Goal: Communication & Community: Share content

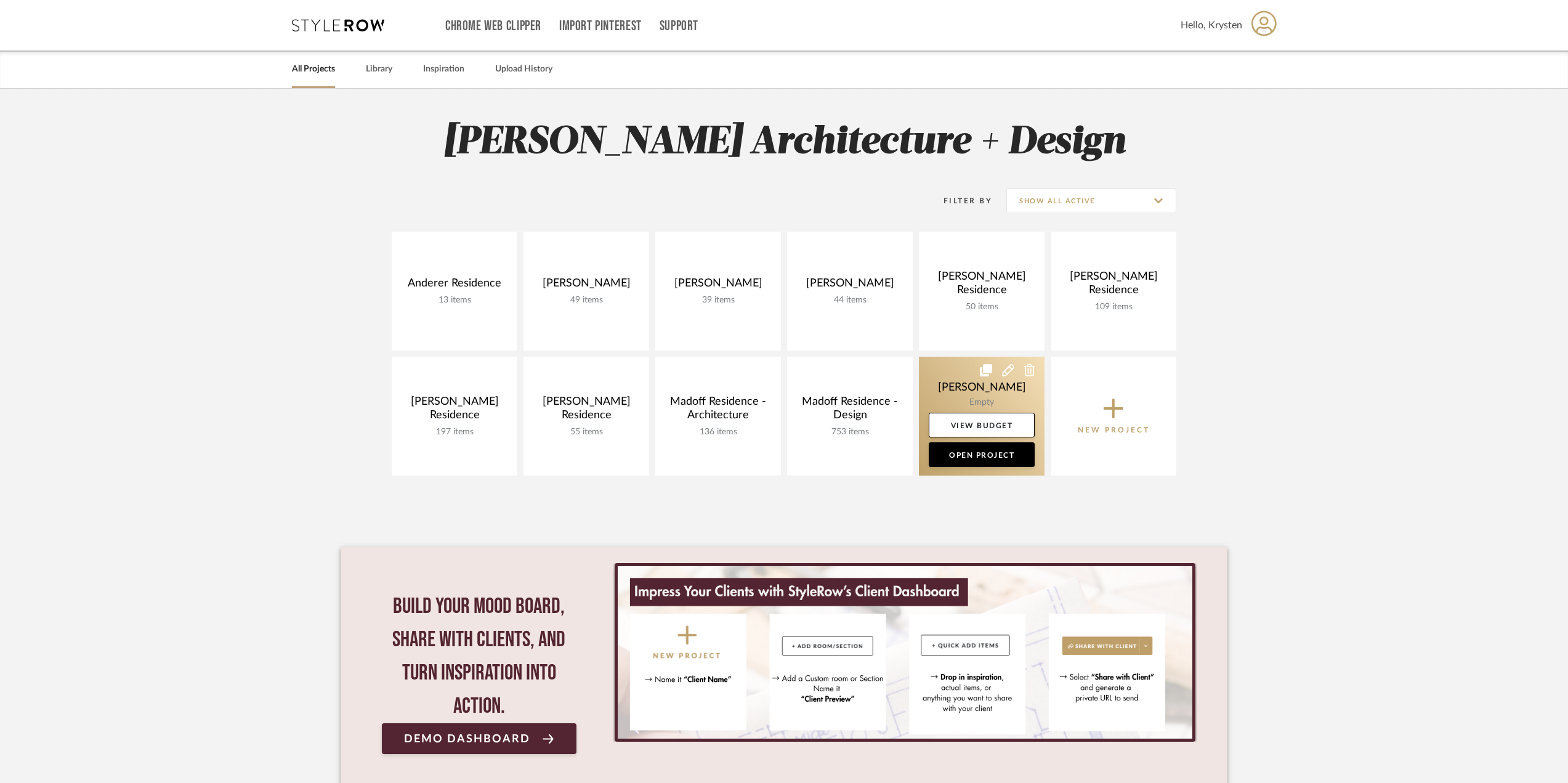
click at [948, 378] on link at bounding box center [981, 416] width 125 height 119
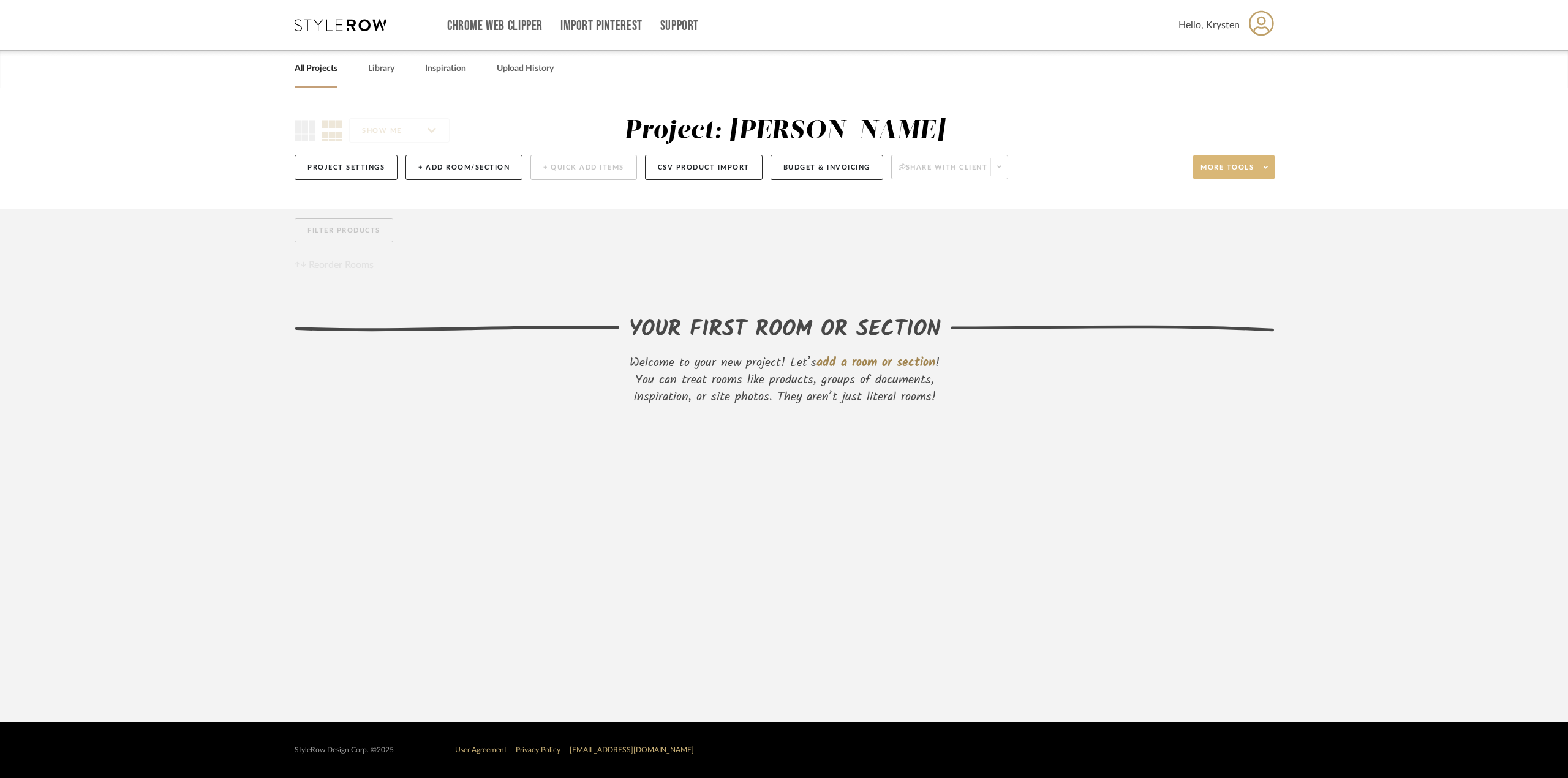
click at [1250, 168] on span "More tools" at bounding box center [1226, 172] width 53 height 19
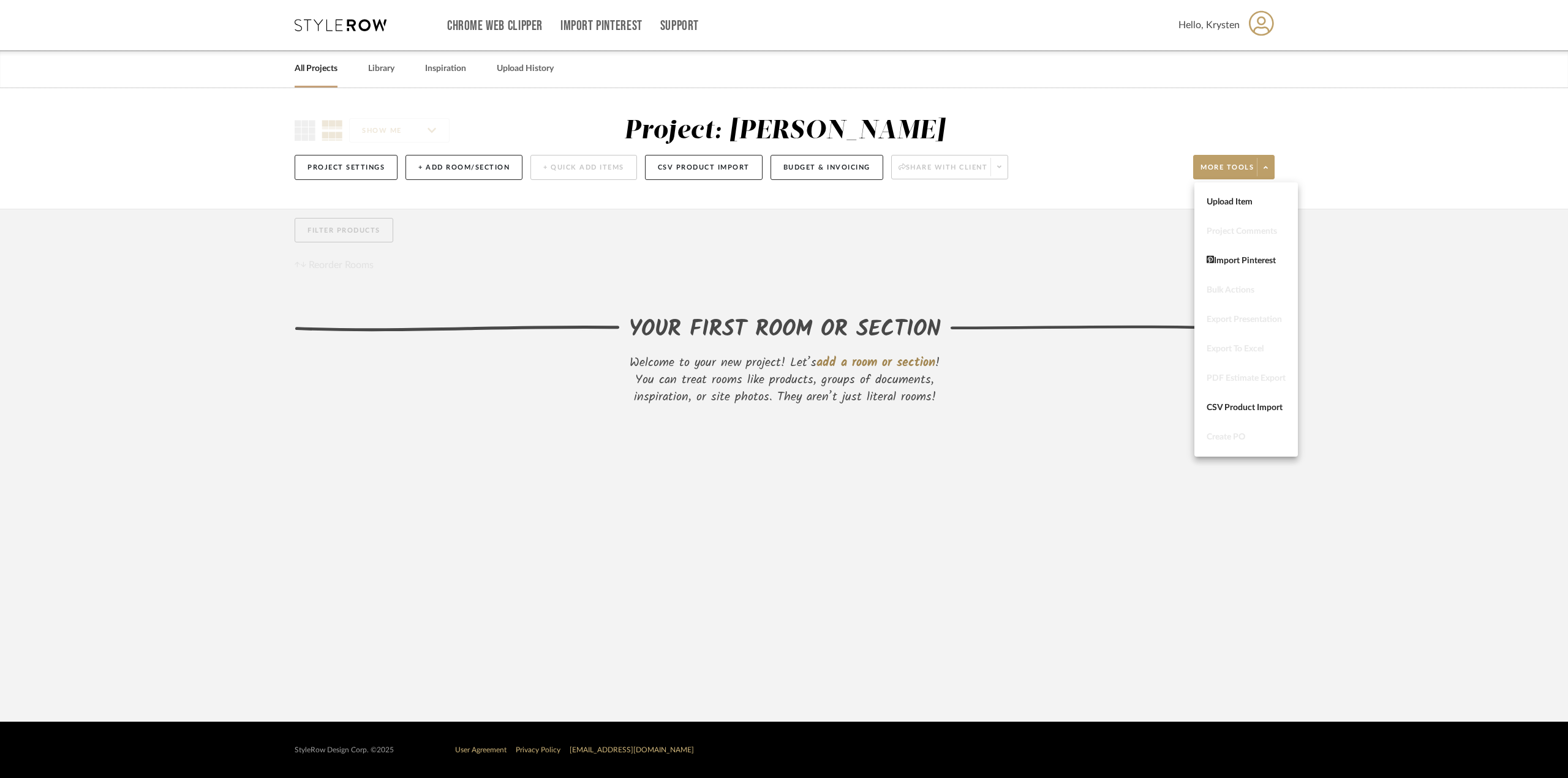
click at [1393, 387] on div at bounding box center [784, 389] width 1568 height 778
click at [375, 168] on button "Project Settings" at bounding box center [346, 167] width 103 height 25
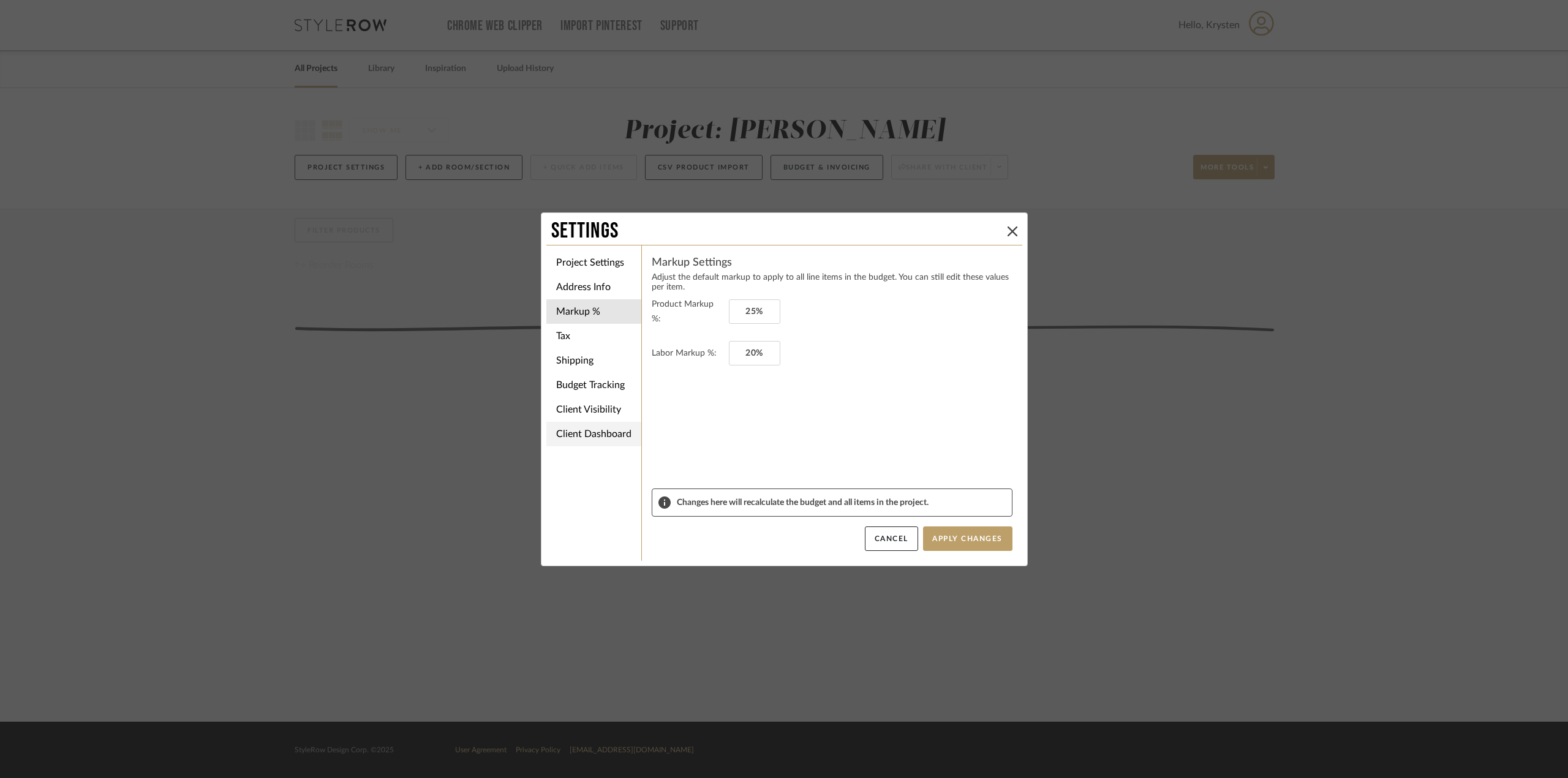
click at [599, 431] on li "Client Dashboard" at bounding box center [593, 434] width 95 height 24
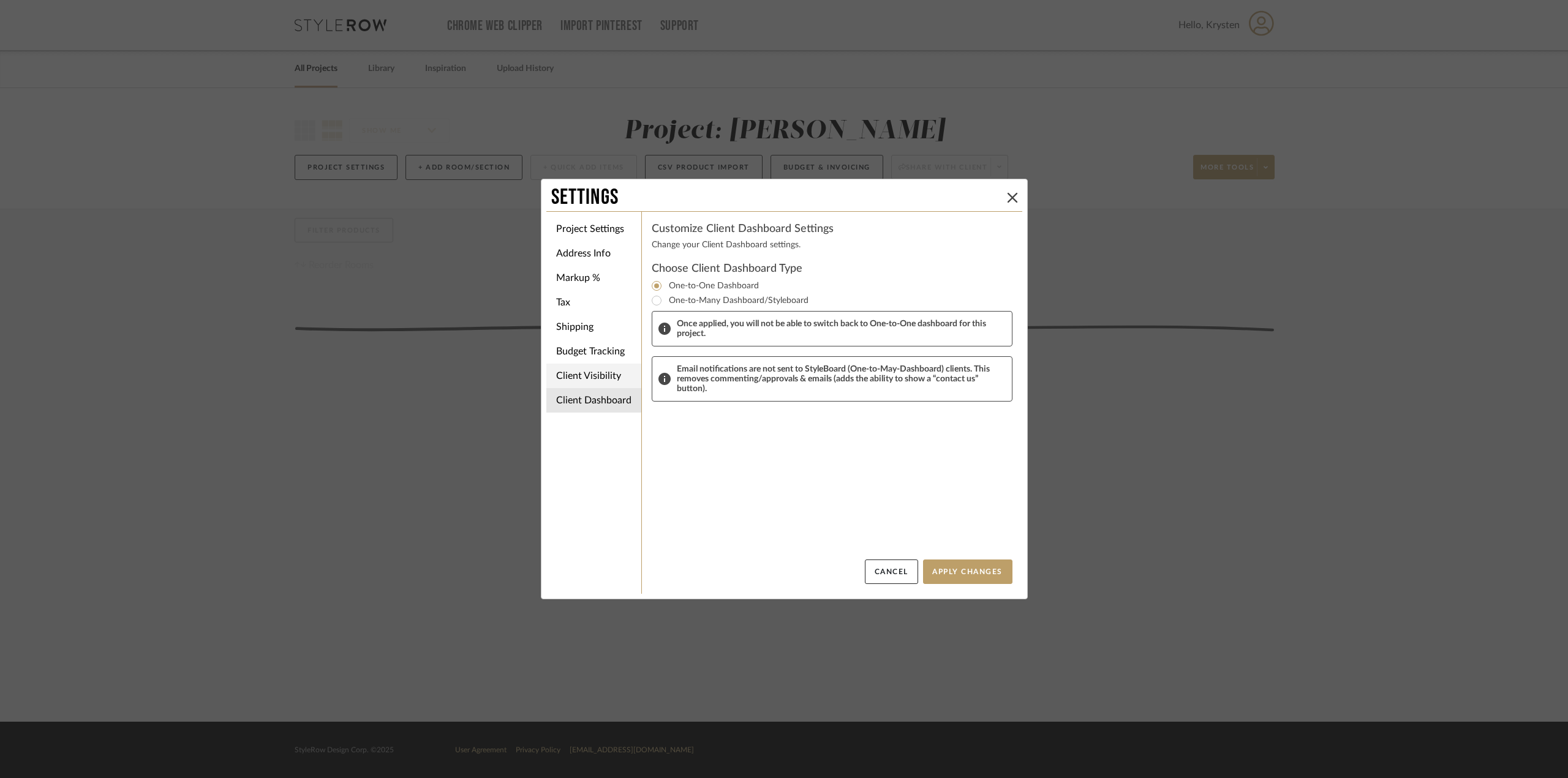
click at [587, 382] on li "Client Visibility" at bounding box center [593, 376] width 95 height 24
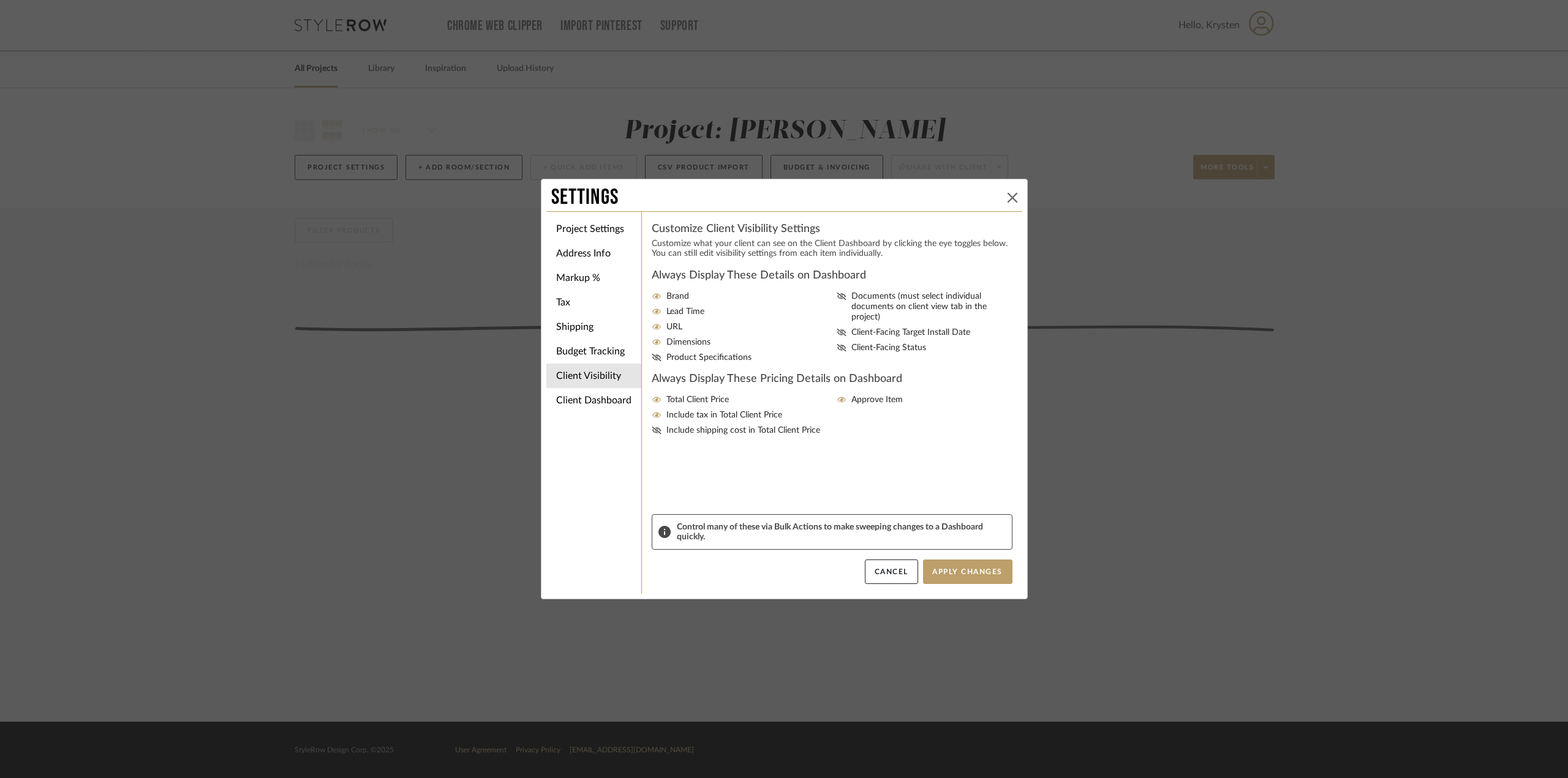
click at [1010, 193] on icon at bounding box center [1012, 198] width 10 height 10
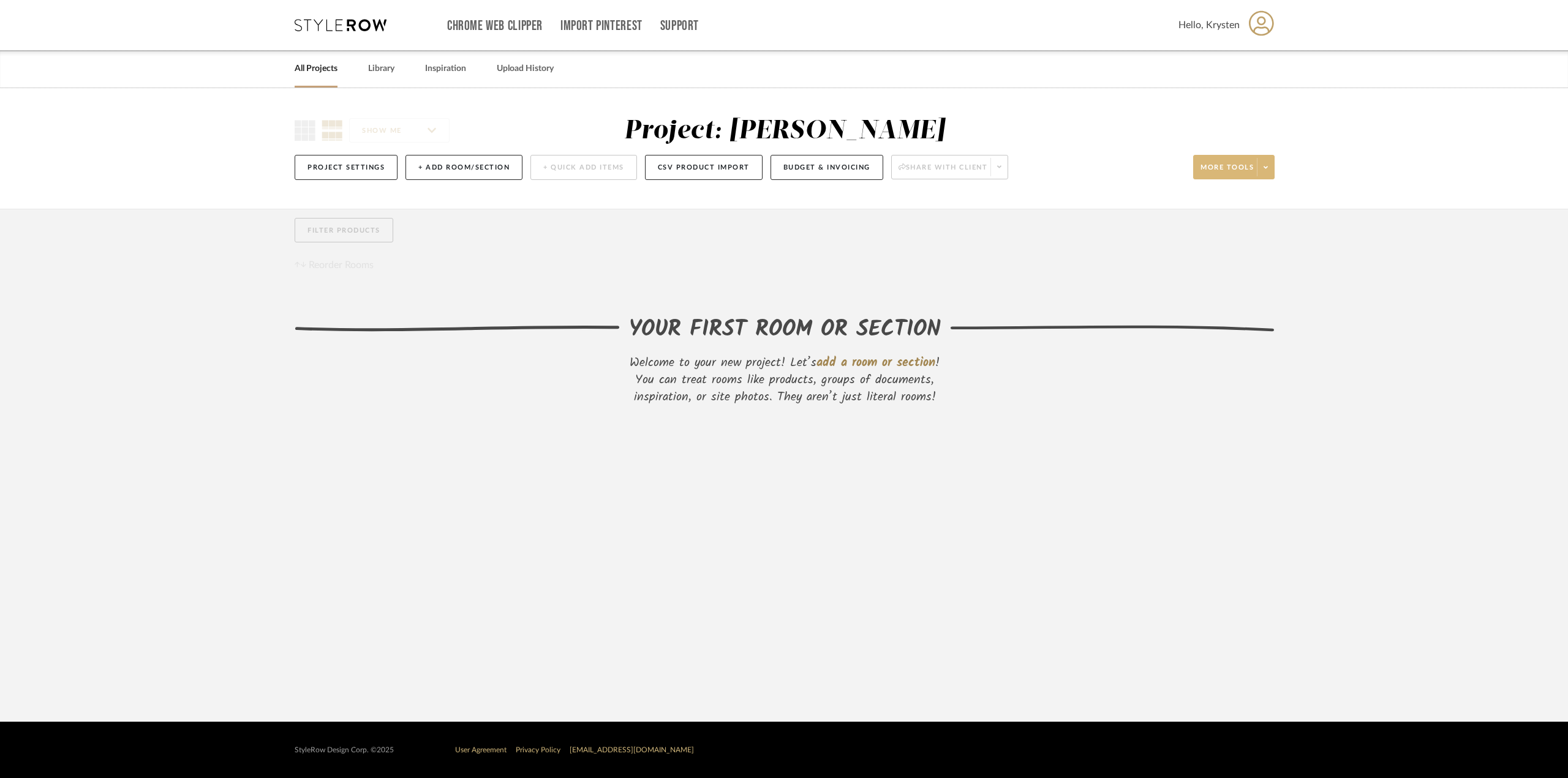
click at [1243, 162] on button "More tools" at bounding box center [1233, 167] width 81 height 24
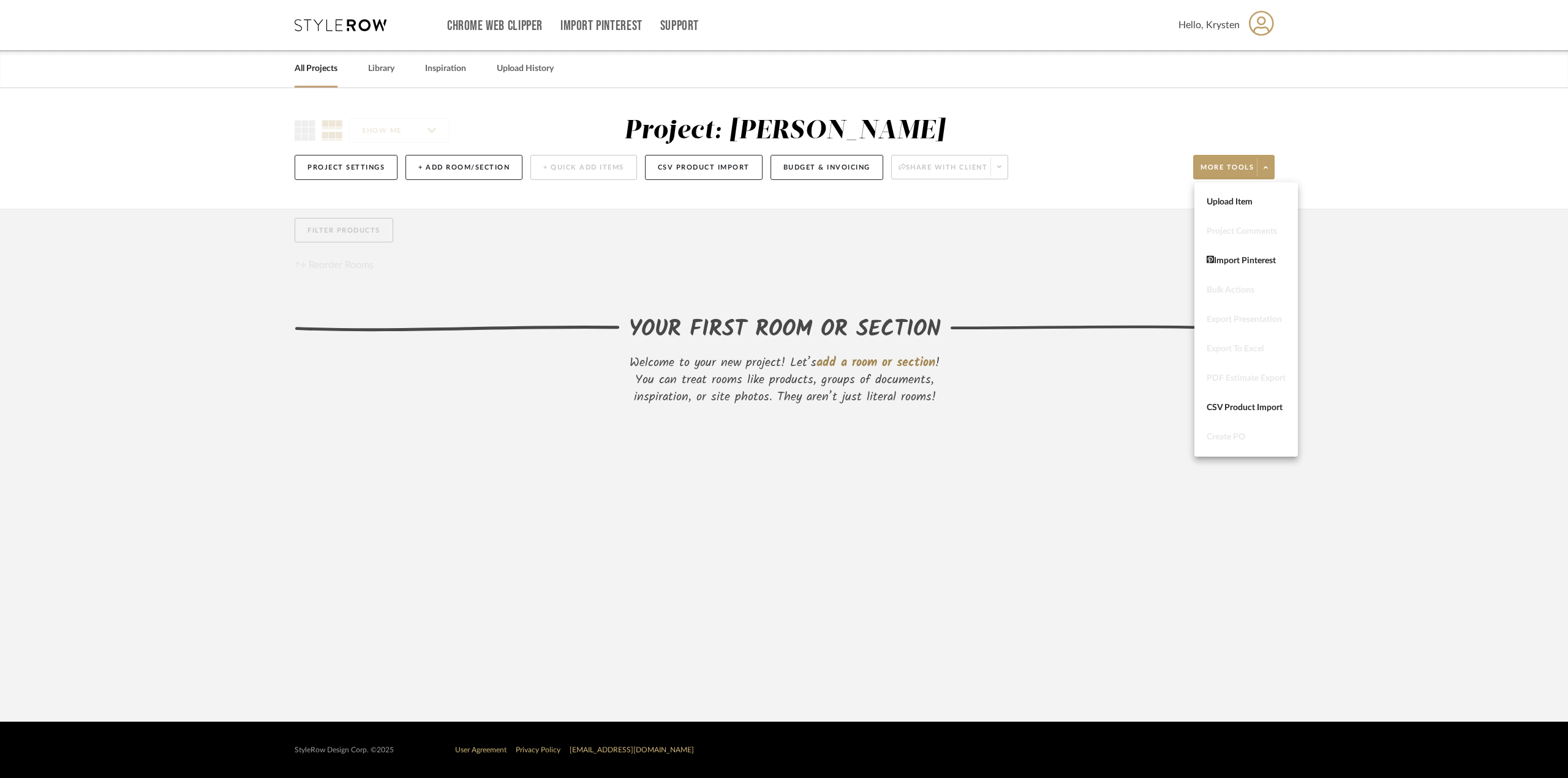
click at [1381, 347] on div at bounding box center [784, 389] width 1568 height 778
click at [861, 364] on span "add a room or section" at bounding box center [876, 363] width 119 height 20
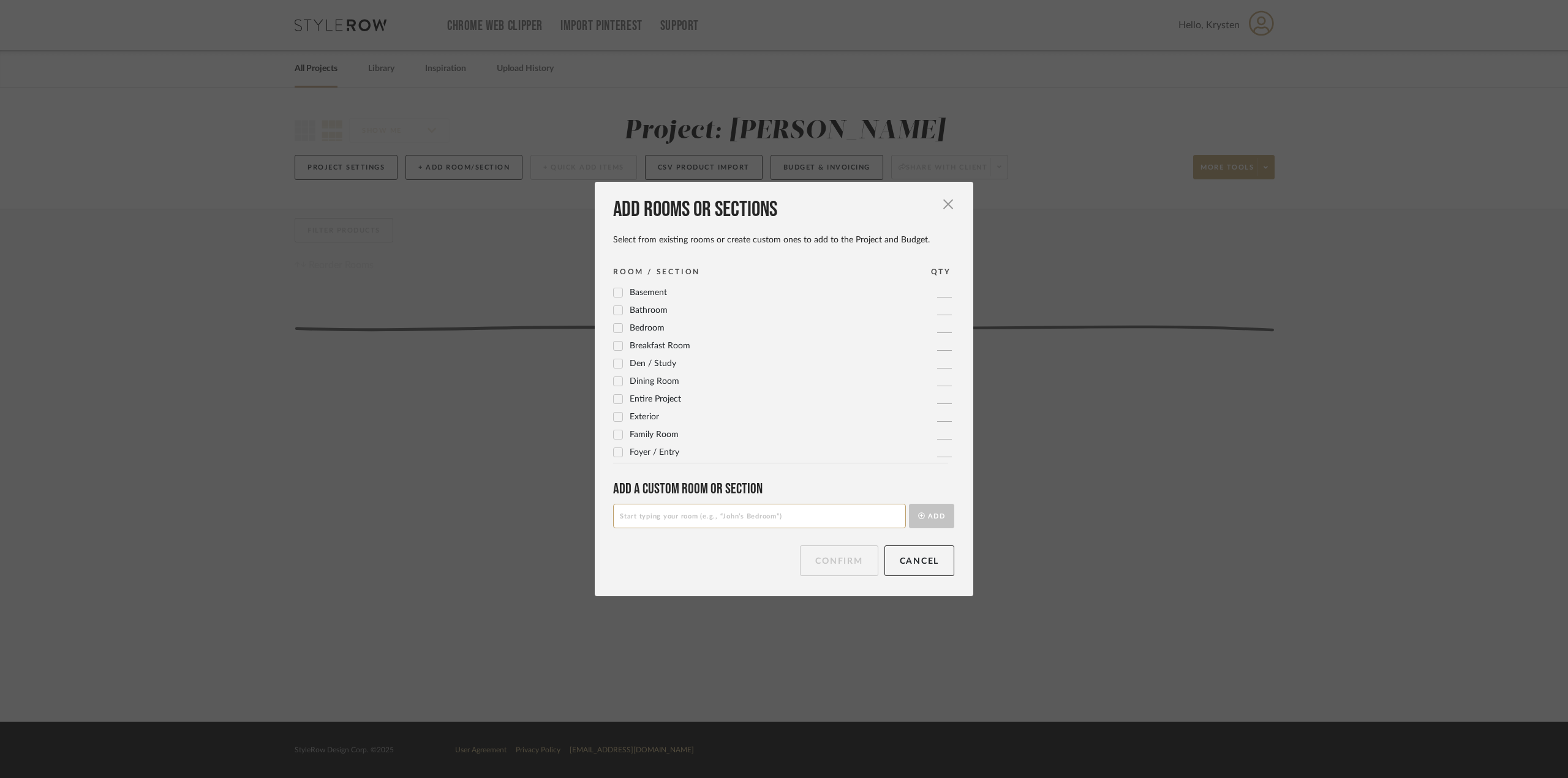
click at [669, 518] on input at bounding box center [760, 516] width 293 height 24
type input "Kitchen - Appliances"
click at [922, 510] on button "Add" at bounding box center [931, 516] width 46 height 24
click at [718, 511] on input at bounding box center [760, 516] width 293 height 24
type input "Kitchen - Plumbing"
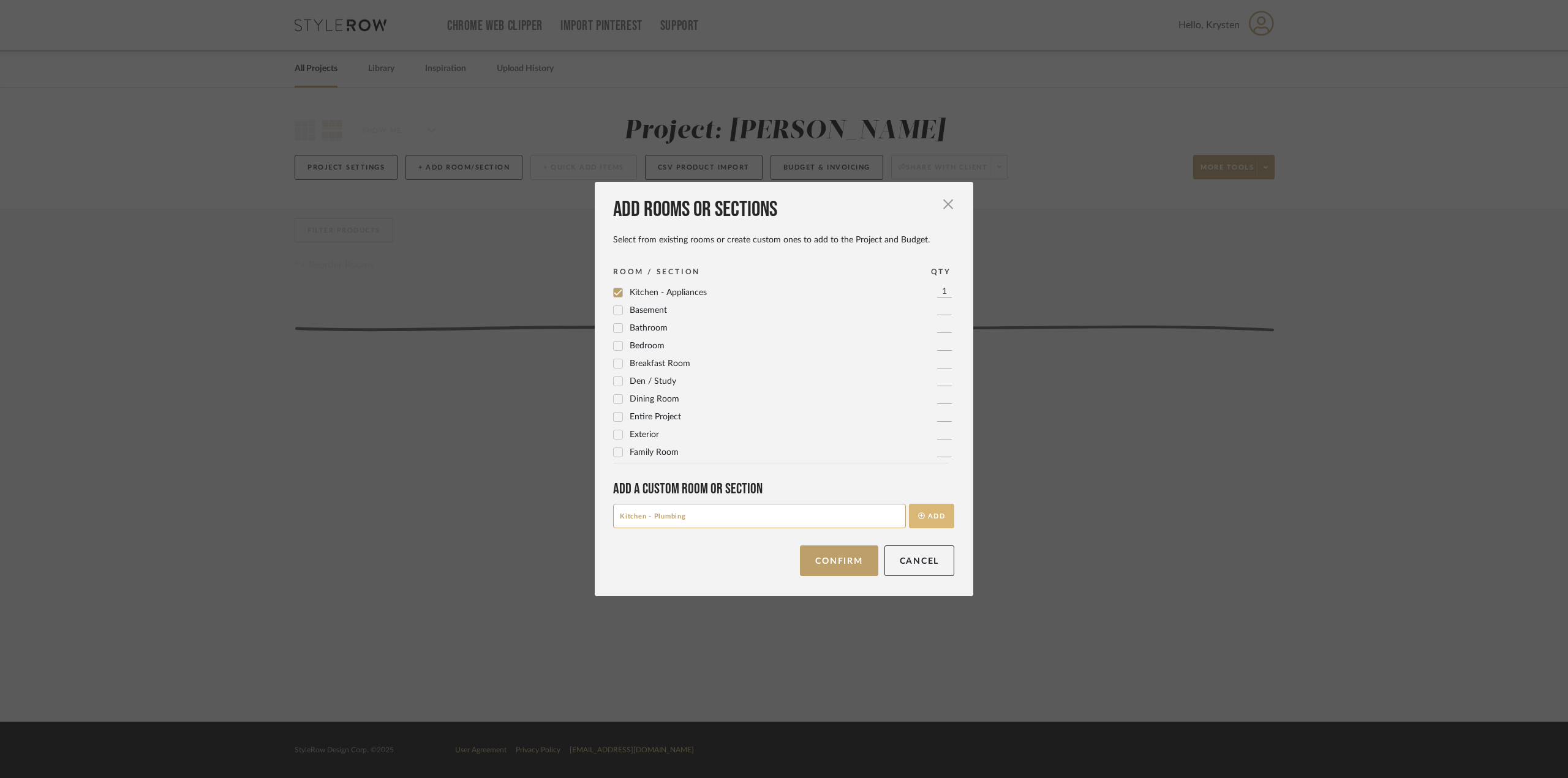
click at [918, 518] on icon "submit" at bounding box center [922, 516] width 7 height 7
click at [805, 514] on input at bounding box center [760, 516] width 293 height 24
type input "Kitchen - Finishes"
click at [926, 518] on button "Add" at bounding box center [931, 516] width 46 height 24
click at [690, 522] on input at bounding box center [760, 516] width 293 height 24
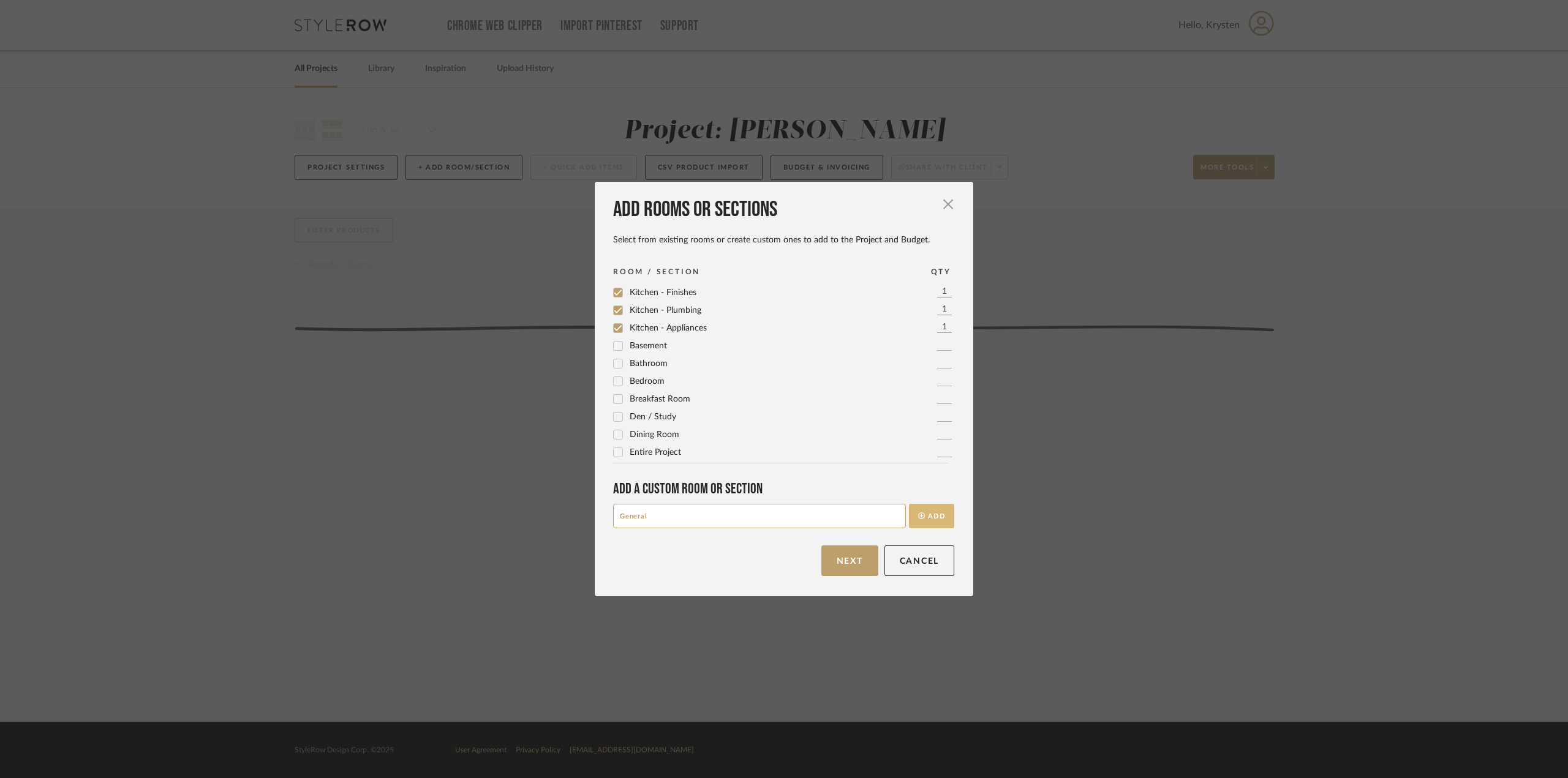
type input "General"
click at [942, 513] on button "Add" at bounding box center [931, 516] width 46 height 24
click at [668, 510] on input at bounding box center [760, 516] width 293 height 24
click at [665, 514] on input "Ensuite Bath -Plumbing" at bounding box center [760, 516] width 293 height 24
type input "Ensuite Bath - Plumbing"
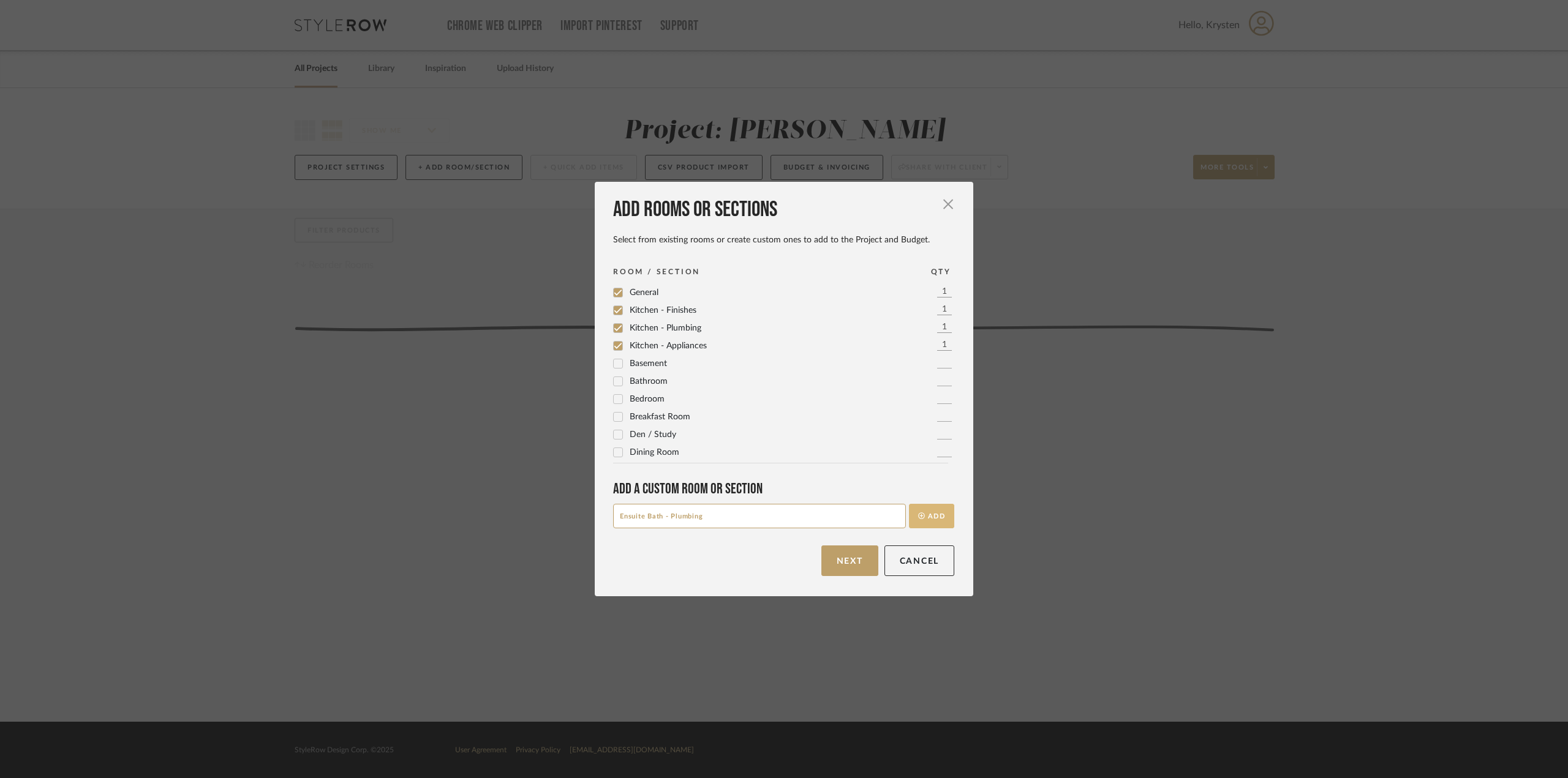
click at [940, 518] on button "Add" at bounding box center [931, 516] width 46 height 24
click at [711, 510] on input at bounding box center [760, 516] width 293 height 24
type input "Ensuite Bath - FInishes"
click at [926, 502] on div "Add a Custom room or Section Ensuite Bath - FInishes Add" at bounding box center [783, 504] width 341 height 48
click at [934, 517] on button "Add" at bounding box center [931, 516] width 46 height 24
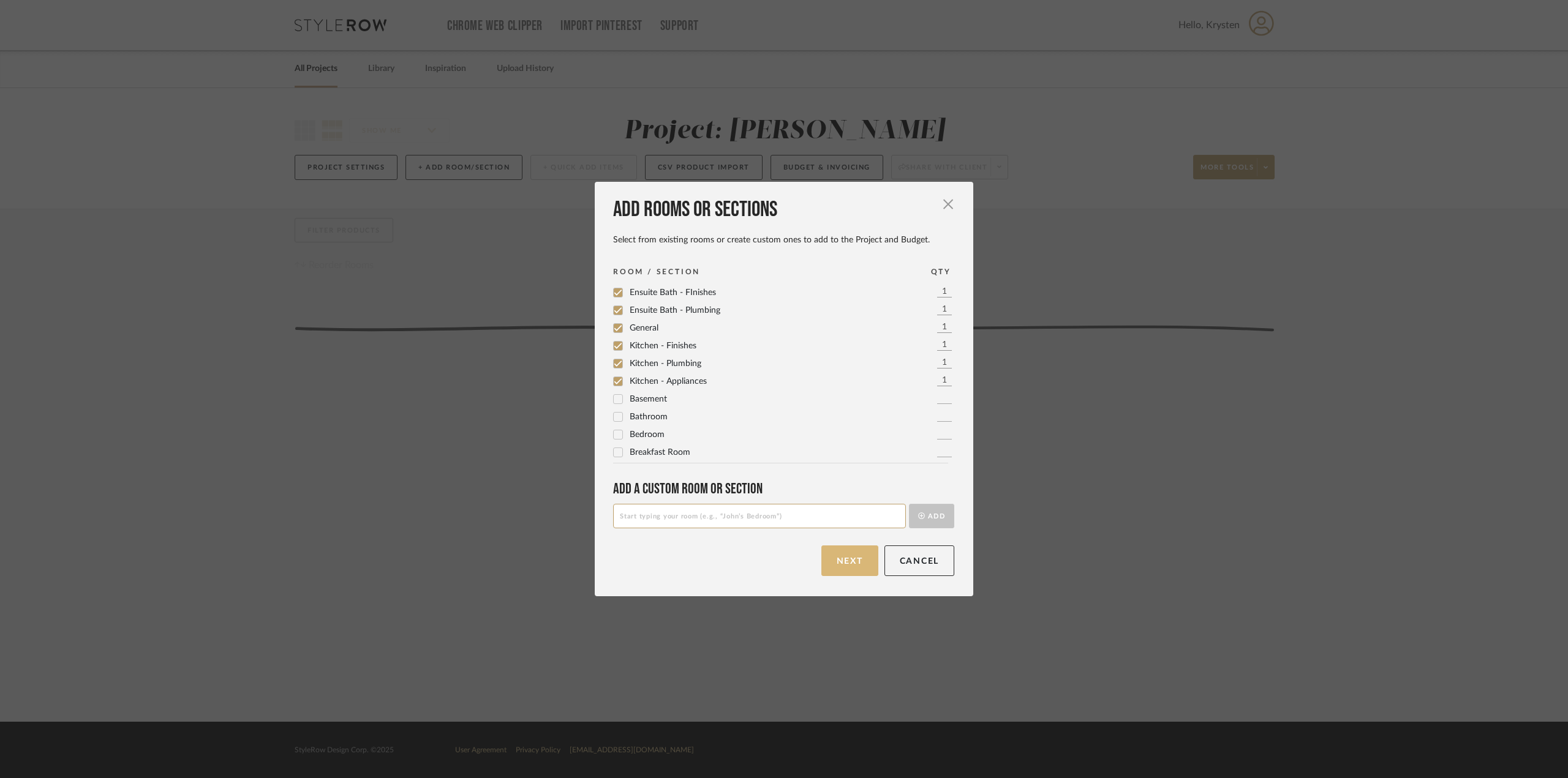
click at [844, 565] on button "Next" at bounding box center [850, 561] width 57 height 31
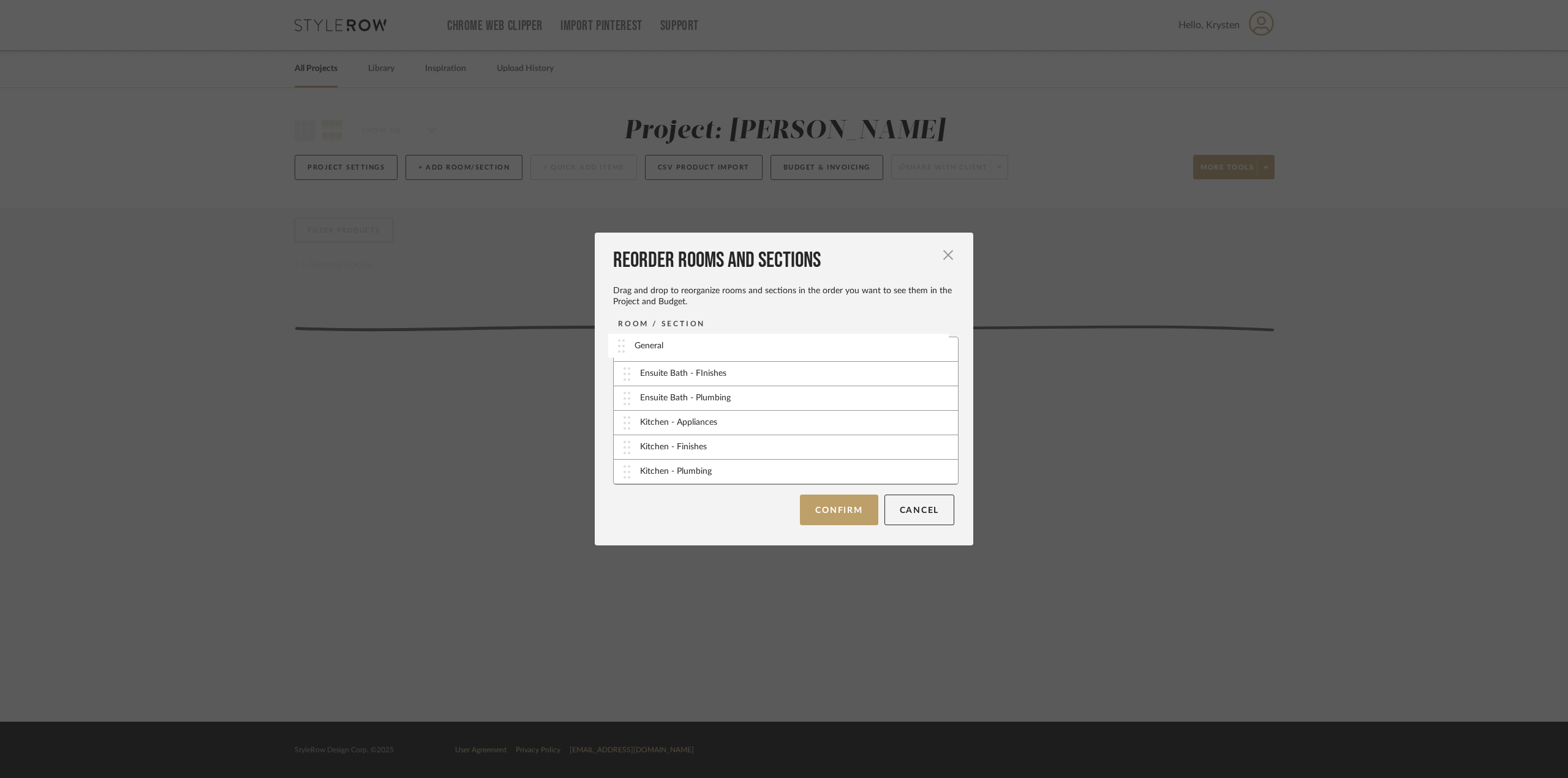
drag, startPoint x: 620, startPoint y: 401, endPoint x: 619, endPoint y: 347, distance: 54.0
drag, startPoint x: 621, startPoint y: 378, endPoint x: 620, endPoint y: 479, distance: 101.0
drag, startPoint x: 621, startPoint y: 377, endPoint x: 624, endPoint y: 455, distance: 78.1
drag, startPoint x: 620, startPoint y: 474, endPoint x: 617, endPoint y: 450, distance: 24.2
click at [821, 503] on button "Confirm" at bounding box center [839, 509] width 78 height 31
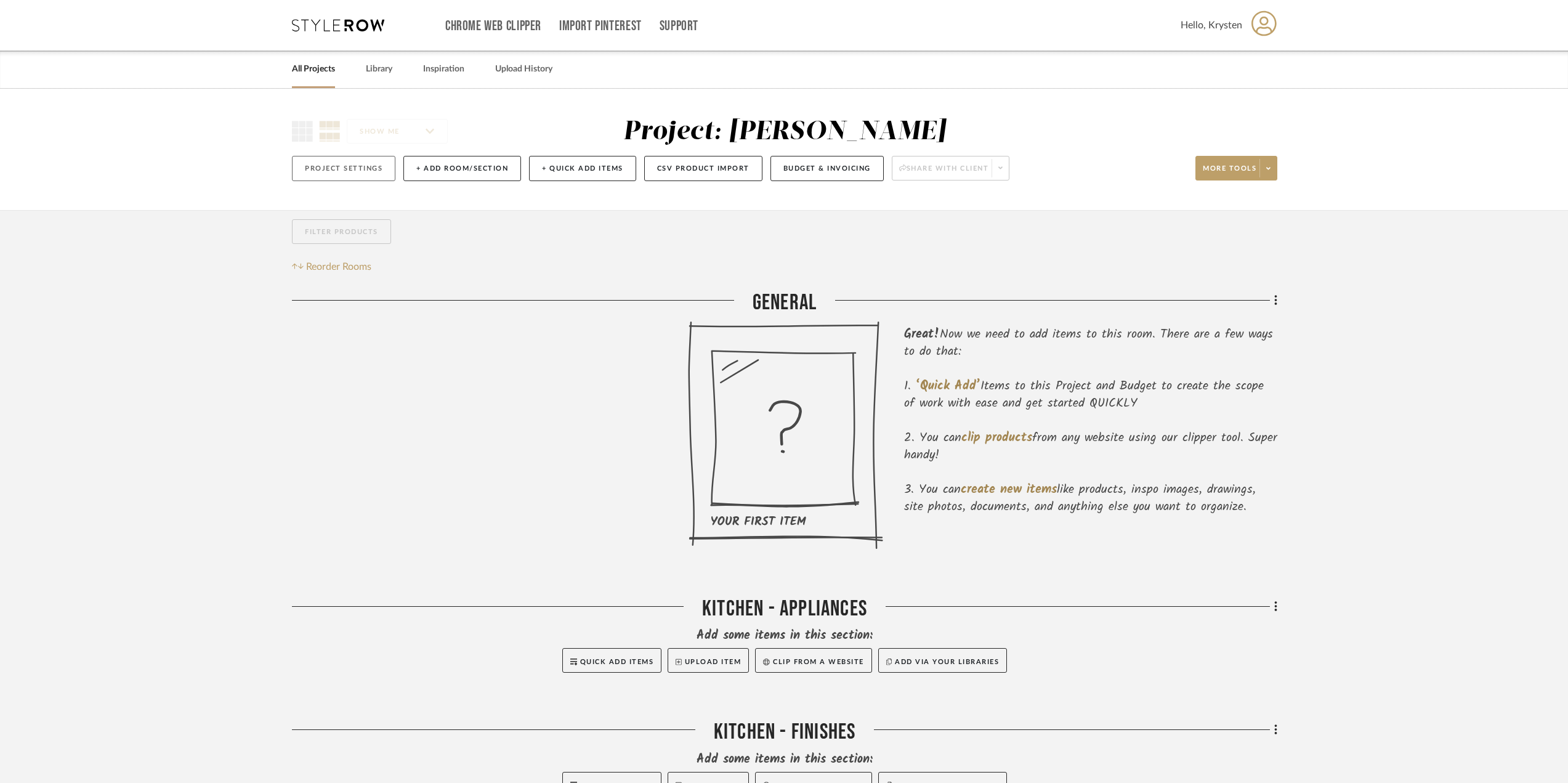
click at [347, 172] on button "Project Settings" at bounding box center [344, 168] width 103 height 25
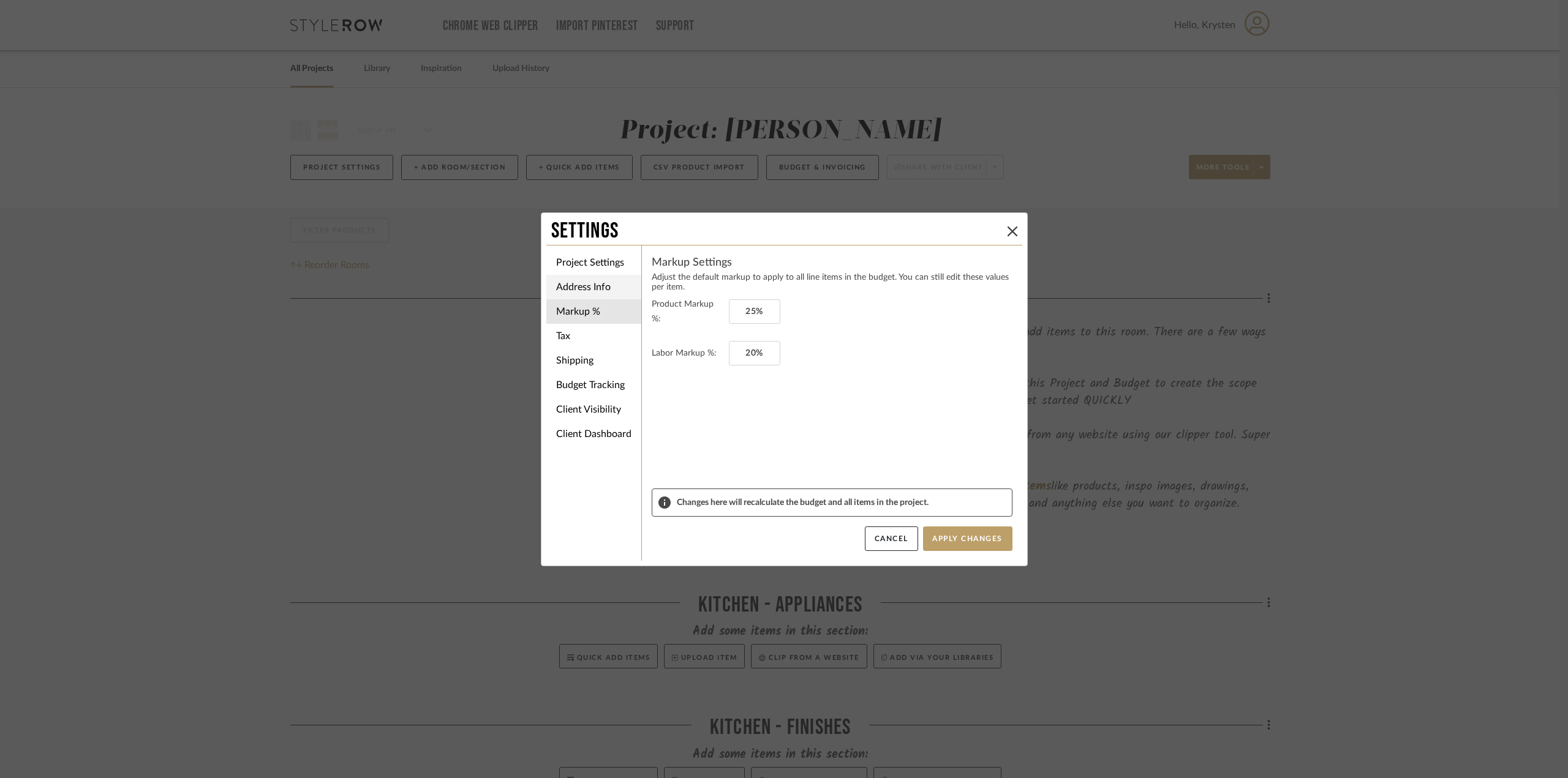
click at [607, 278] on li "Address Info" at bounding box center [593, 287] width 95 height 24
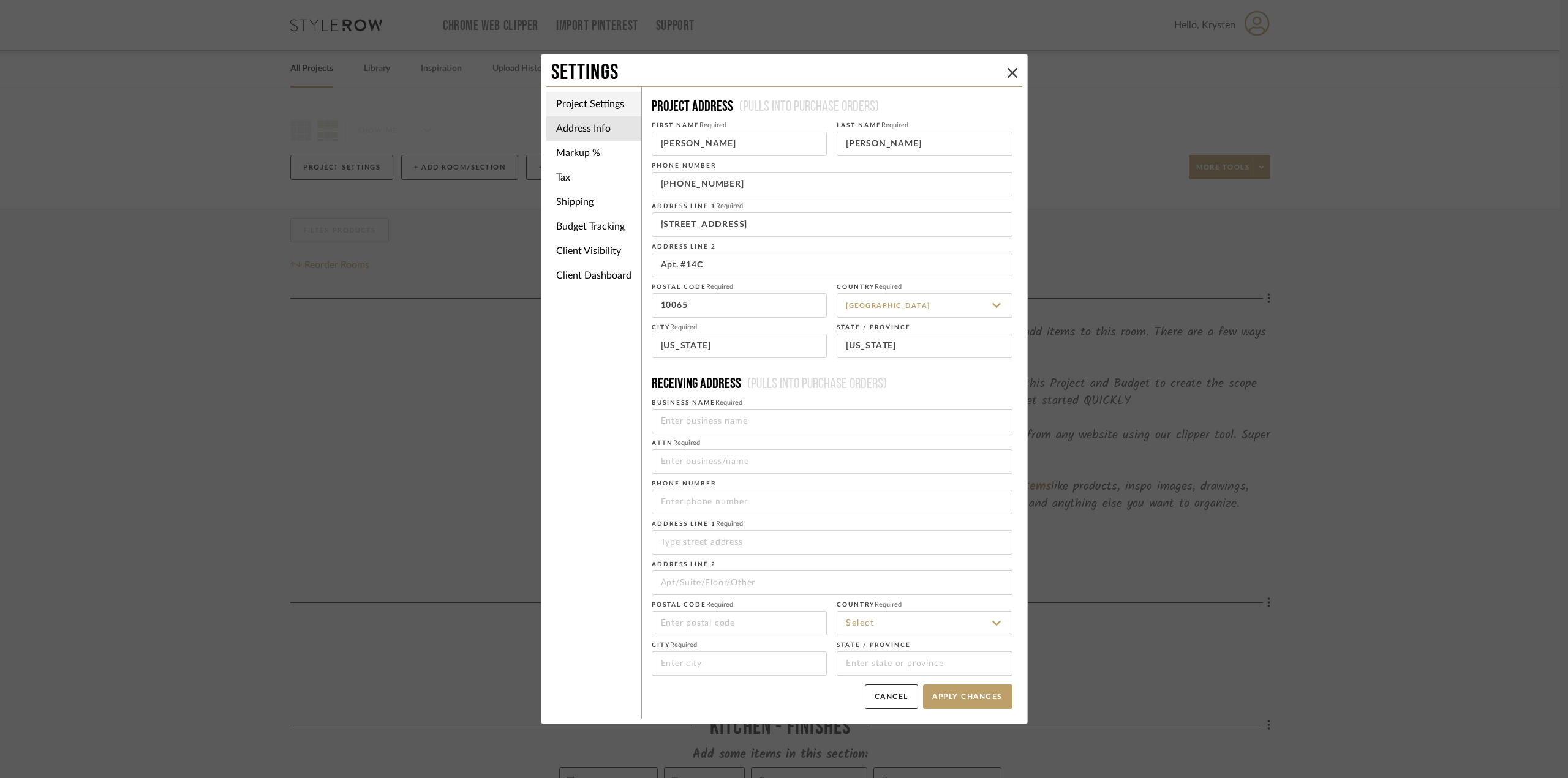
click at [580, 103] on li "Project Settings" at bounding box center [593, 104] width 95 height 24
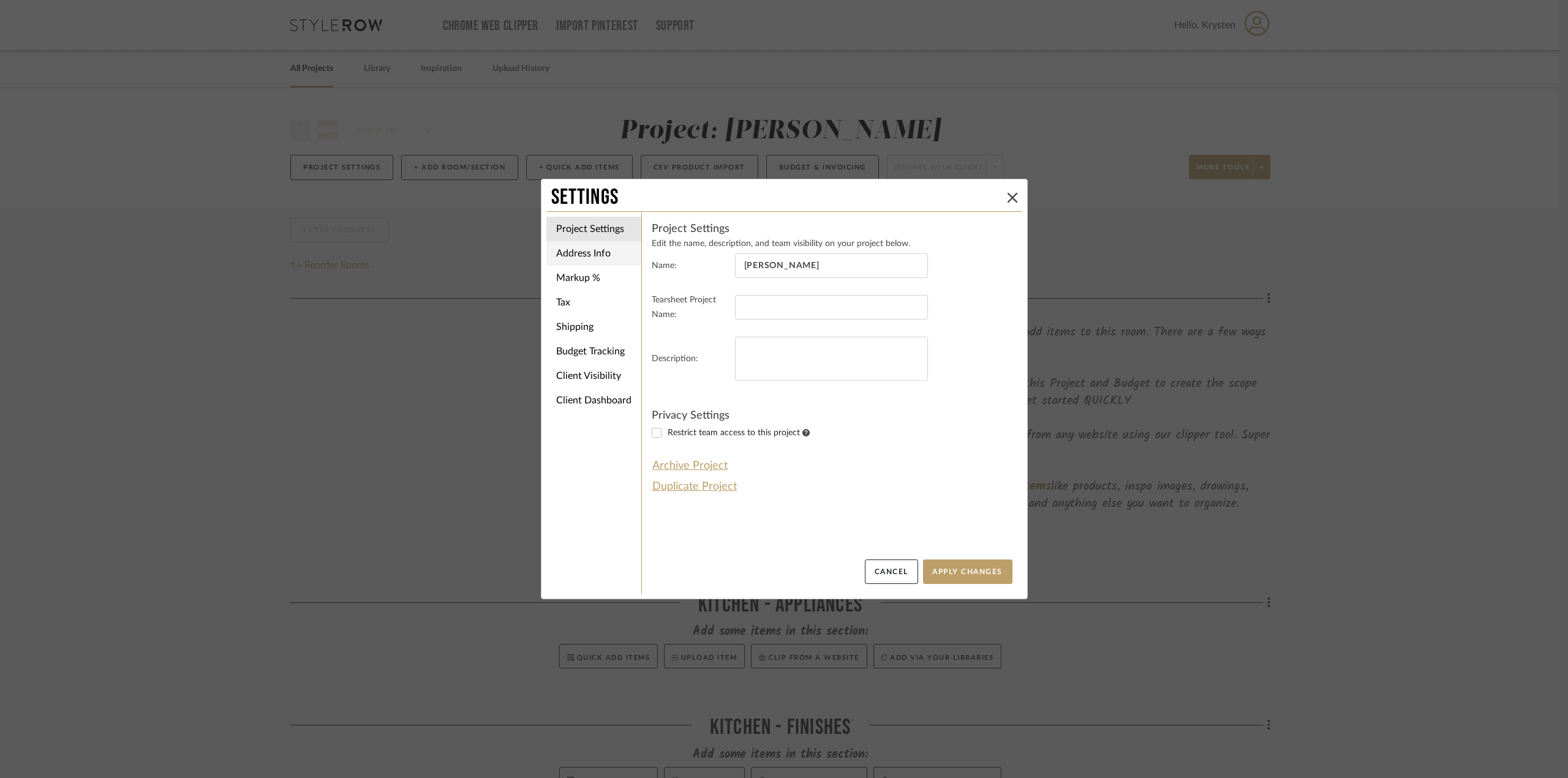
click at [577, 263] on li "Address Info" at bounding box center [593, 253] width 95 height 24
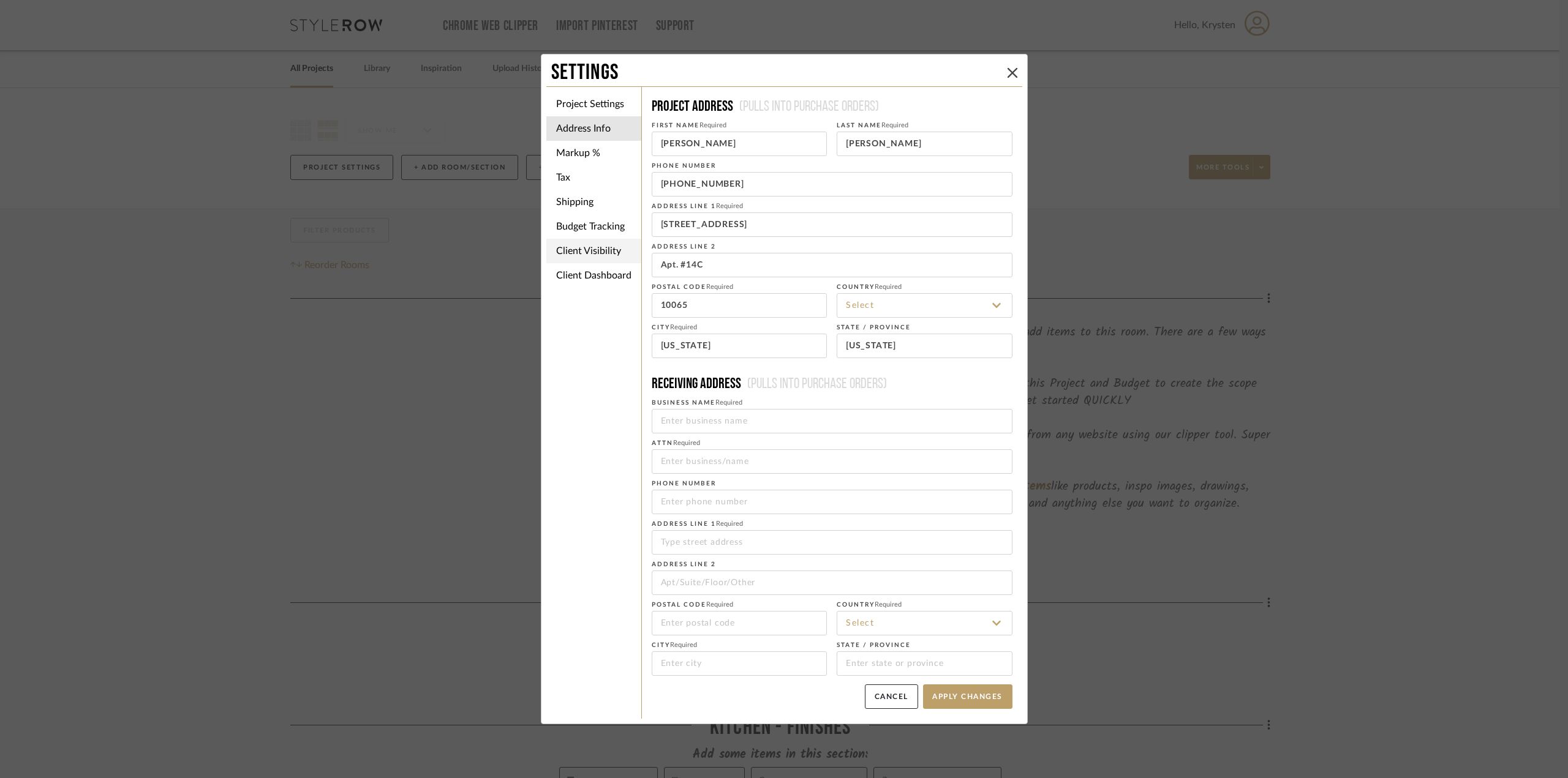
type input "[GEOGRAPHIC_DATA]"
click at [594, 270] on li "Client Dashboard" at bounding box center [593, 275] width 95 height 24
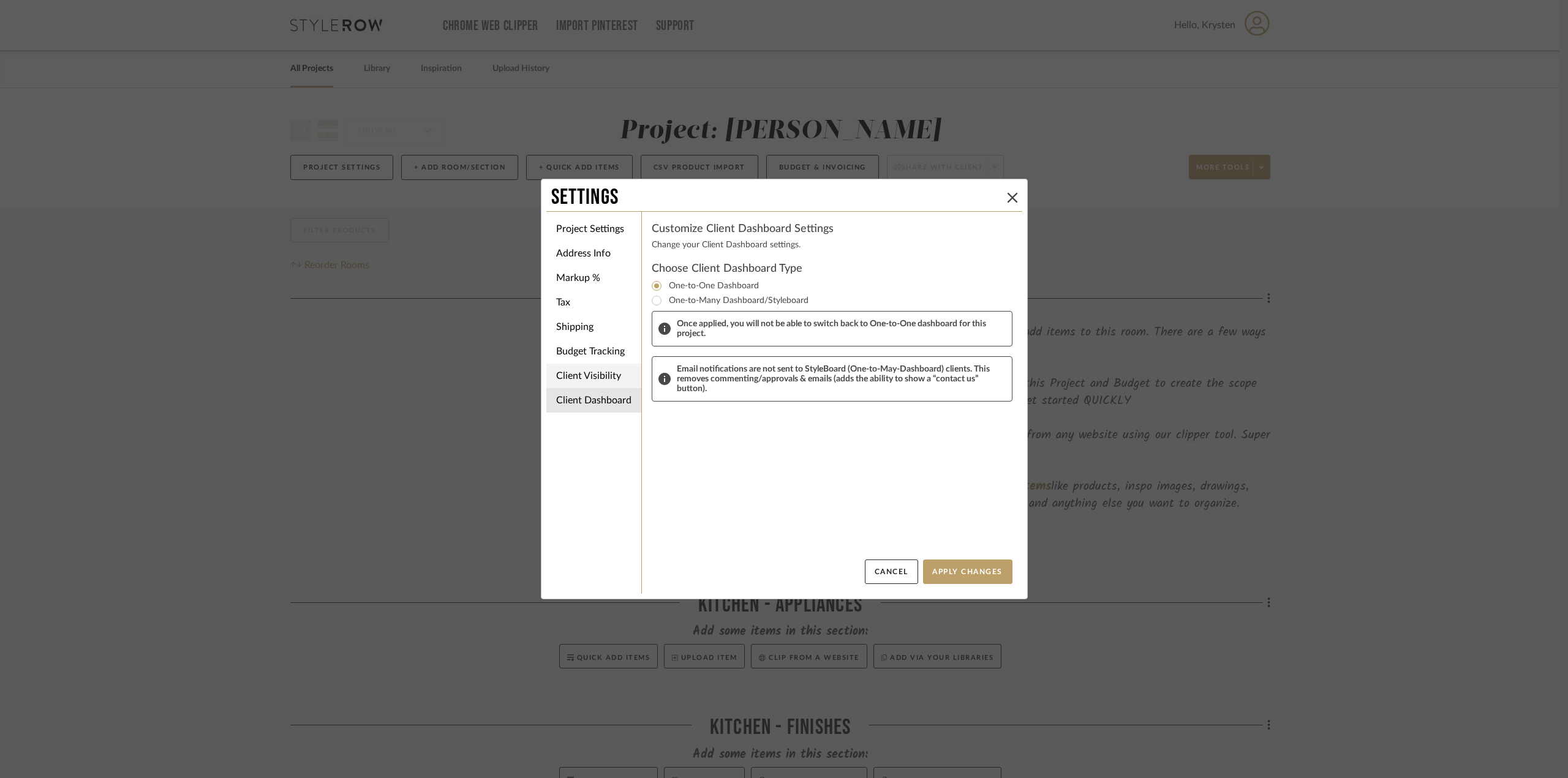
click at [575, 379] on li "Client Visibility" at bounding box center [593, 376] width 95 height 24
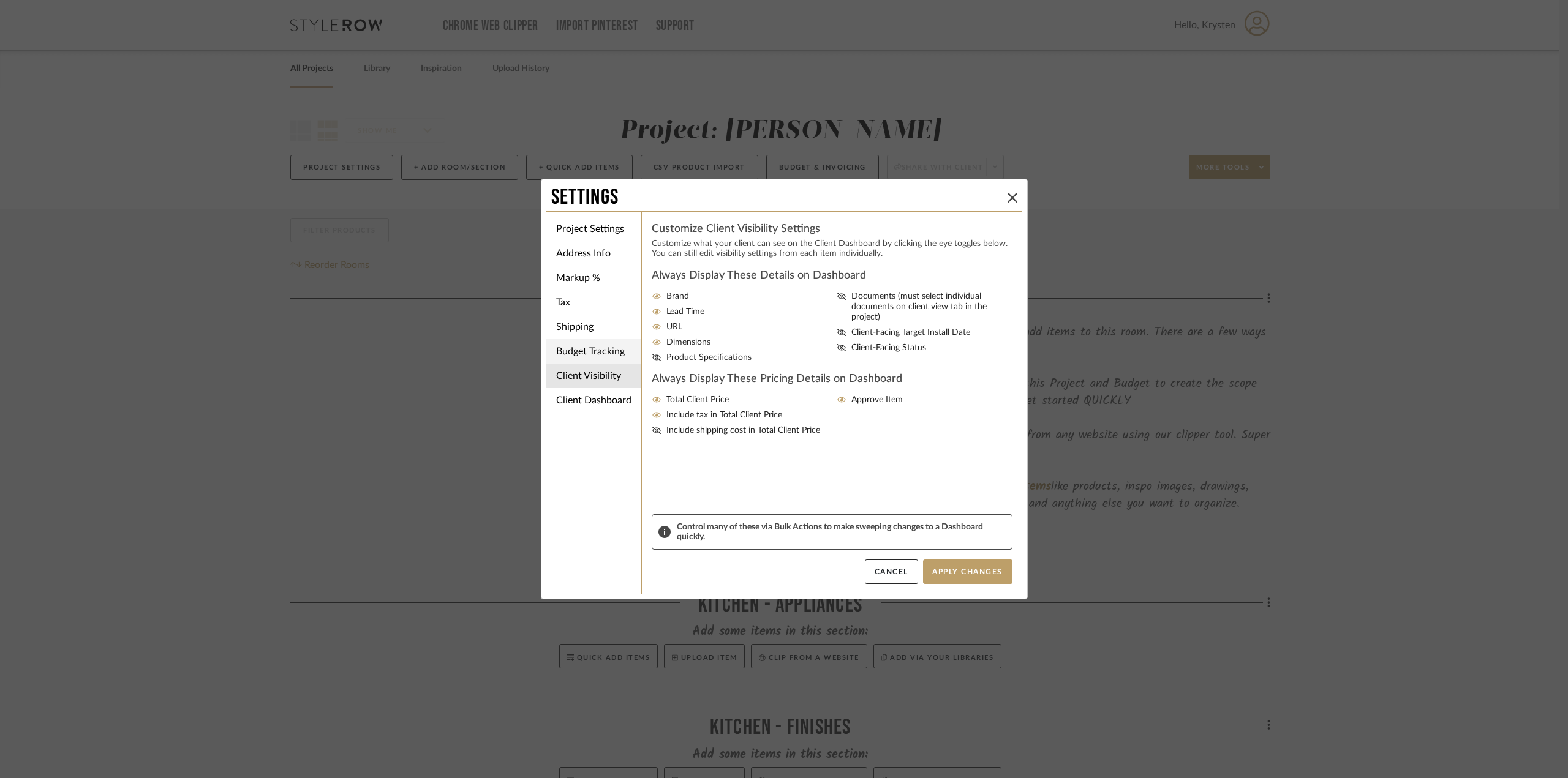
click at [575, 351] on li "Budget Tracking" at bounding box center [593, 352] width 95 height 24
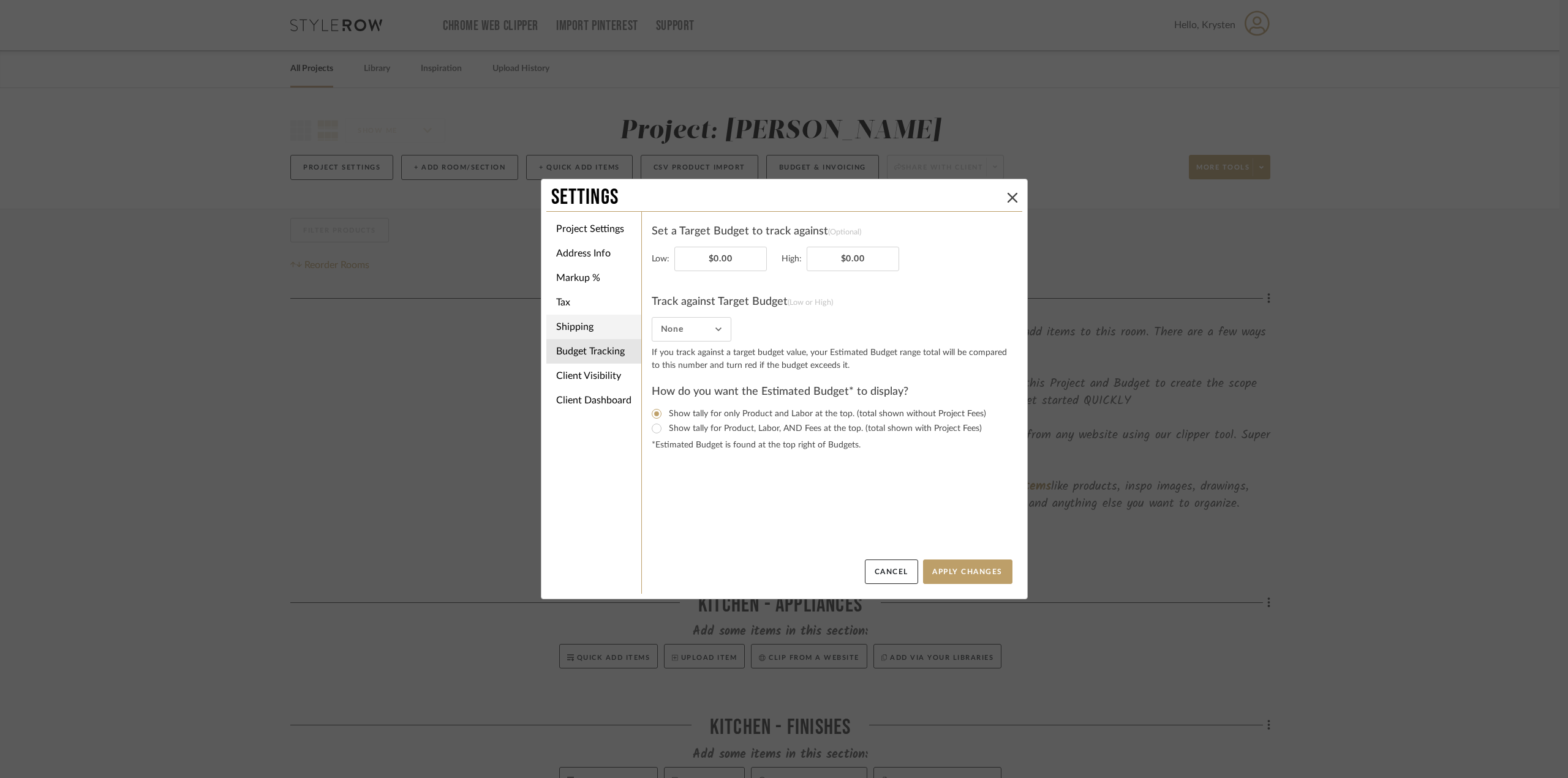
click at [575, 329] on li "Shipping" at bounding box center [593, 327] width 95 height 24
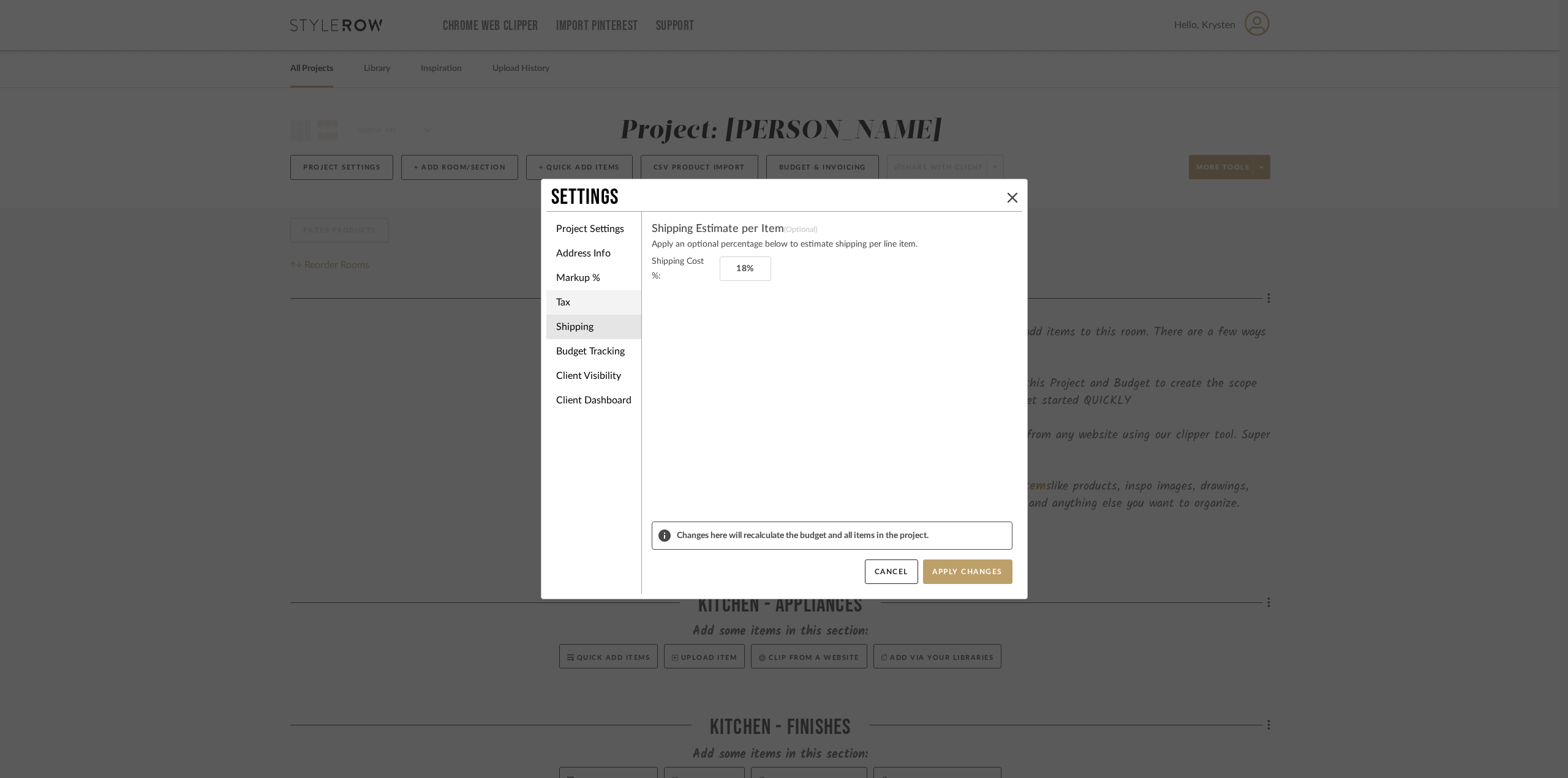
click at [575, 308] on li "Tax" at bounding box center [593, 303] width 95 height 24
click at [577, 283] on li "Markup %" at bounding box center [593, 278] width 95 height 24
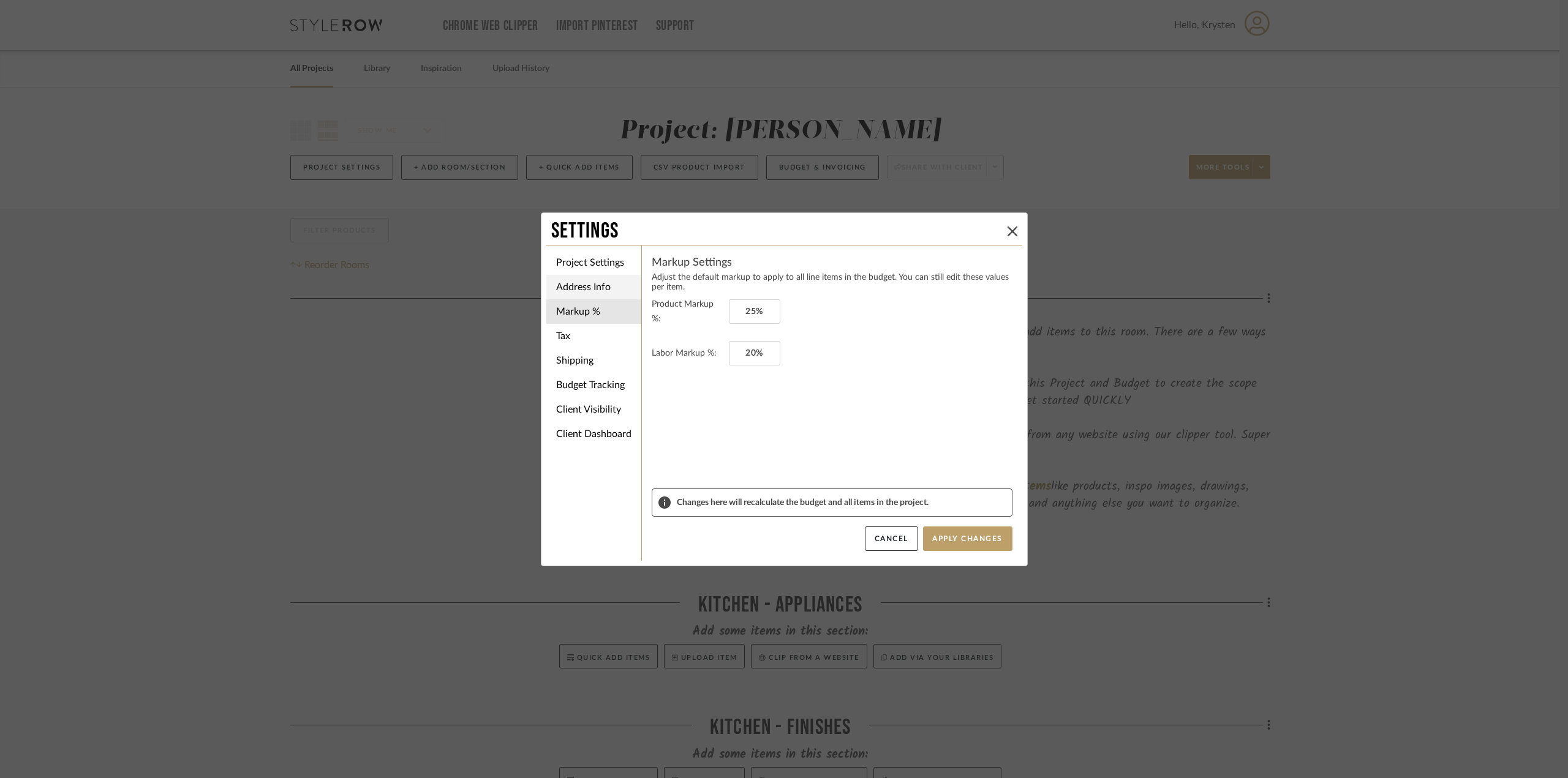
click at [589, 290] on li "Address Info" at bounding box center [593, 287] width 95 height 24
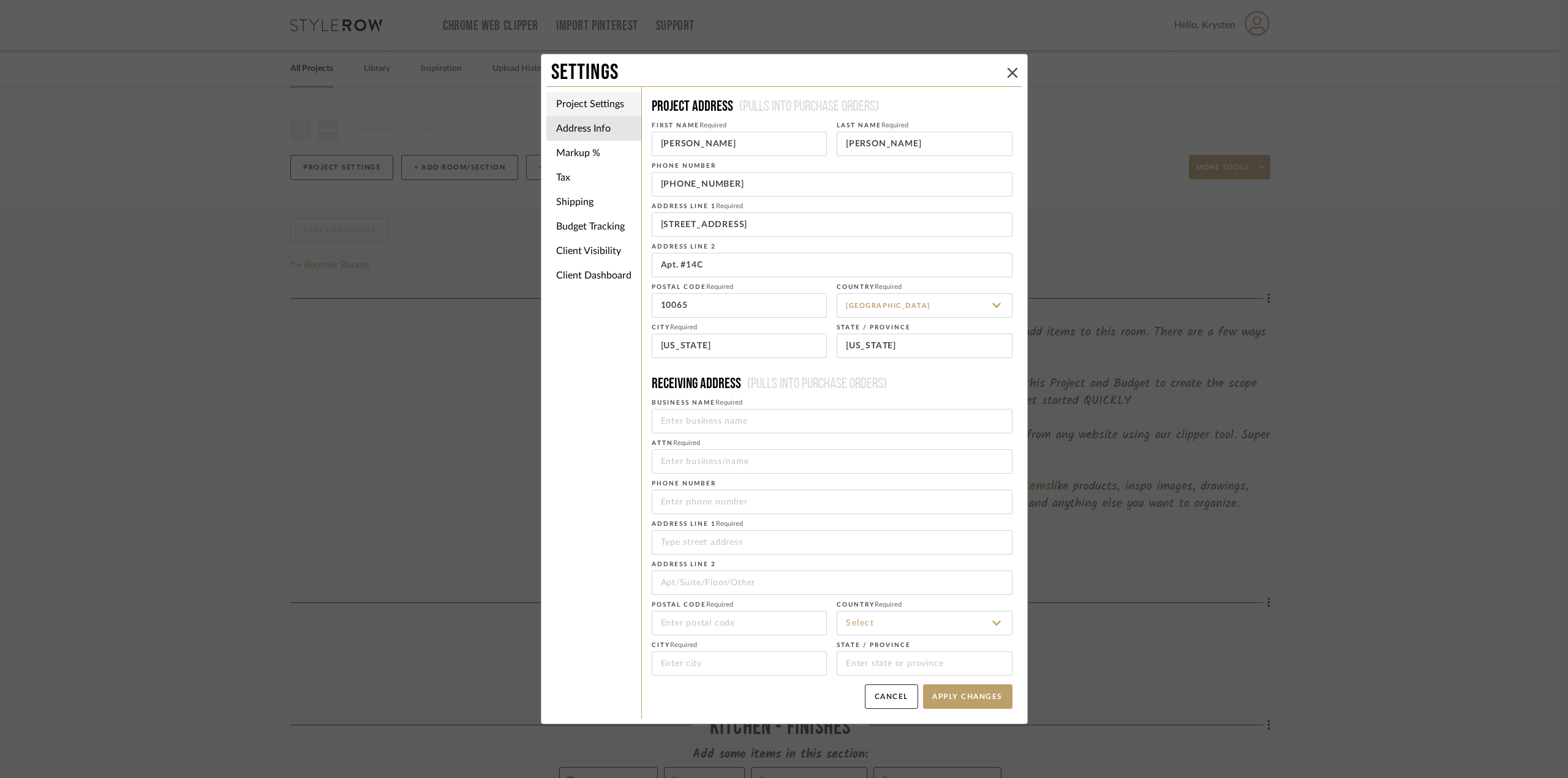
click at [589, 98] on li "Project Settings" at bounding box center [593, 104] width 95 height 24
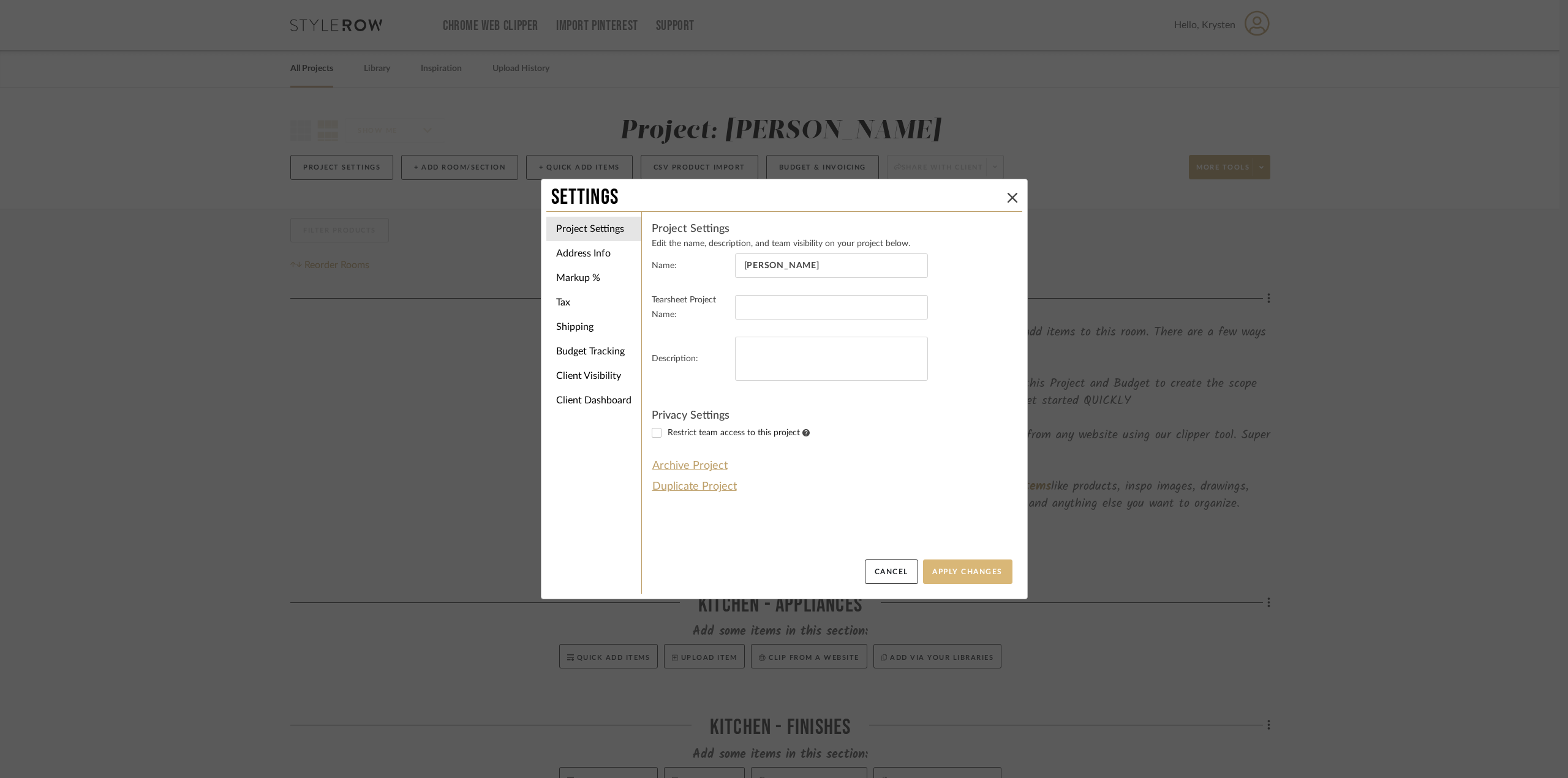
click at [943, 571] on button "Apply Changes" at bounding box center [968, 572] width 90 height 24
click at [1007, 194] on icon at bounding box center [1012, 198] width 10 height 10
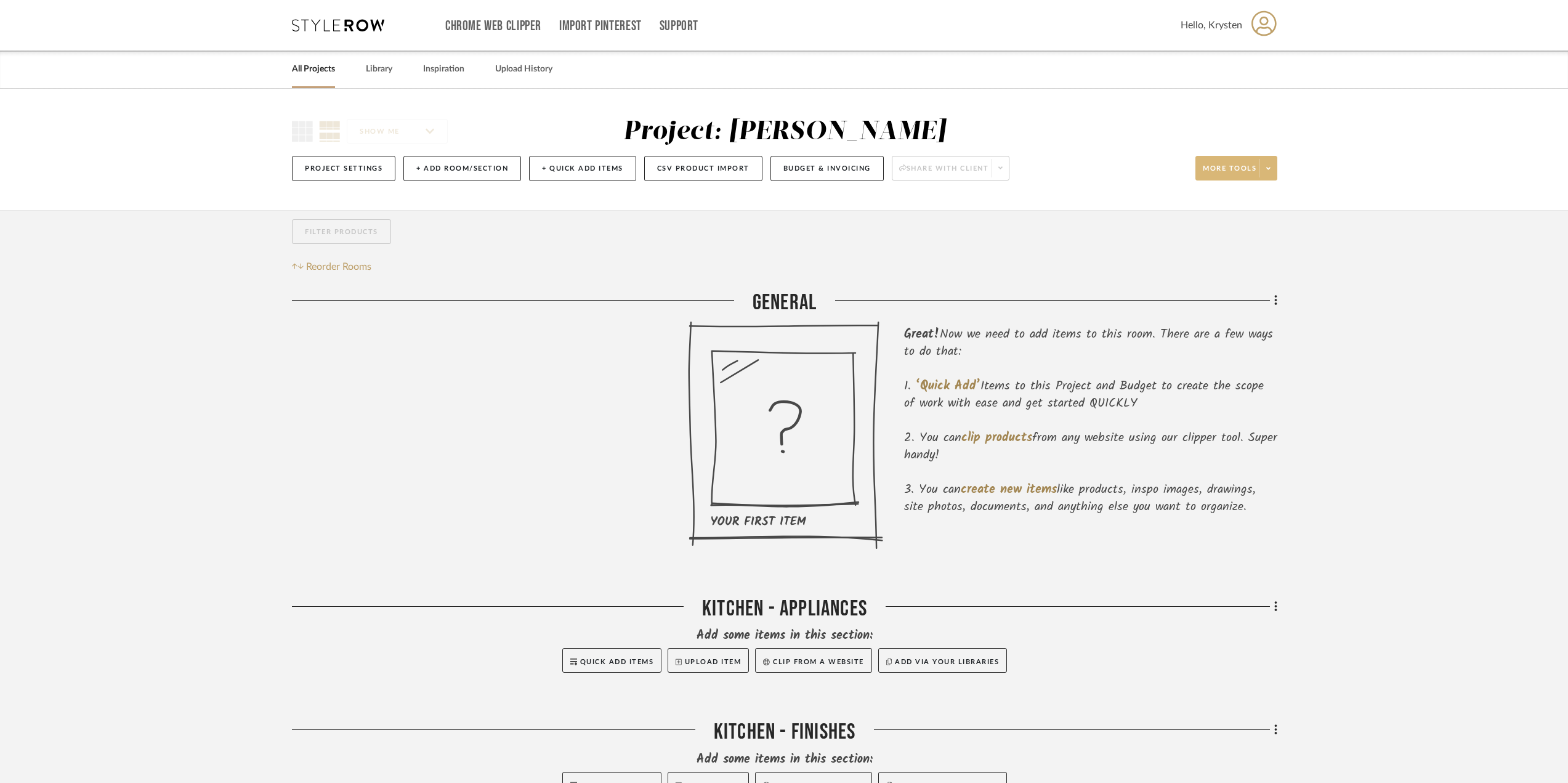
click at [1247, 165] on span "More tools" at bounding box center [1229, 173] width 53 height 19
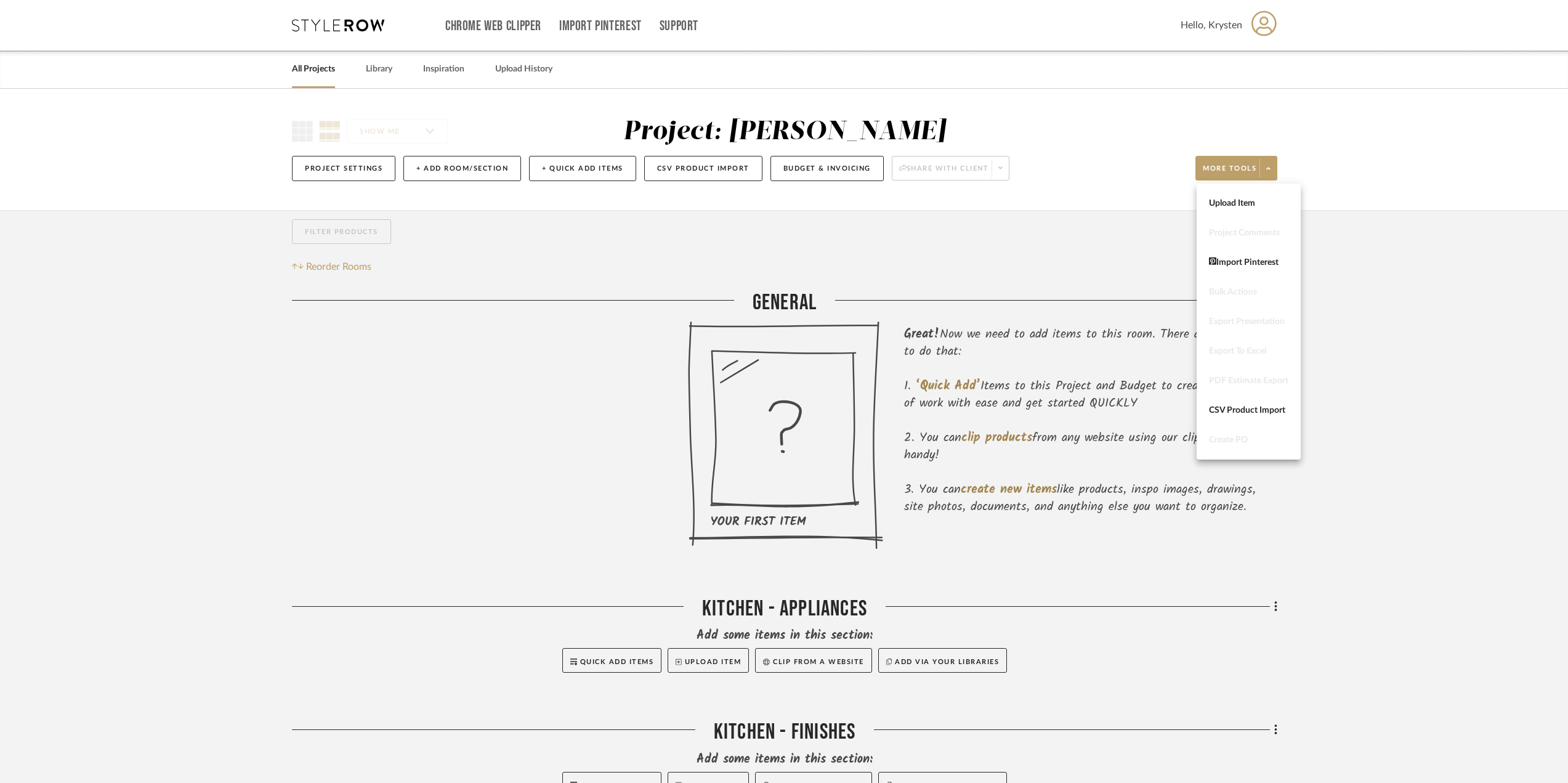
click at [1430, 384] on div at bounding box center [784, 392] width 1568 height 783
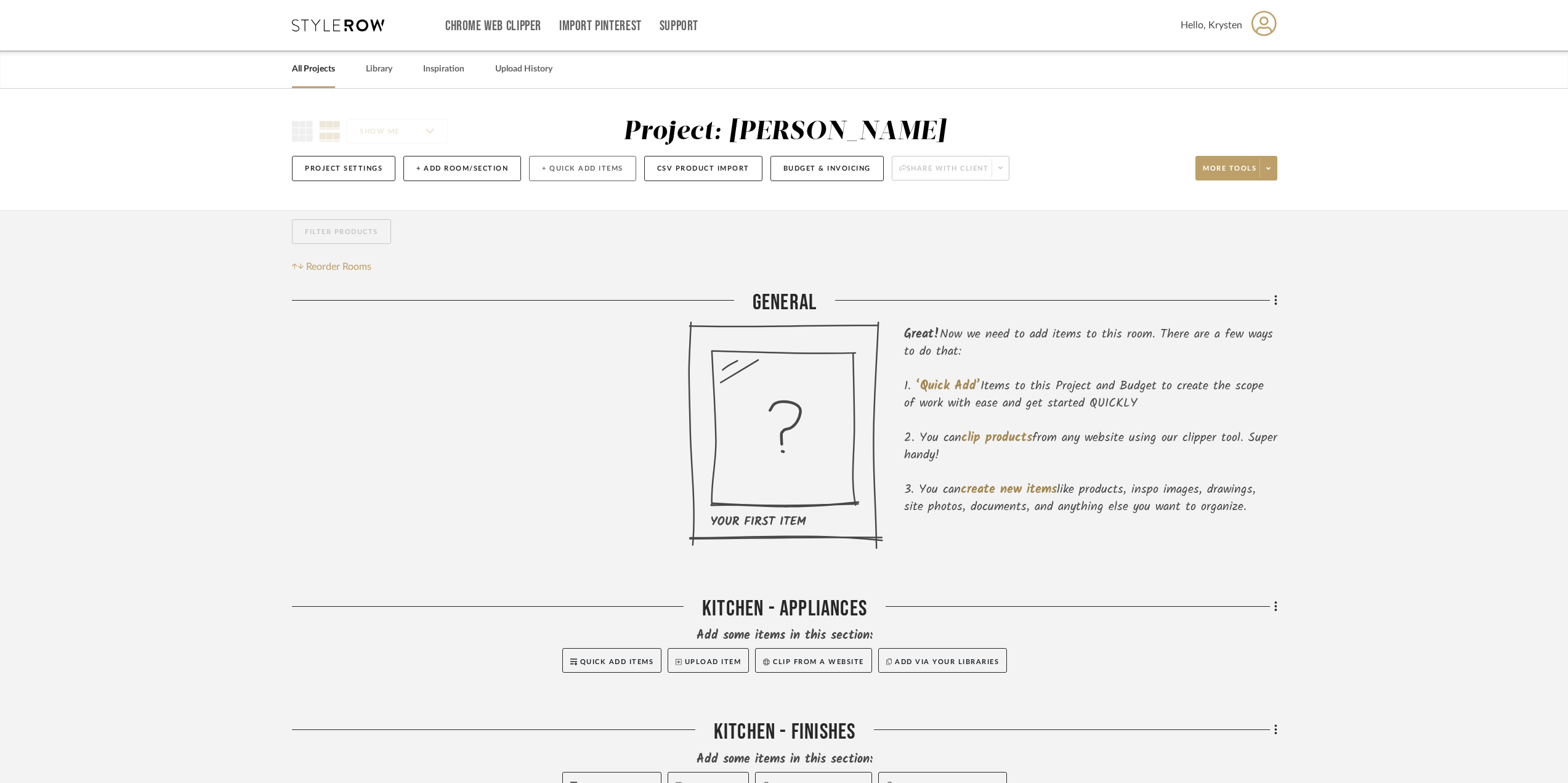
click at [580, 161] on button "+ Quick Add Items" at bounding box center [582, 168] width 107 height 25
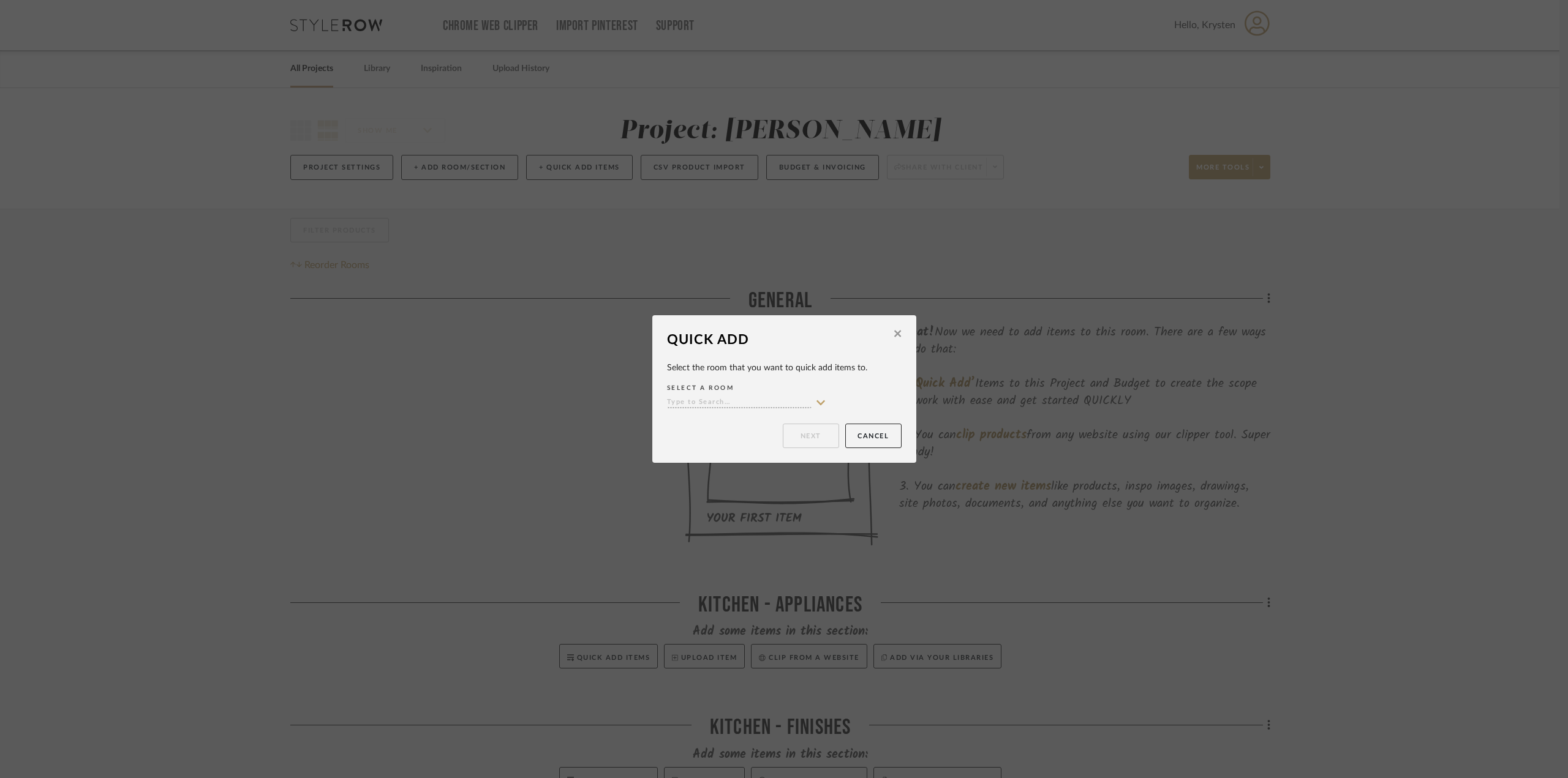
click at [817, 401] on icon at bounding box center [821, 403] width 9 height 5
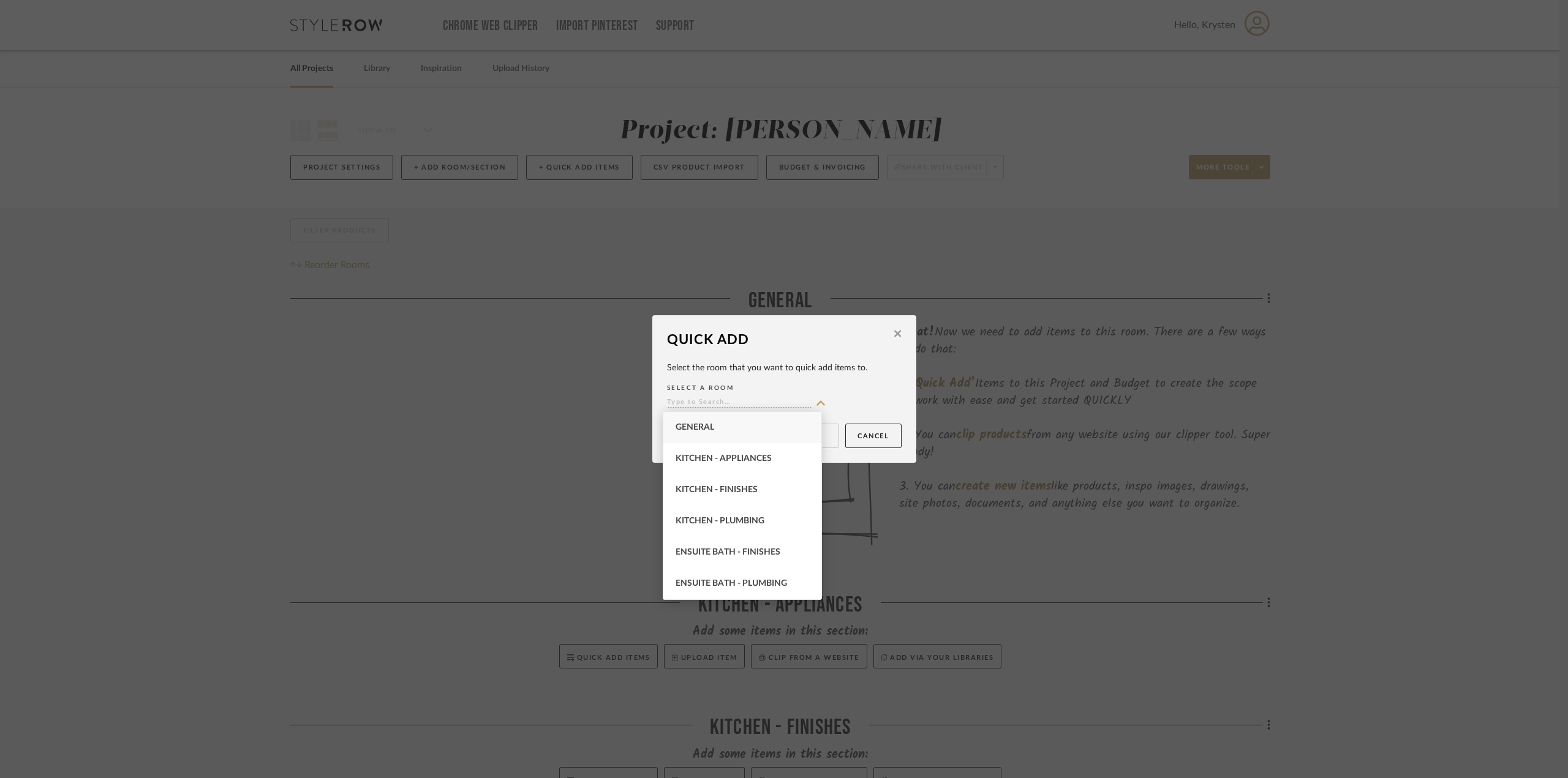
click at [749, 421] on div "General" at bounding box center [742, 427] width 158 height 31
type input "General"
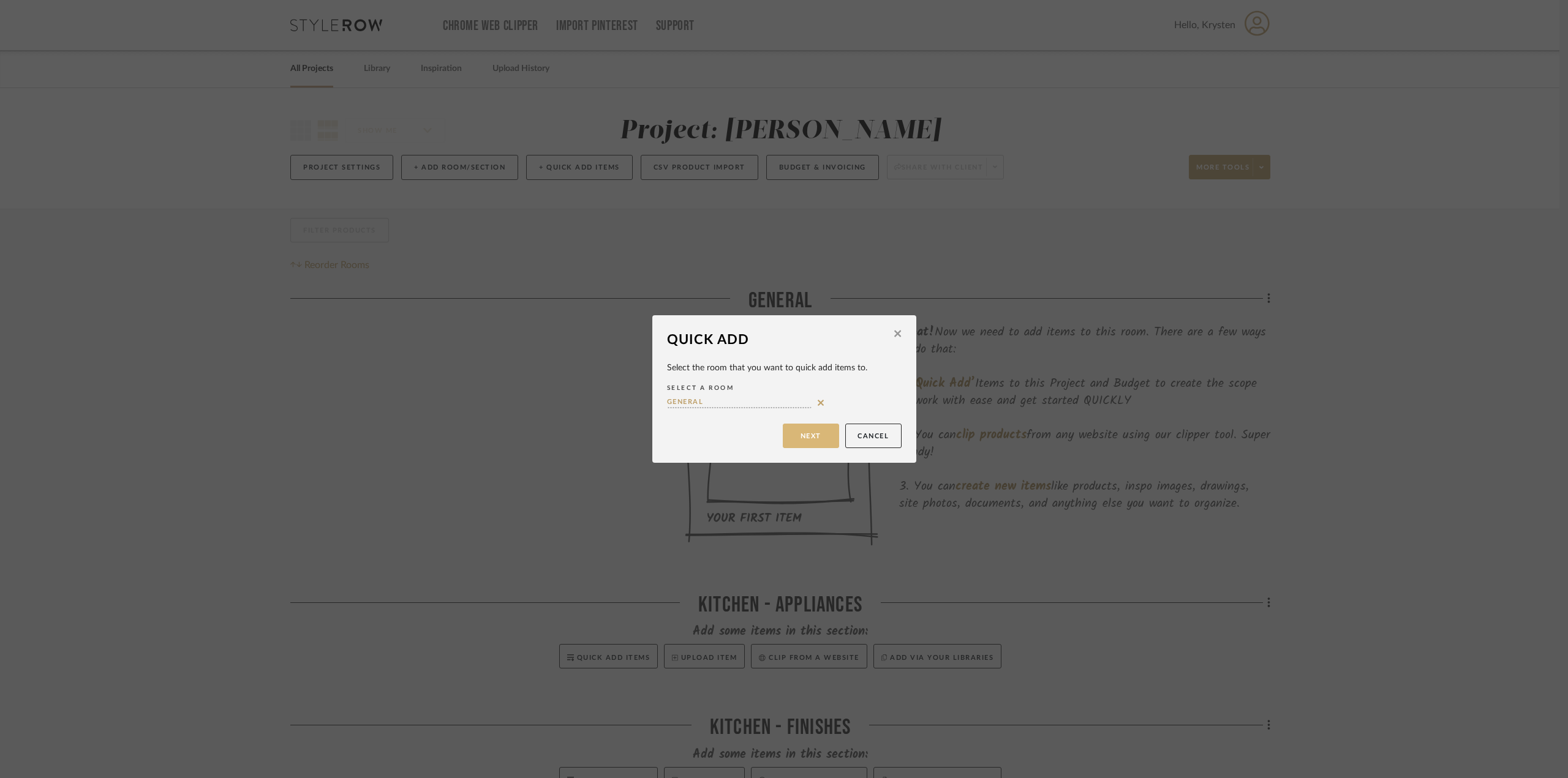
click at [808, 438] on button "Next" at bounding box center [810, 436] width 56 height 24
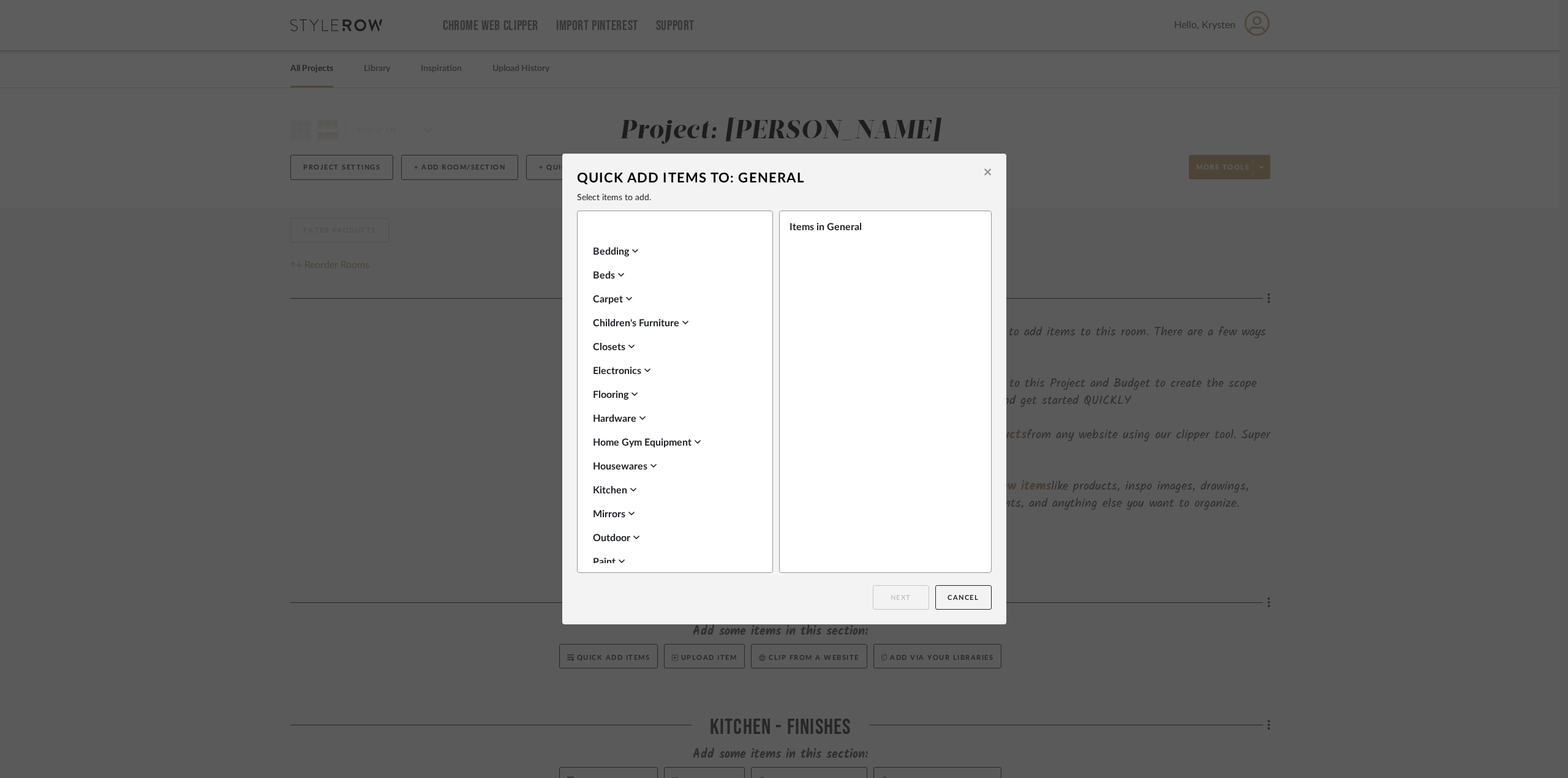
scroll to position [249, 0]
click at [624, 394] on div "Flooring" at bounding box center [672, 396] width 158 height 15
click at [637, 500] on label "Wood Floor" at bounding box center [631, 497] width 59 height 11
click at [900, 584] on div "Quick Add Items to: General Select items to add. Seating Lighting Tables Fabric…" at bounding box center [784, 389] width 444 height 470
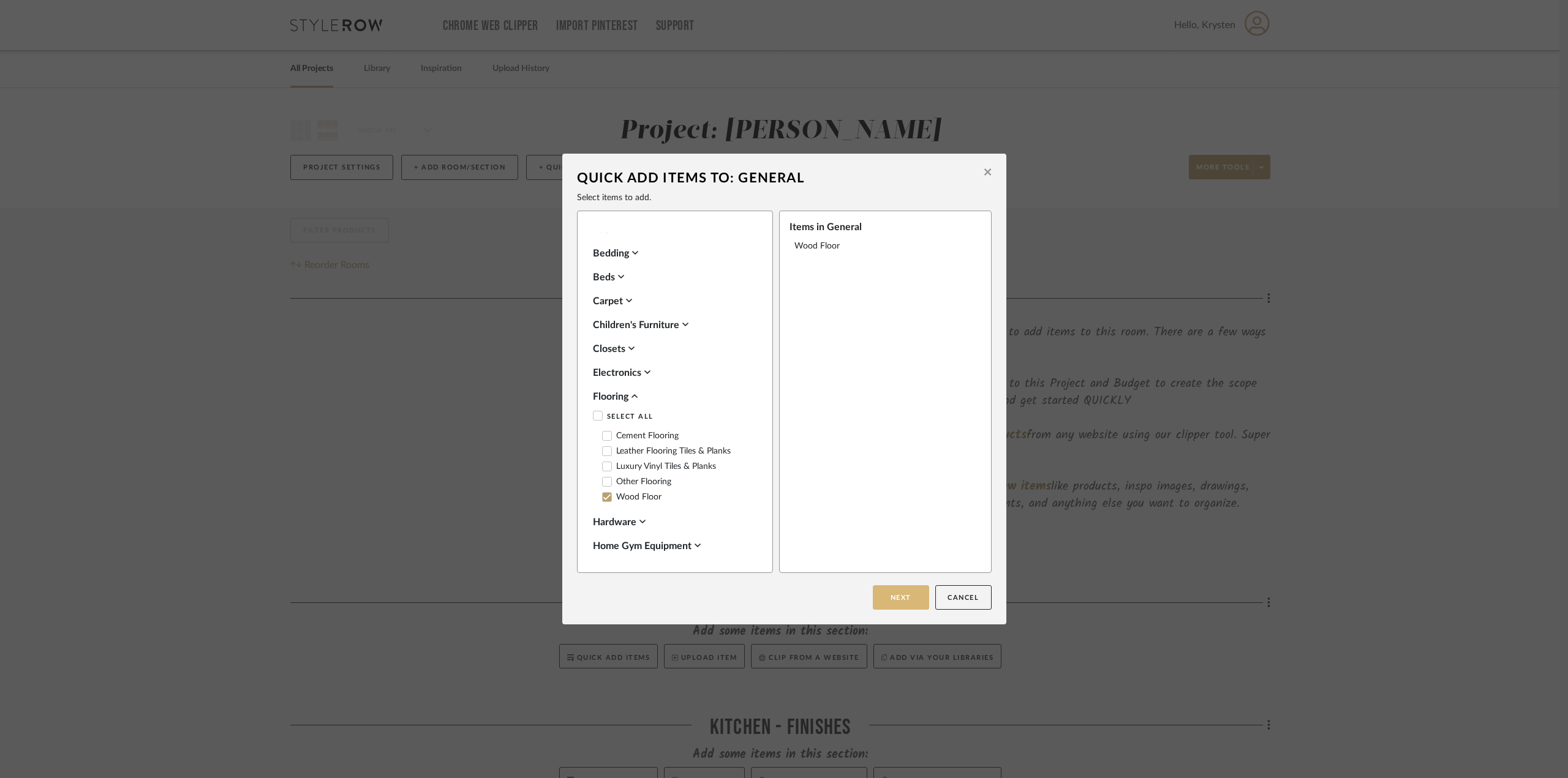
click at [892, 597] on button "Next" at bounding box center [900, 597] width 56 height 24
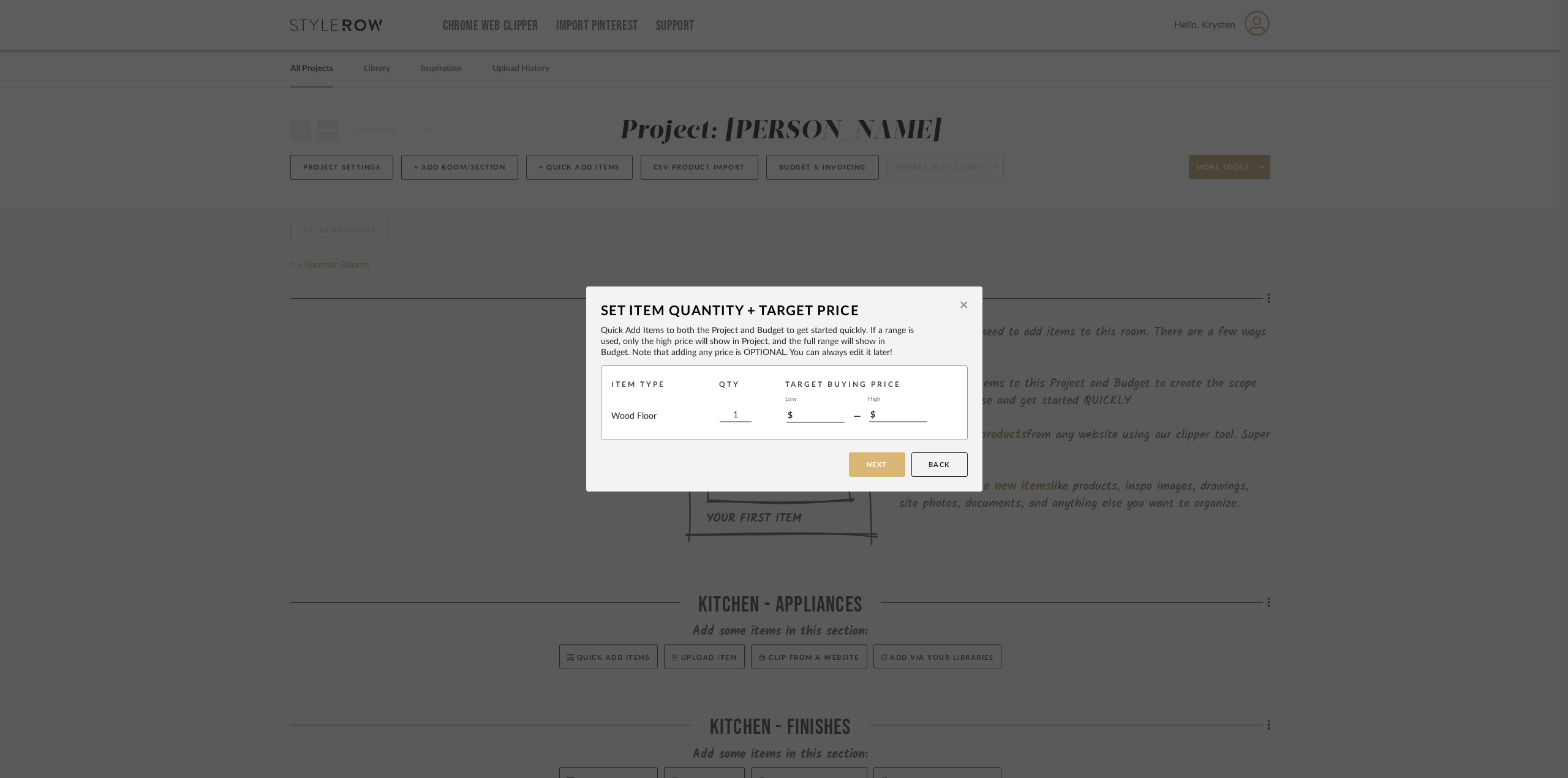
click at [877, 457] on button "Next" at bounding box center [877, 465] width 56 height 24
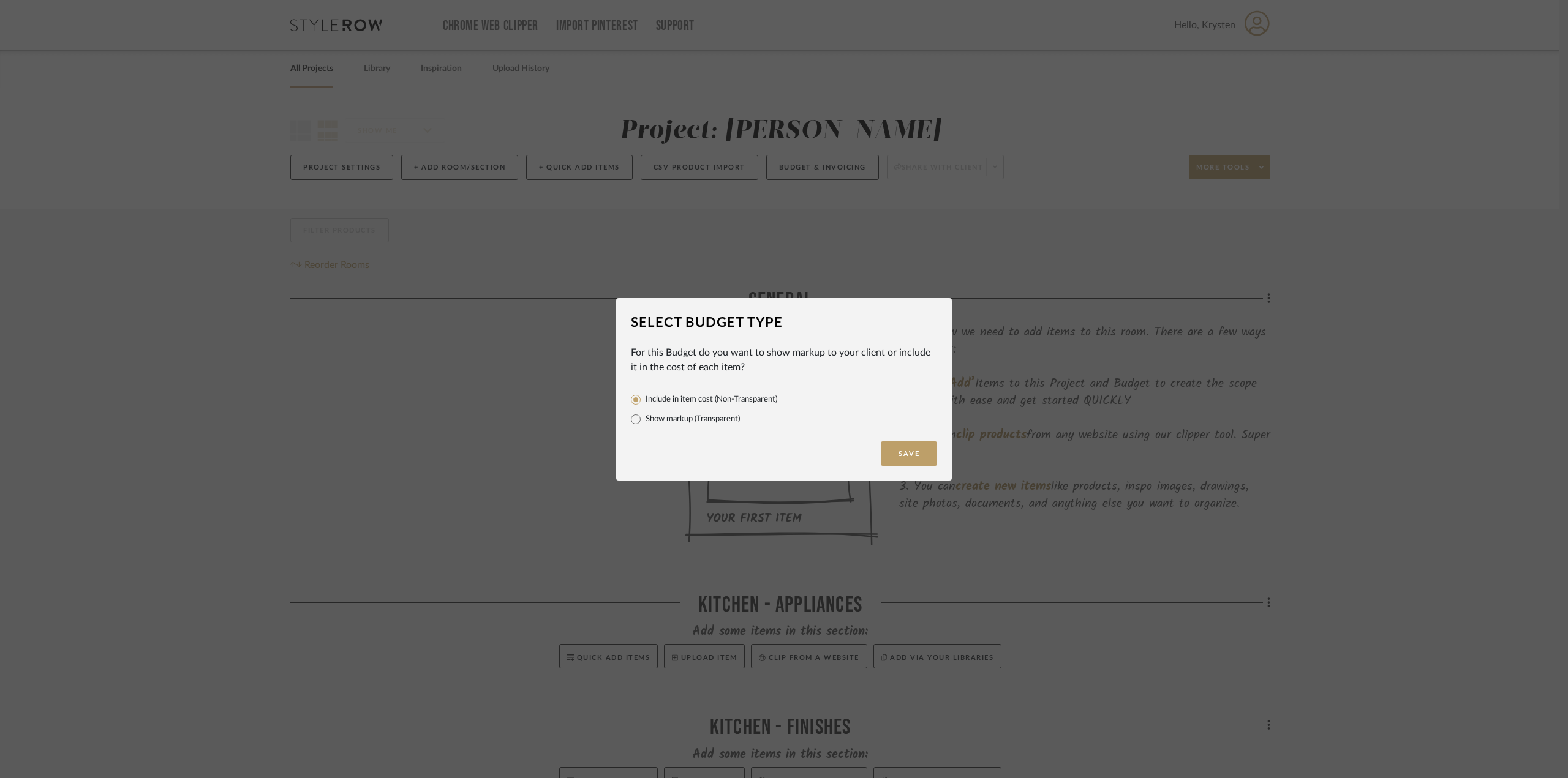
click at [896, 455] on button "Save" at bounding box center [909, 453] width 56 height 24
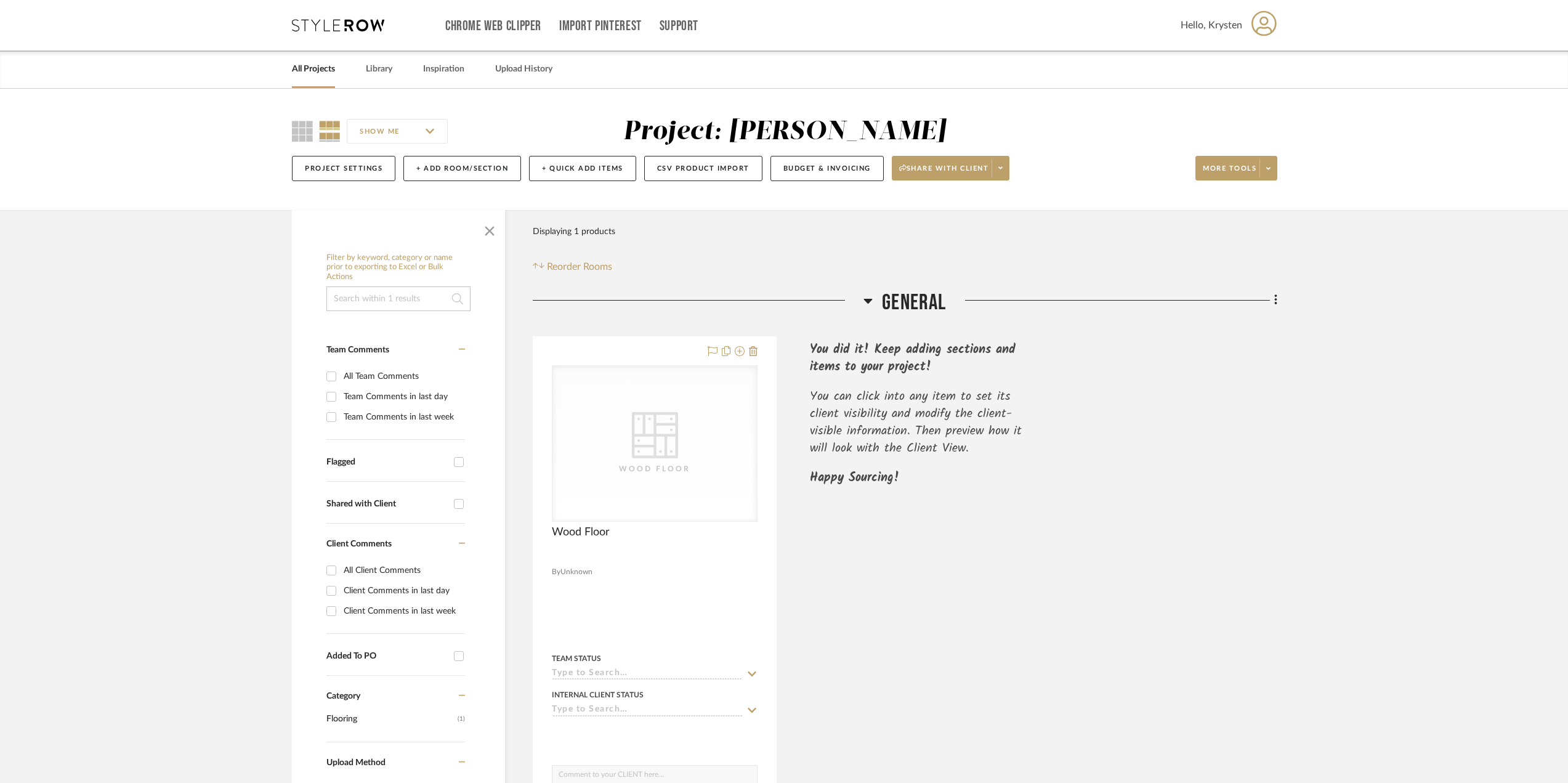
click at [897, 292] on span "General" at bounding box center [914, 303] width 64 height 26
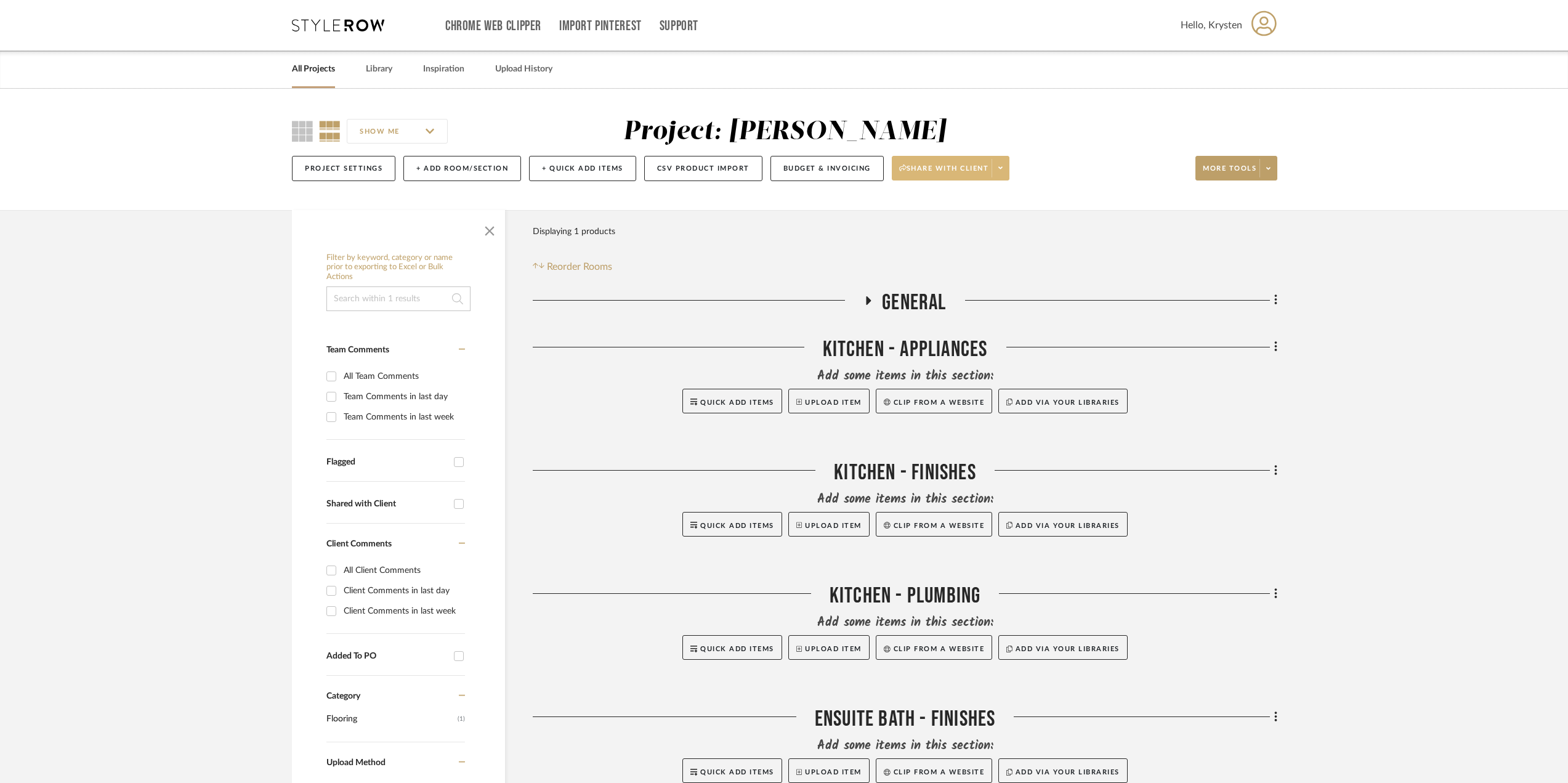
click at [974, 173] on span "Share with client" at bounding box center [944, 173] width 90 height 19
click at [960, 235] on span "Generate URL to Share" at bounding box center [954, 233] width 106 height 11
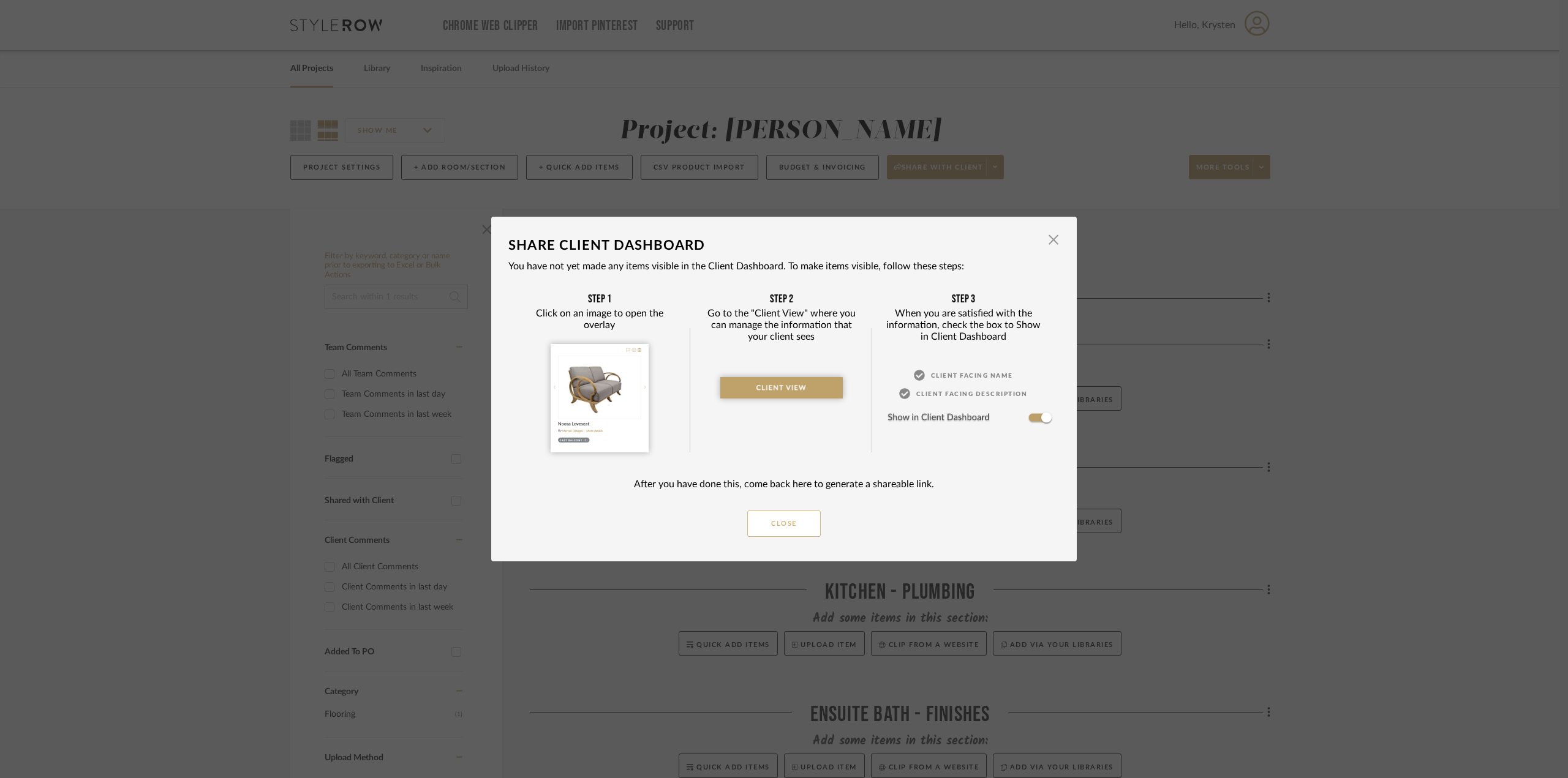
click at [775, 523] on button "Close" at bounding box center [784, 523] width 73 height 26
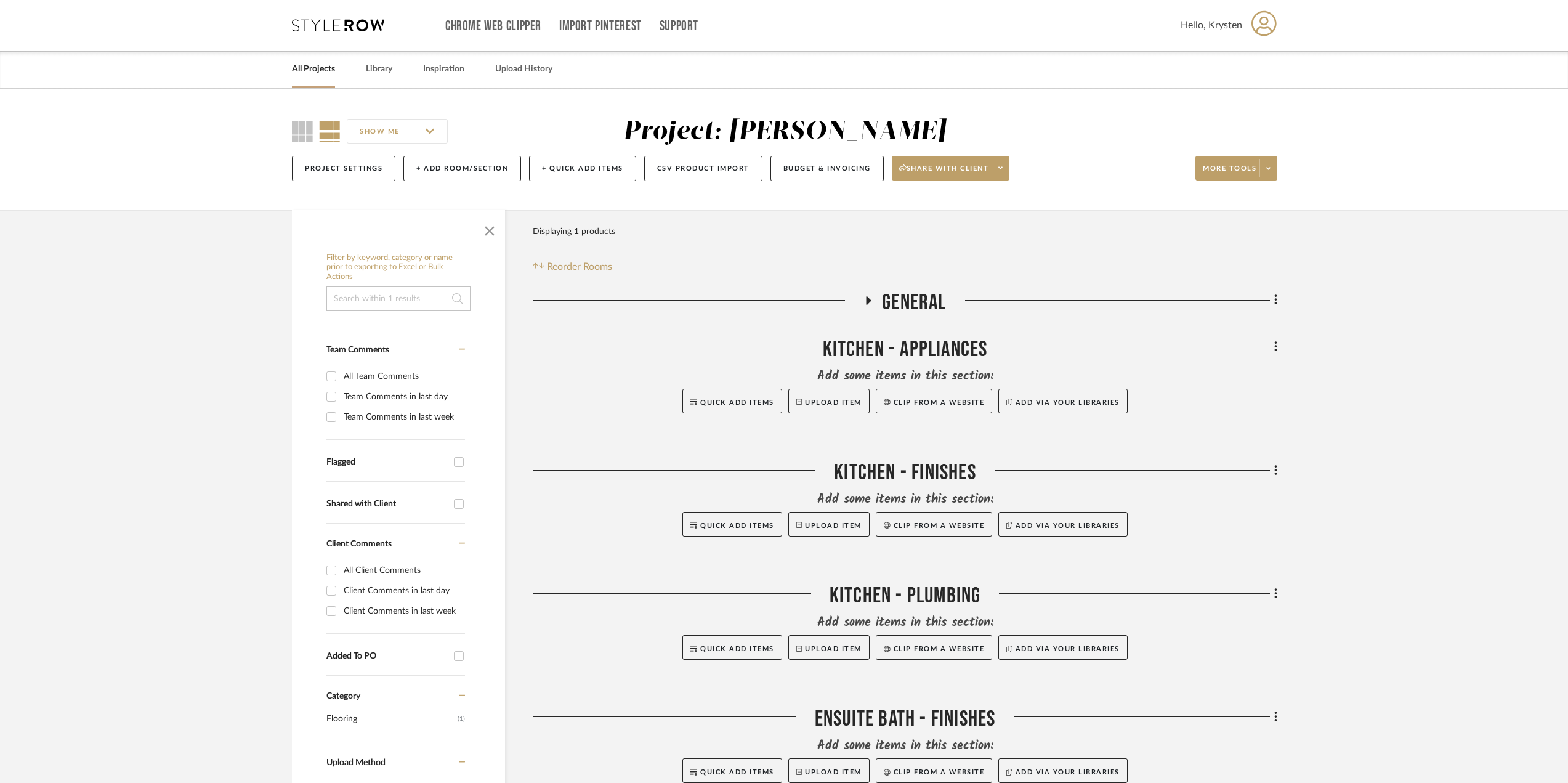
click at [915, 302] on span "General" at bounding box center [914, 303] width 64 height 26
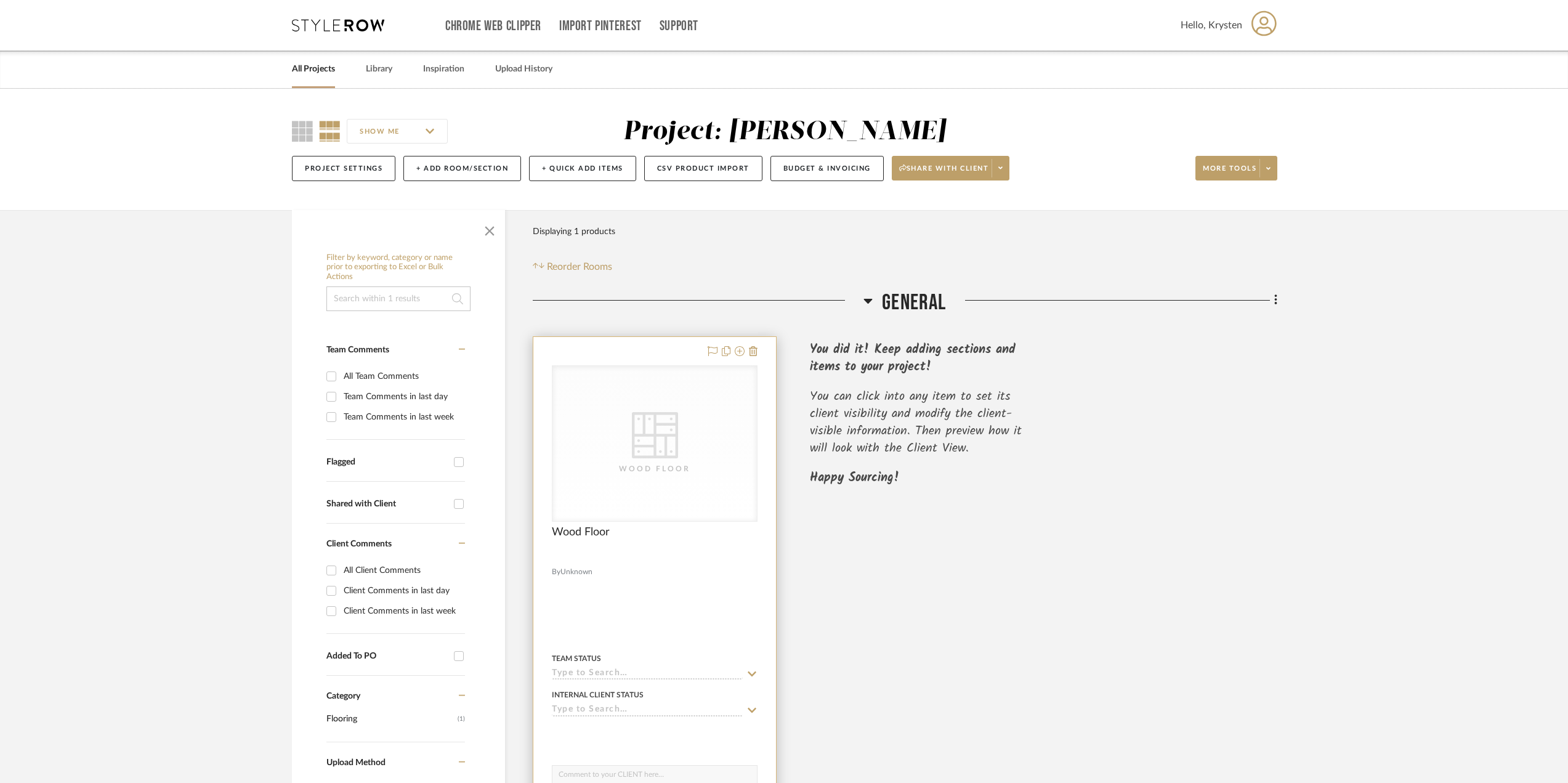
click at [712, 582] on div at bounding box center [654, 606] width 242 height 539
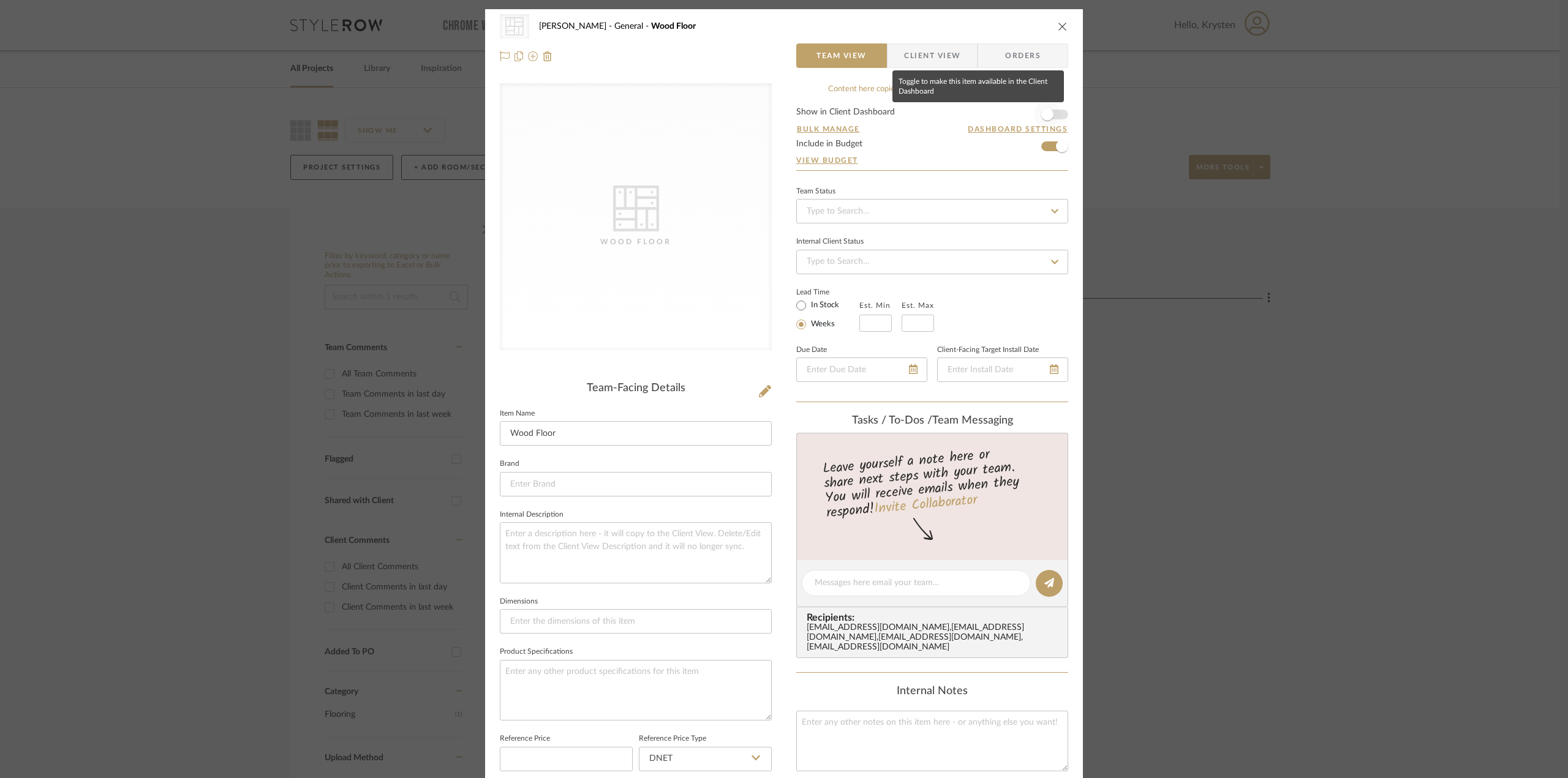
click at [1049, 116] on span "button" at bounding box center [1047, 114] width 12 height 12
click at [1274, 325] on div "CategoryIconFlooring Created with Sketch. Wood Floor [PERSON_NAME] General Wood…" at bounding box center [784, 389] width 1568 height 778
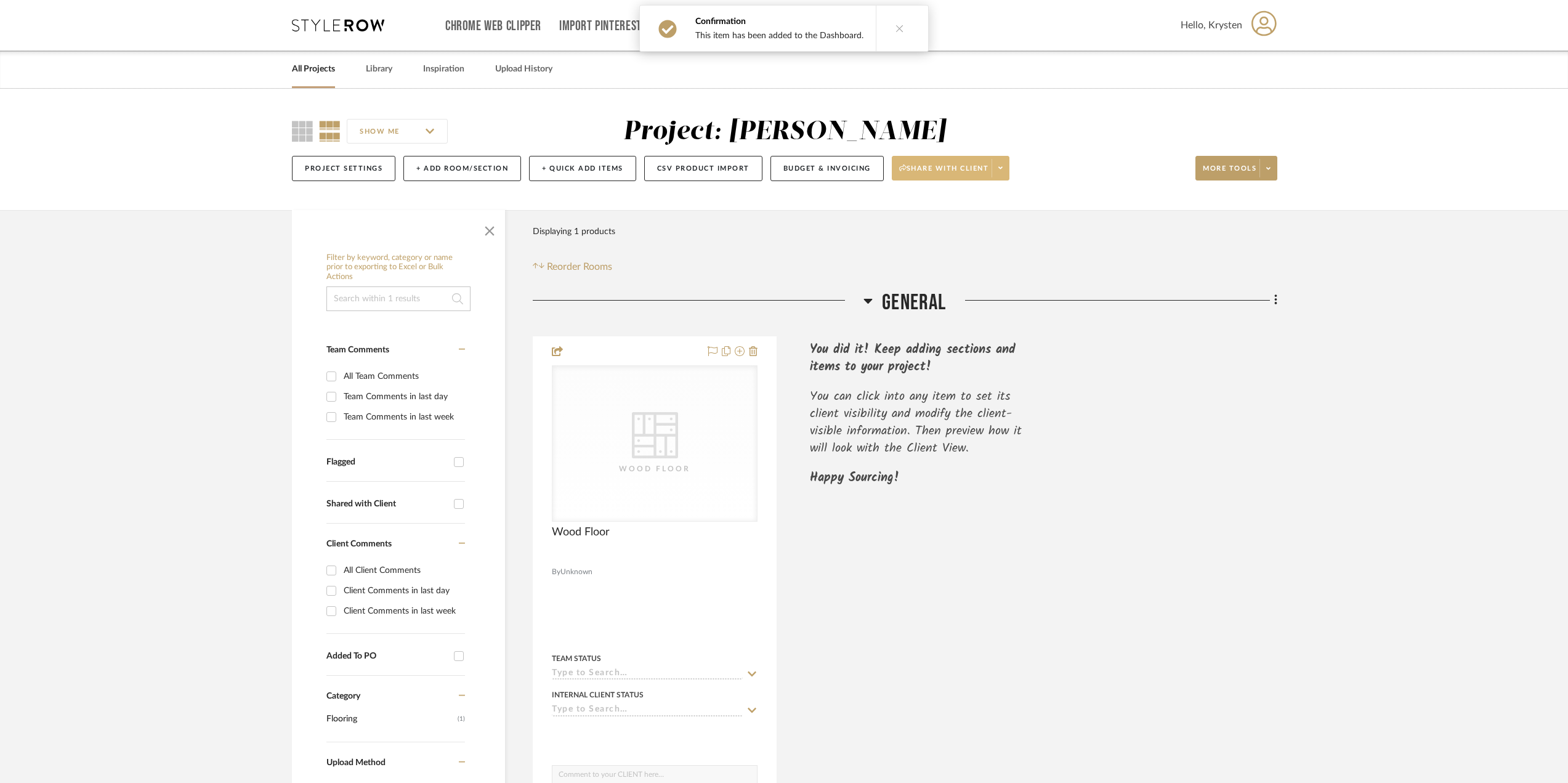
click at [974, 169] on span "Share with client" at bounding box center [944, 173] width 90 height 19
click at [968, 229] on span "Generate URL to Share" at bounding box center [954, 233] width 106 height 11
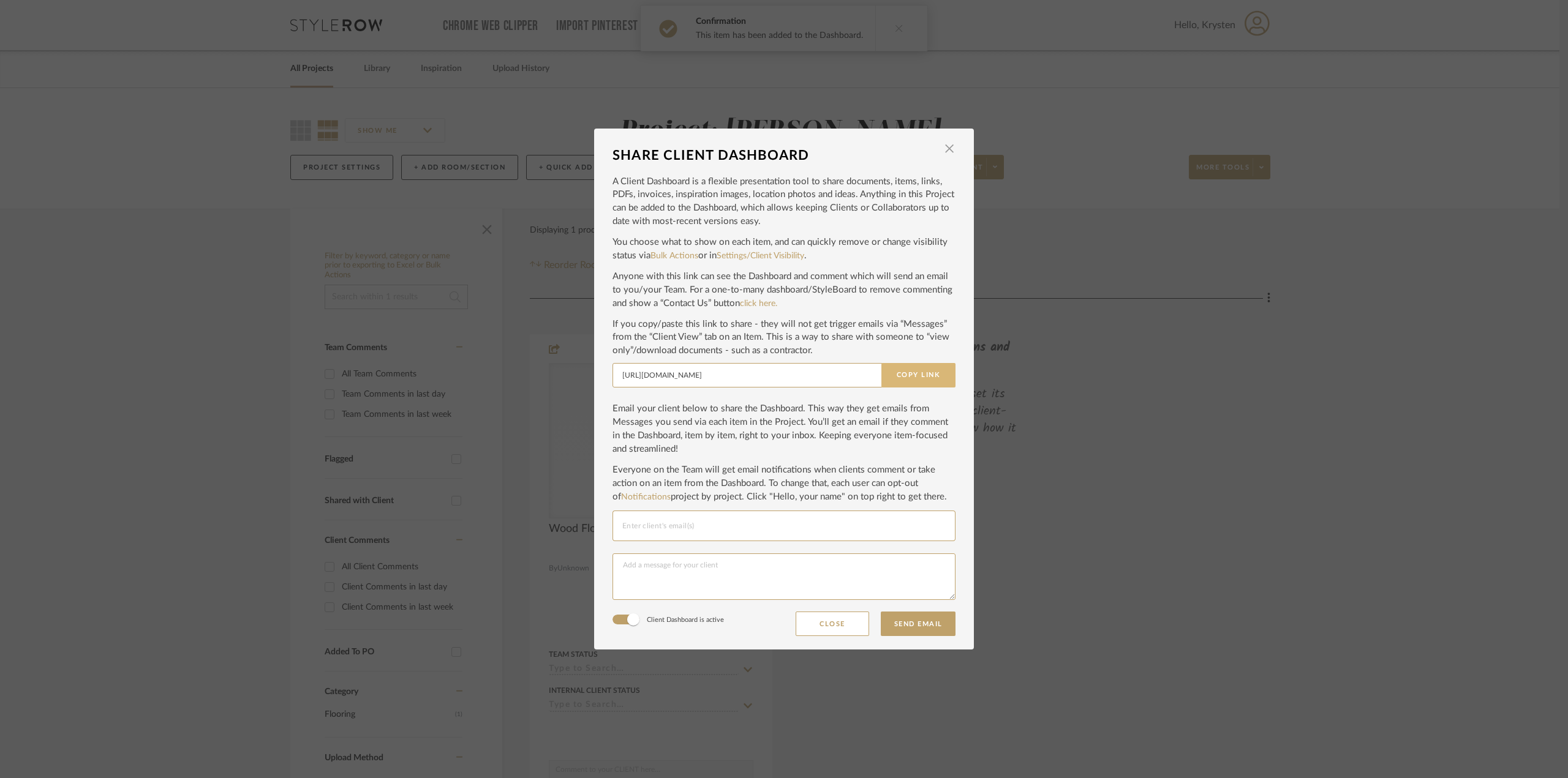
click at [926, 378] on button "Copy Link" at bounding box center [918, 375] width 74 height 24
click at [702, 532] on input "Email selection" at bounding box center [783, 526] width 323 height 15
type input "r"
click at [713, 527] on input "Email selection" at bounding box center [783, 526] width 323 height 15
paste input "[PERSON_NAME][EMAIL_ADDRESS][DOMAIN_NAME]"
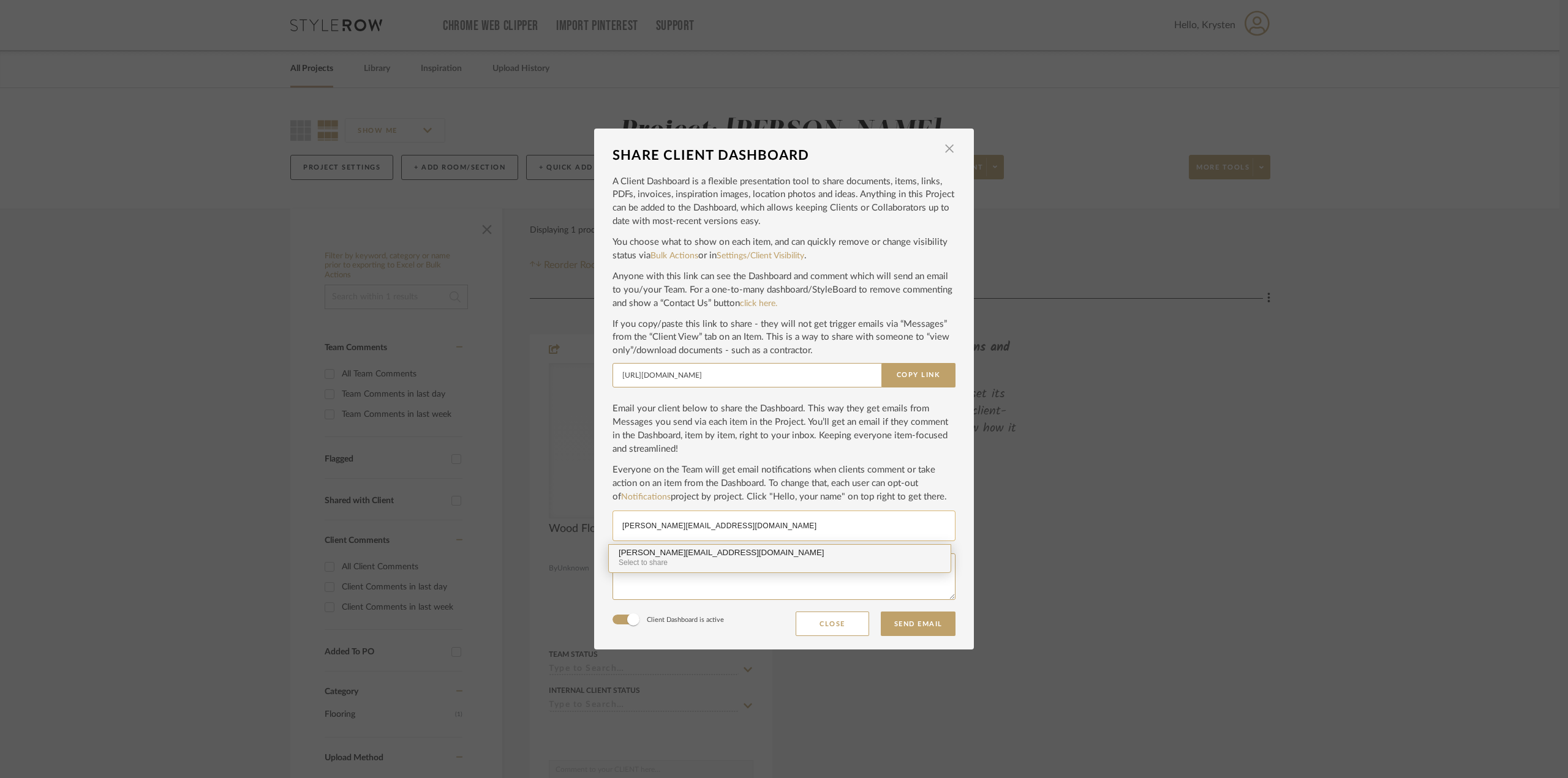
type input "[PERSON_NAME][EMAIL_ADDRESS][DOMAIN_NAME]"
click at [696, 550] on div "[PERSON_NAME][EMAIL_ADDRESS][DOMAIN_NAME]" at bounding box center [780, 553] width 322 height 9
click at [798, 522] on input "Email selection" at bounding box center [871, 526] width 147 height 15
paste input "[EMAIL_ADDRESS][DOMAIN_NAME]"
type input "[EMAIL_ADDRESS][DOMAIN_NAME]"
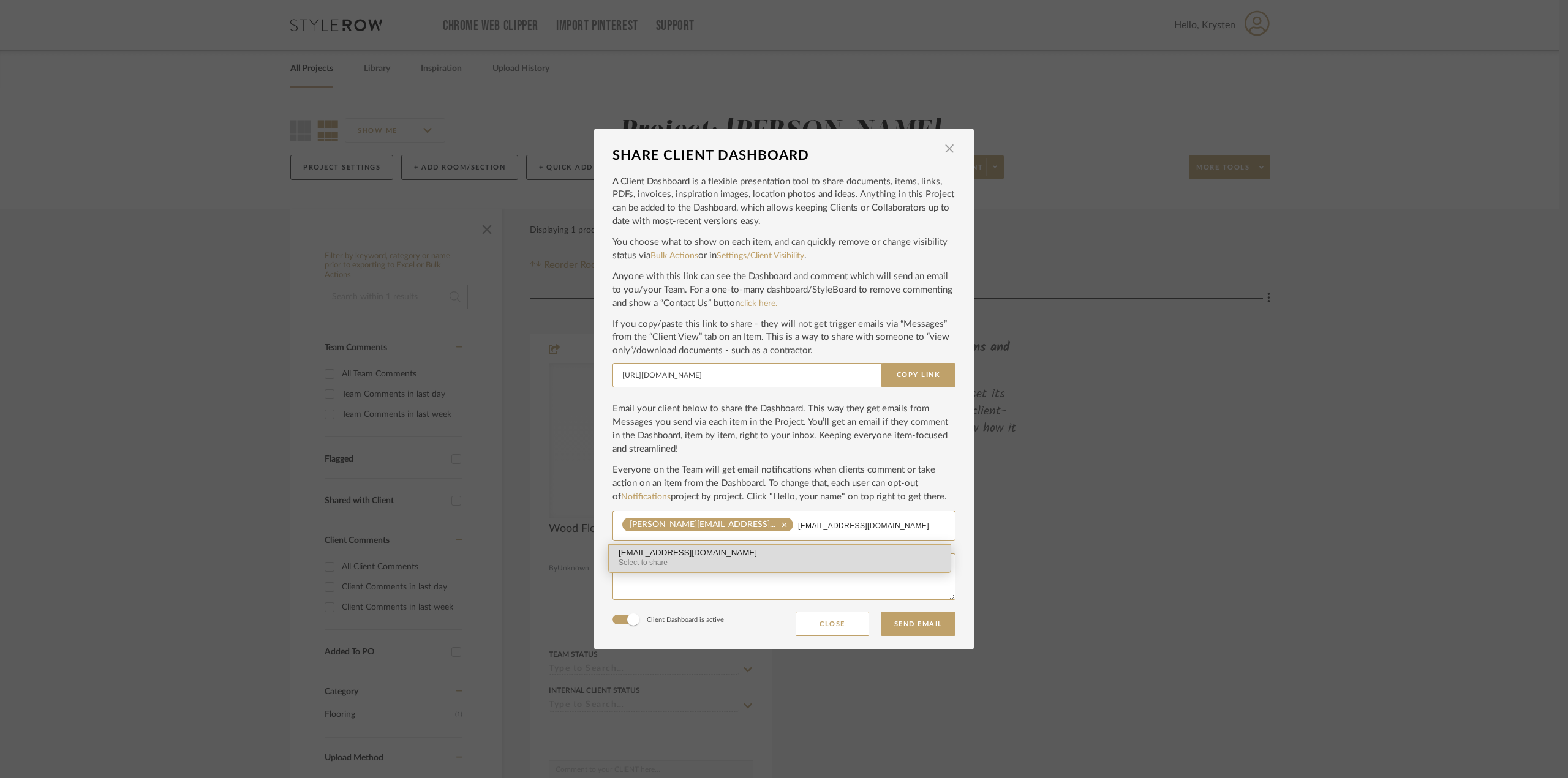
click at [671, 556] on div "[EMAIL_ADDRESS][DOMAIN_NAME]" at bounding box center [780, 553] width 322 height 9
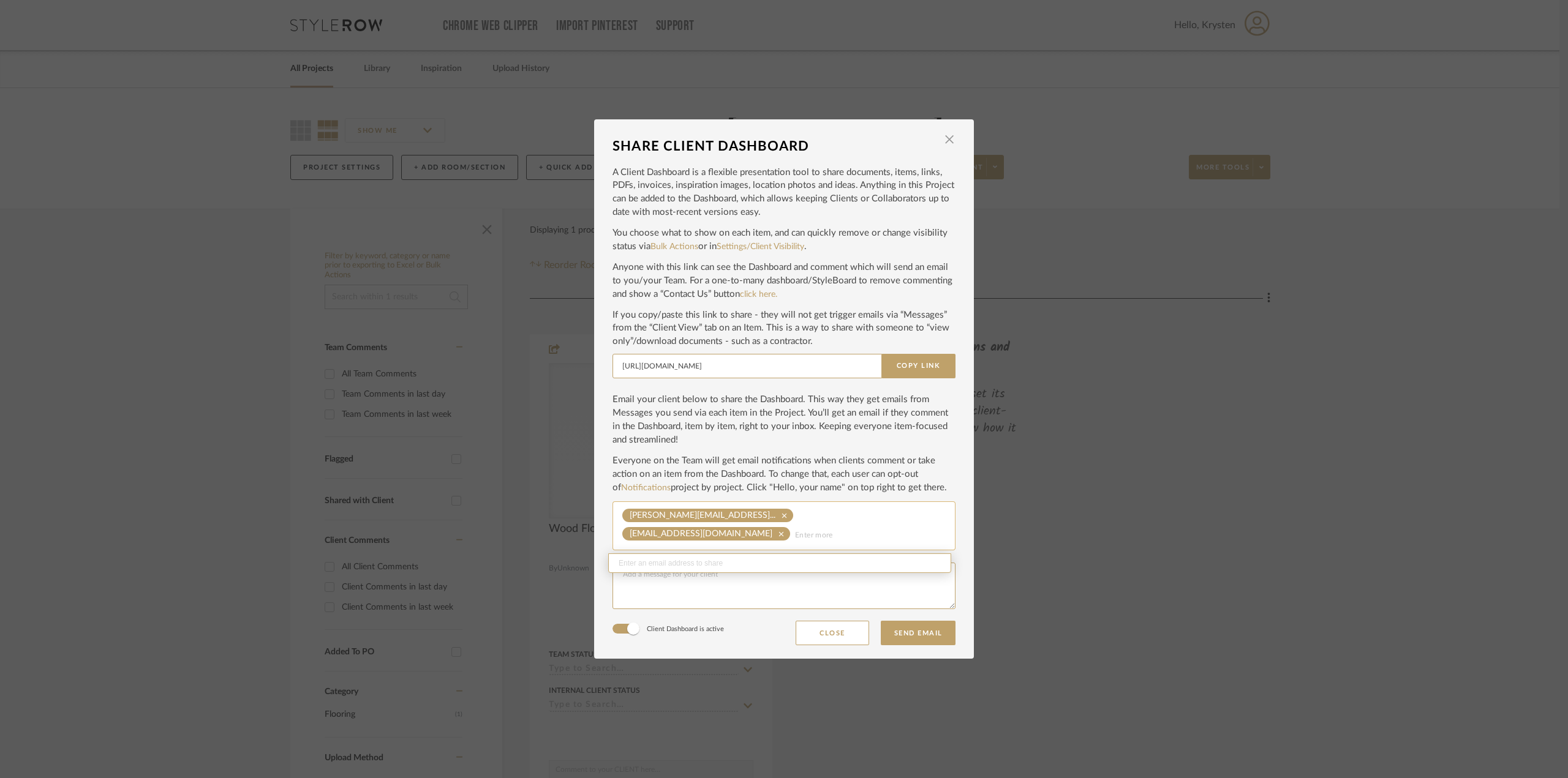
click at [918, 467] on p "Everyone on the Team will get email notifications when clients comment or take …" at bounding box center [783, 474] width 343 height 41
click at [757, 572] on textarea at bounding box center [783, 585] width 343 height 46
drag, startPoint x: 784, startPoint y: 594, endPoint x: 774, endPoint y: 593, distance: 10.0
click at [774, 593] on textarea "Hi [PERSON_NAME] and [PERSON_NAME], I just wanted to forward the link to your p…" at bounding box center [783, 585] width 343 height 46
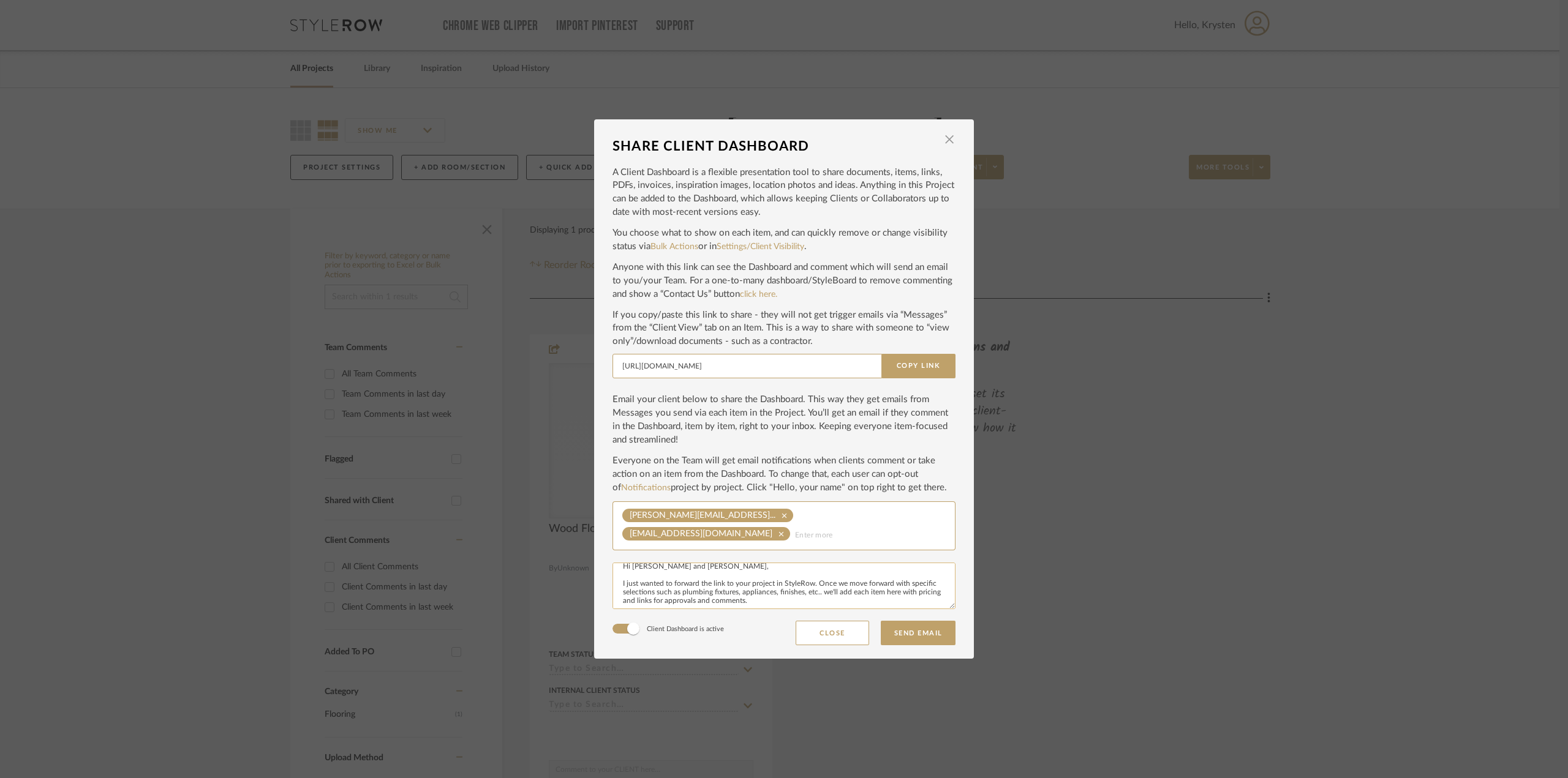
drag, startPoint x: 667, startPoint y: 602, endPoint x: 655, endPoint y: 604, distance: 12.2
click at [655, 604] on textarea "Hi [PERSON_NAME] and [PERSON_NAME], I just wanted to forward the link to your p…" at bounding box center [783, 585] width 343 height 46
click at [830, 601] on textarea "Hi [PERSON_NAME] and [PERSON_NAME], I just wanted to forward the link to your p…" at bounding box center [783, 585] width 343 height 46
click at [835, 589] on textarea "Hi [PERSON_NAME] and [PERSON_NAME], I just wanted to forward the link to your p…" at bounding box center [783, 585] width 343 height 46
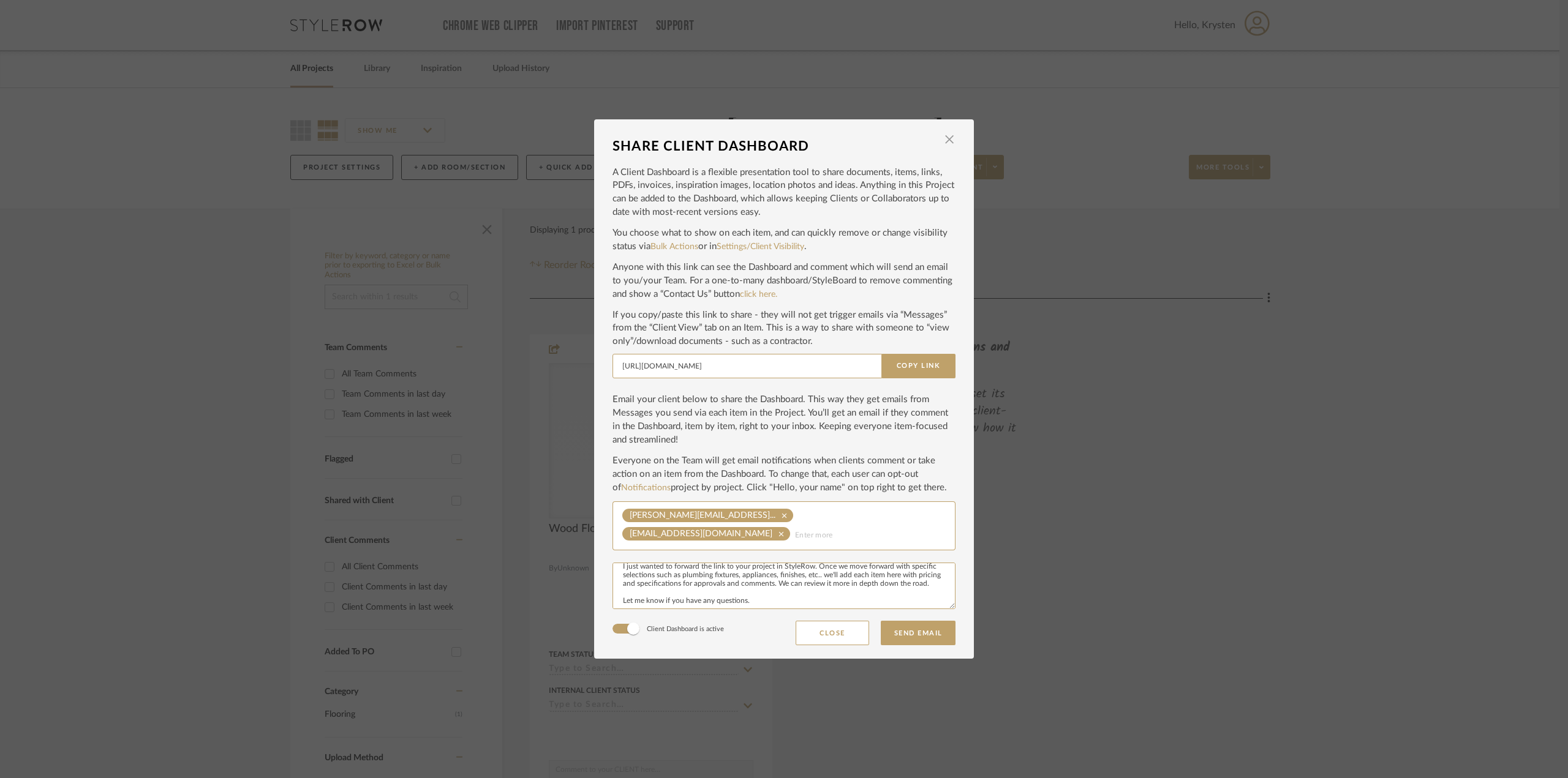
scroll to position [36, 0]
drag, startPoint x: 898, startPoint y: 575, endPoint x: 632, endPoint y: 584, distance: 266.2
click at [632, 584] on textarea "Hi [PERSON_NAME] and [PERSON_NAME], I just wanted to forward the link to your p…" at bounding box center [783, 585] width 343 height 46
click at [755, 603] on textarea "Hi [PERSON_NAME] and [PERSON_NAME], I just wanted to forward the link to your p…" at bounding box center [783, 585] width 343 height 46
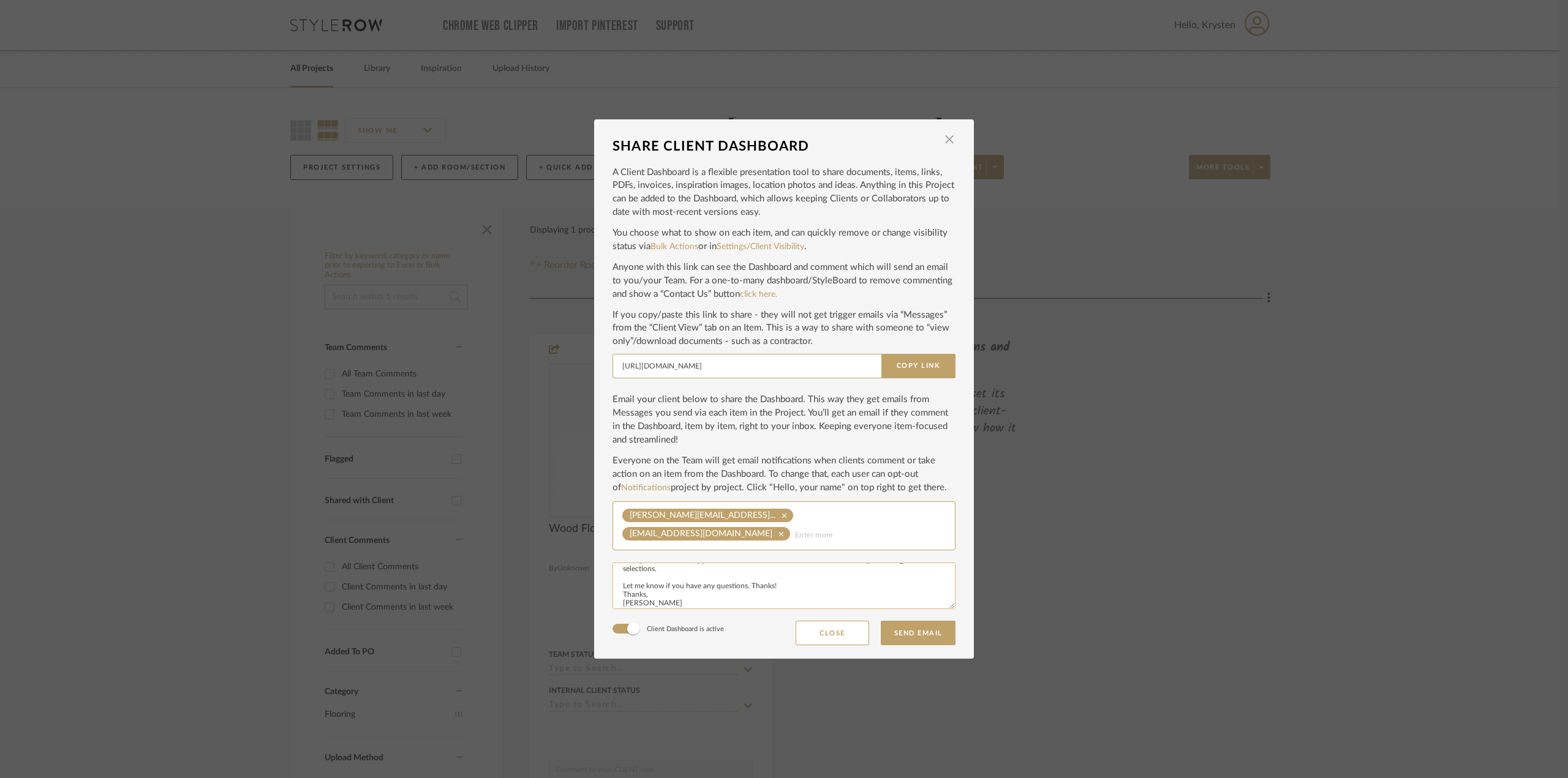
drag, startPoint x: 748, startPoint y: 586, endPoint x: 764, endPoint y: 585, distance: 16.0
click at [764, 585] on textarea "Hi [PERSON_NAME] and [PERSON_NAME], I just wanted to forward the link to your p…" at bounding box center [783, 585] width 343 height 46
drag, startPoint x: 770, startPoint y: 586, endPoint x: 747, endPoint y: 586, distance: 23.0
click at [747, 586] on textarea "Hi [PERSON_NAME] and [PERSON_NAME], I just wanted to forward the link to your p…" at bounding box center [783, 585] width 343 height 46
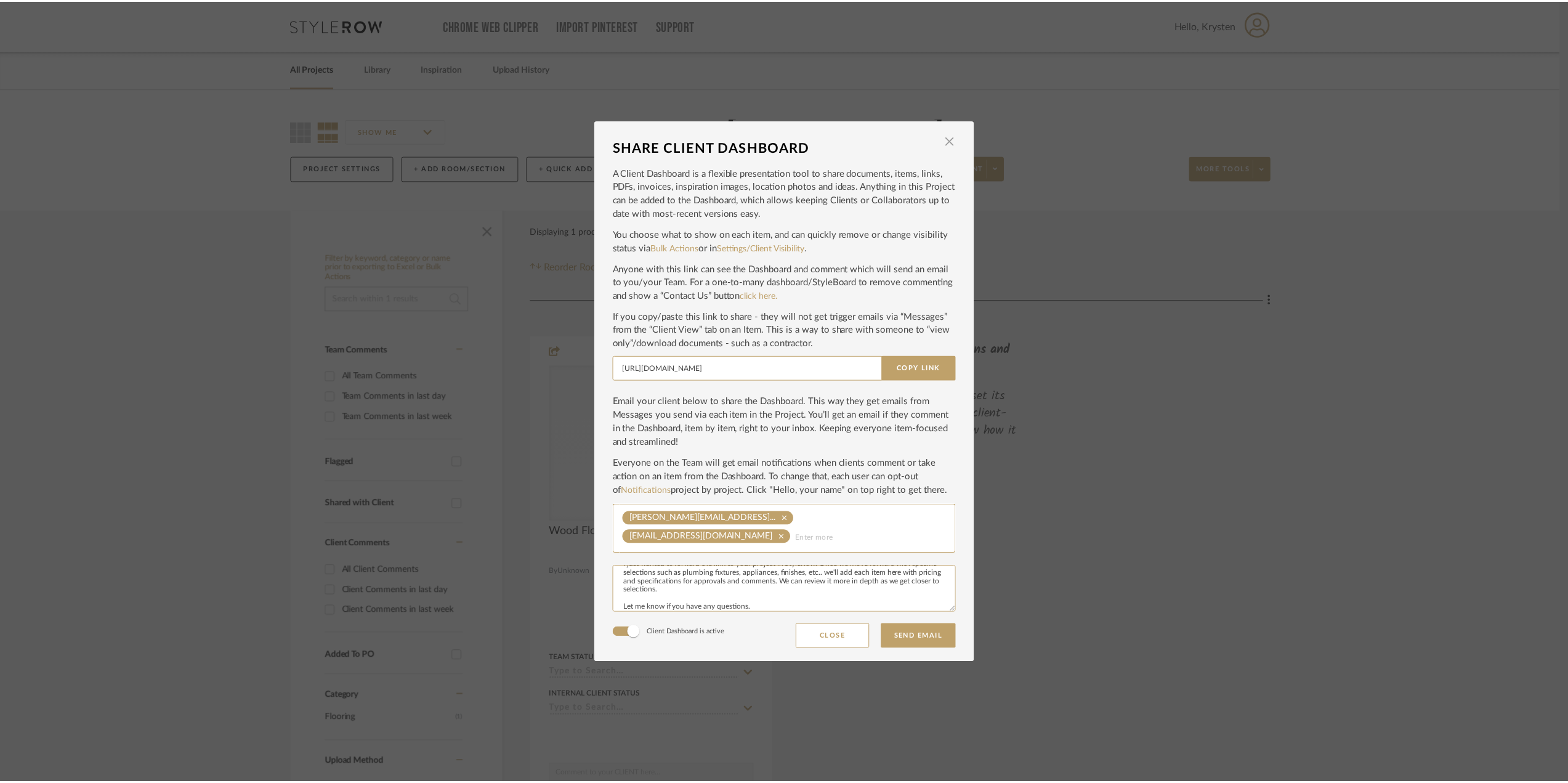
scroll to position [0, 0]
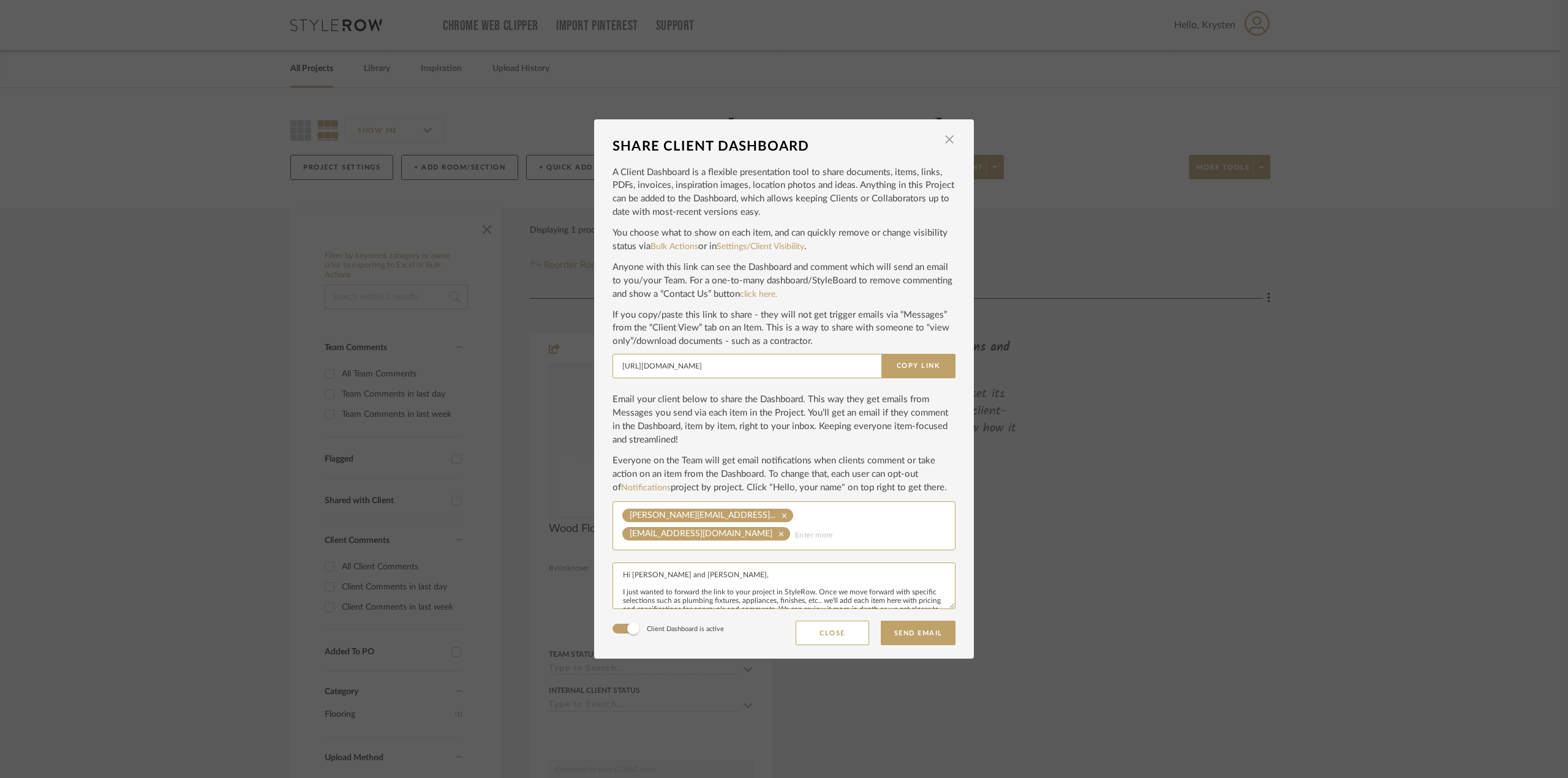
drag, startPoint x: 682, startPoint y: 605, endPoint x: 607, endPoint y: 565, distance: 85.0
click at [607, 565] on dialog-content "SHARE CLIENT DASHBOARD × A Client Dashboard is a flexible presentation tool to …" at bounding box center [784, 389] width 379 height 540
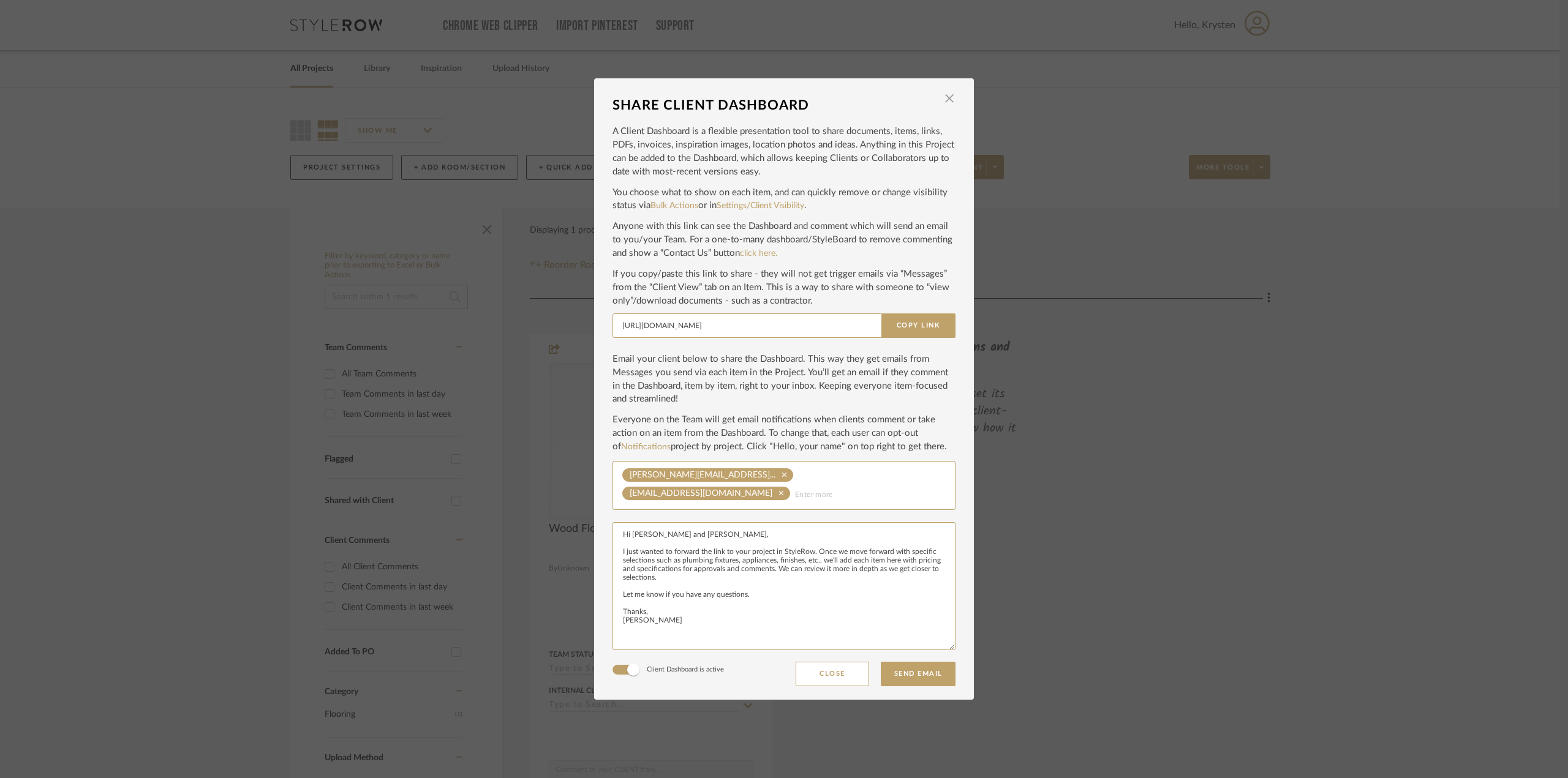
drag, startPoint x: 948, startPoint y: 609, endPoint x: 943, endPoint y: 688, distance: 79.2
click at [943, 688] on dialog-content "SHARE CLIENT DASHBOARD × A Client Dashboard is a flexible presentation tool to …" at bounding box center [784, 389] width 379 height 622
click at [716, 648] on textarea "Hi [PERSON_NAME] and [PERSON_NAME], I just wanted to forward the link to your p…" at bounding box center [783, 586] width 343 height 128
click at [694, 553] on textarea "Hi [PERSON_NAME] and [PERSON_NAME], I just wanted to forward the link to your p…" at bounding box center [783, 586] width 343 height 128
drag, startPoint x: 695, startPoint y: 553, endPoint x: 620, endPoint y: 554, distance: 75.0
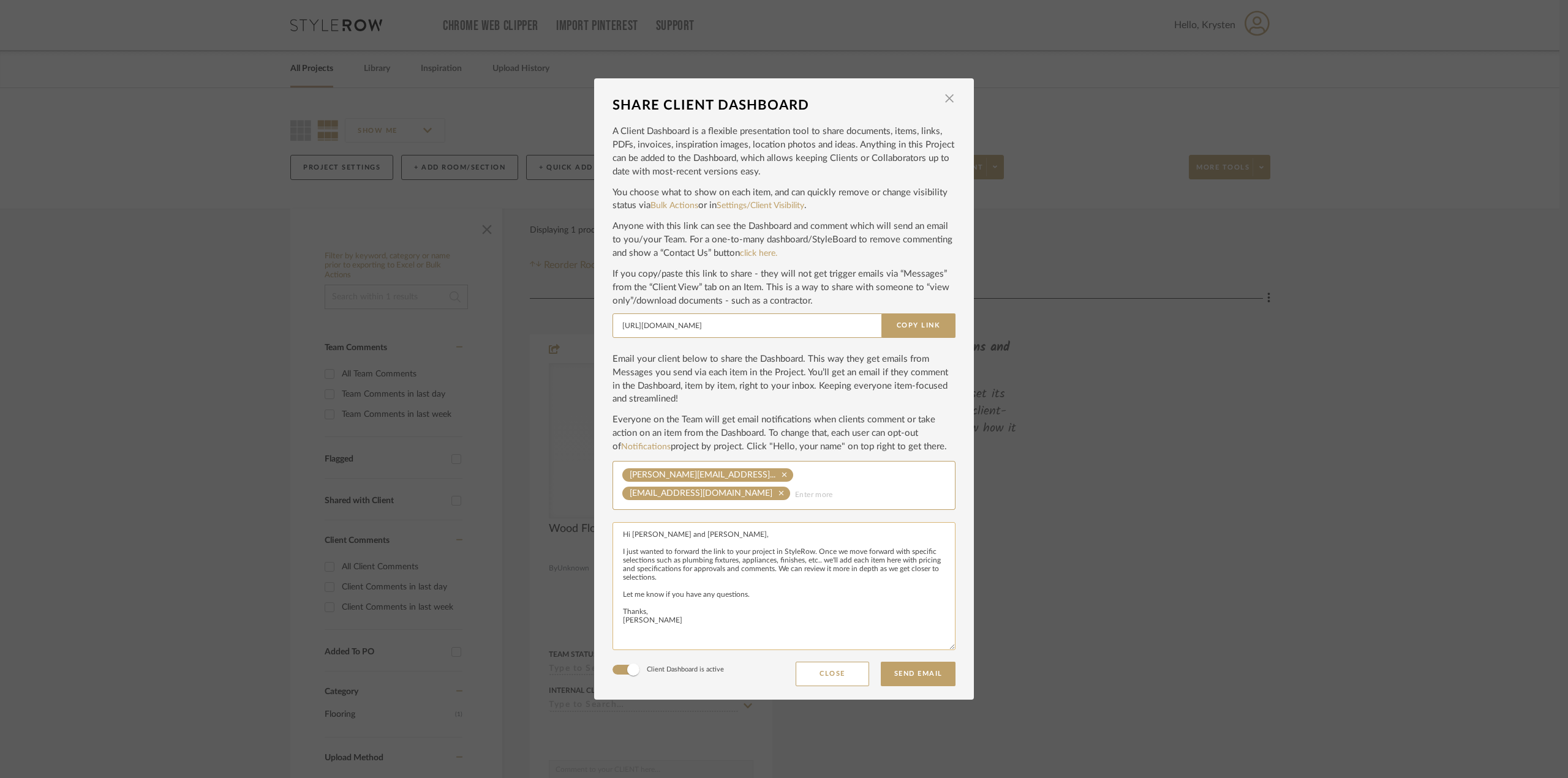
click at [620, 554] on textarea "Hi [PERSON_NAME] and [PERSON_NAME], I just wanted to forward the link to your p…" at bounding box center [783, 586] width 343 height 128
drag, startPoint x: 782, startPoint y: 553, endPoint x: 799, endPoint y: 553, distance: 17.0
click at [799, 553] on textarea "Hi [PERSON_NAME] and [PERSON_NAME], I'm forwarding the link to your project in …" at bounding box center [783, 586] width 343 height 128
click at [673, 570] on textarea "Hi [PERSON_NAME] and [PERSON_NAME], I'm forwarding the link to your project in …" at bounding box center [783, 586] width 343 height 128
click at [746, 575] on textarea "Hi [PERSON_NAME] and [PERSON_NAME], I'm forwarding the link to your project in …" at bounding box center [783, 586] width 343 height 128
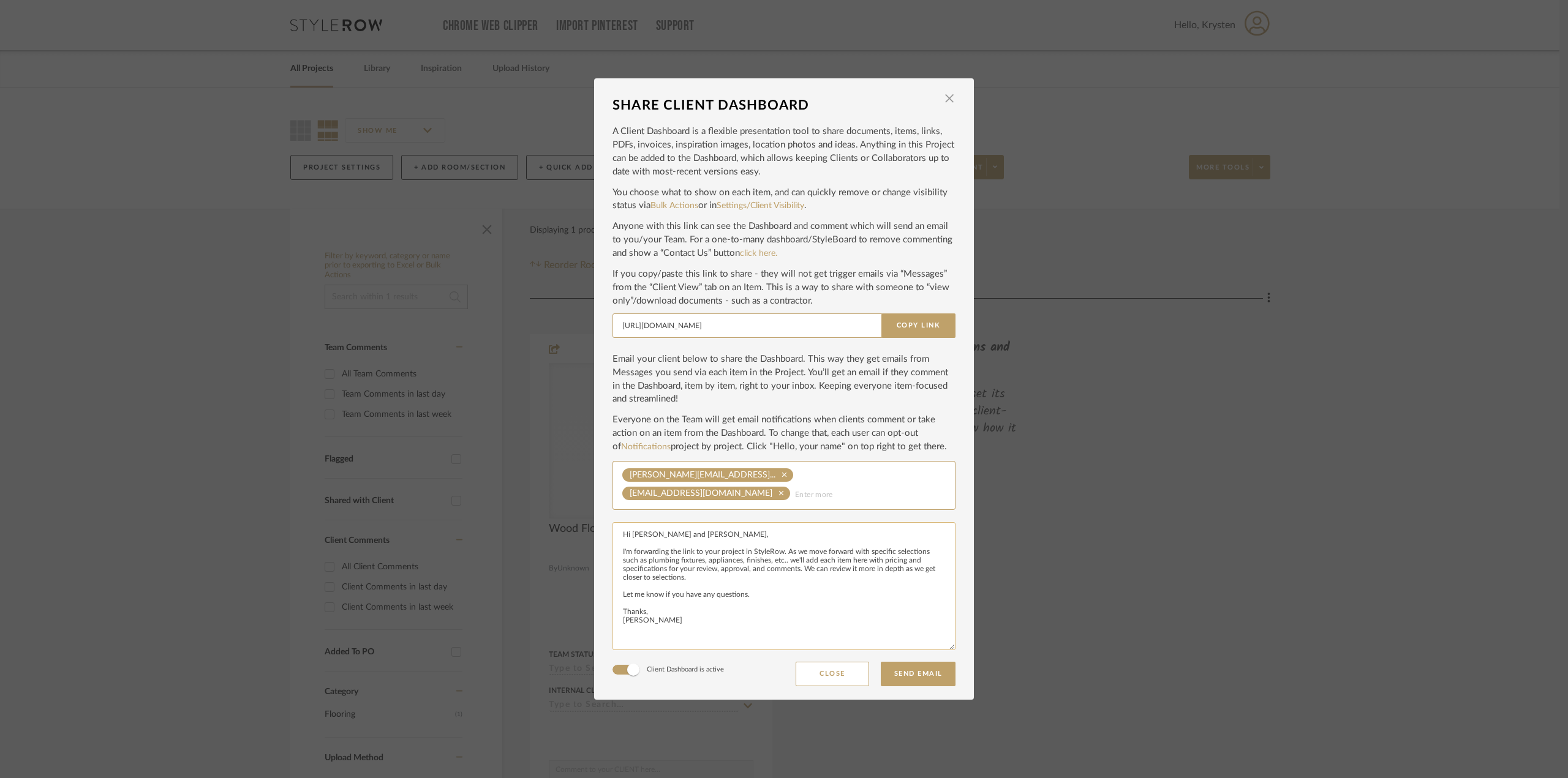
click at [616, 597] on textarea "Hi [PERSON_NAME] and [PERSON_NAME], I'm forwarding the link to your project in …" at bounding box center [783, 586] width 343 height 128
drag, startPoint x: 799, startPoint y: 571, endPoint x: 681, endPoint y: 581, distance: 118.4
click at [681, 581] on textarea "Hi [PERSON_NAME] and [PERSON_NAME], I'm forwarding the link to your project in …" at bounding box center [783, 586] width 343 height 128
drag, startPoint x: 661, startPoint y: 627, endPoint x: 607, endPoint y: 532, distance: 109.3
click at [612, 532] on textarea "Hi [PERSON_NAME] and [PERSON_NAME], I'm forwarding the link to your project in …" at bounding box center [783, 586] width 343 height 128
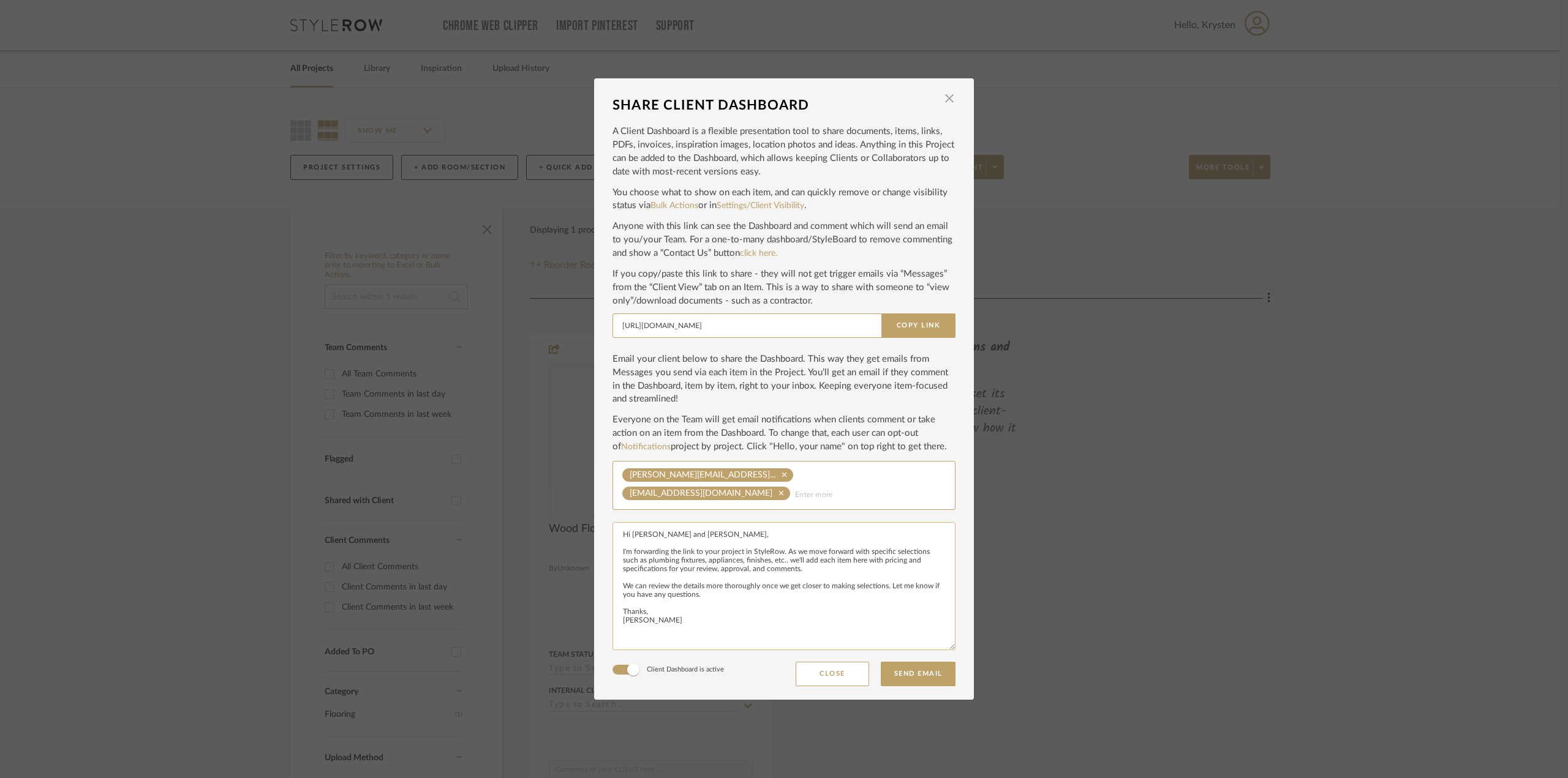
click at [704, 624] on textarea "Hi [PERSON_NAME] and [PERSON_NAME], I'm forwarding the link to your project in …" at bounding box center [783, 586] width 343 height 128
type textarea "Hi [PERSON_NAME] and [PERSON_NAME], I'm forwarding the link to your project in …"
click at [933, 671] on button "Send Email" at bounding box center [918, 674] width 75 height 24
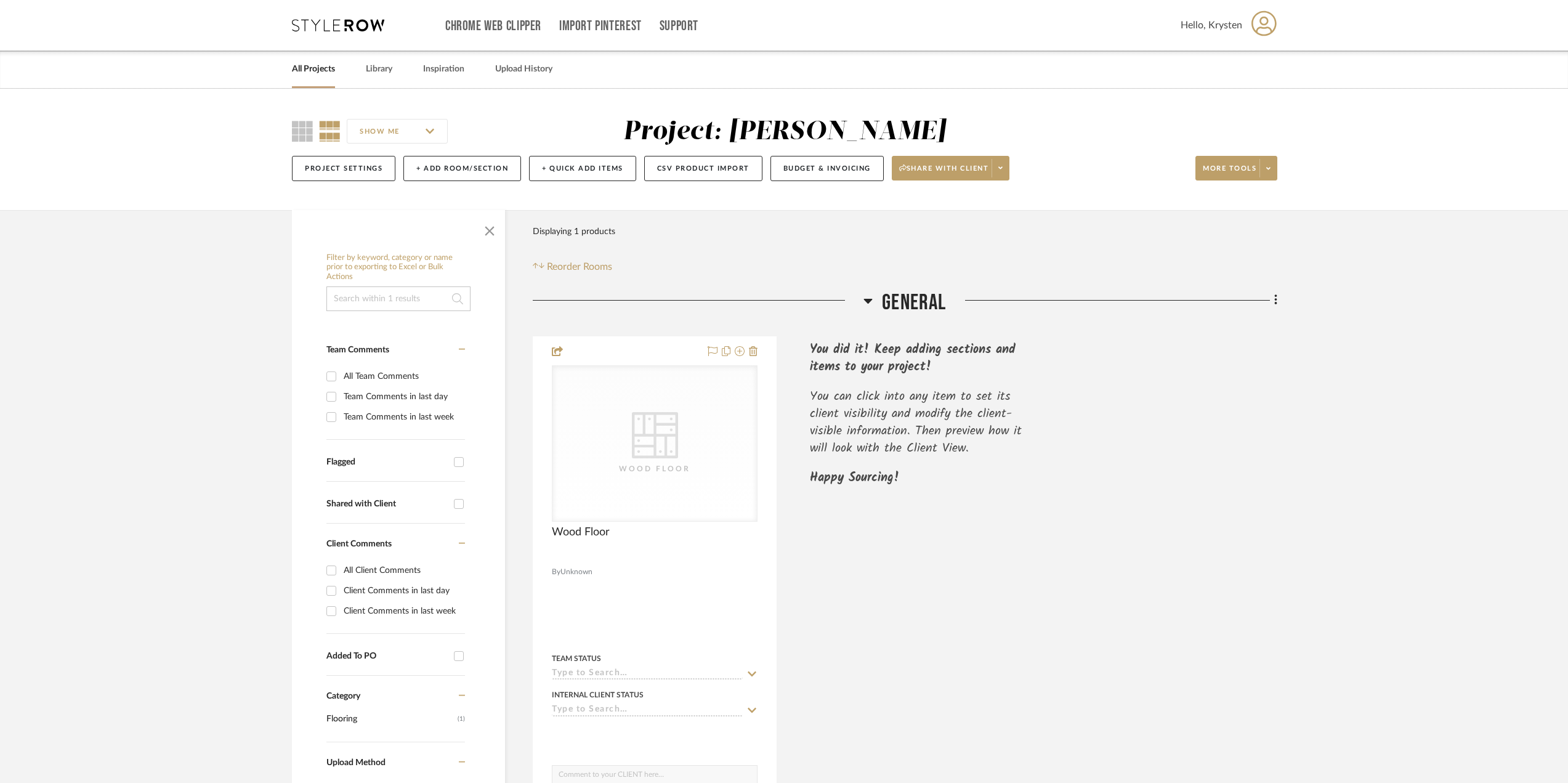
click at [915, 291] on span "General" at bounding box center [914, 303] width 64 height 26
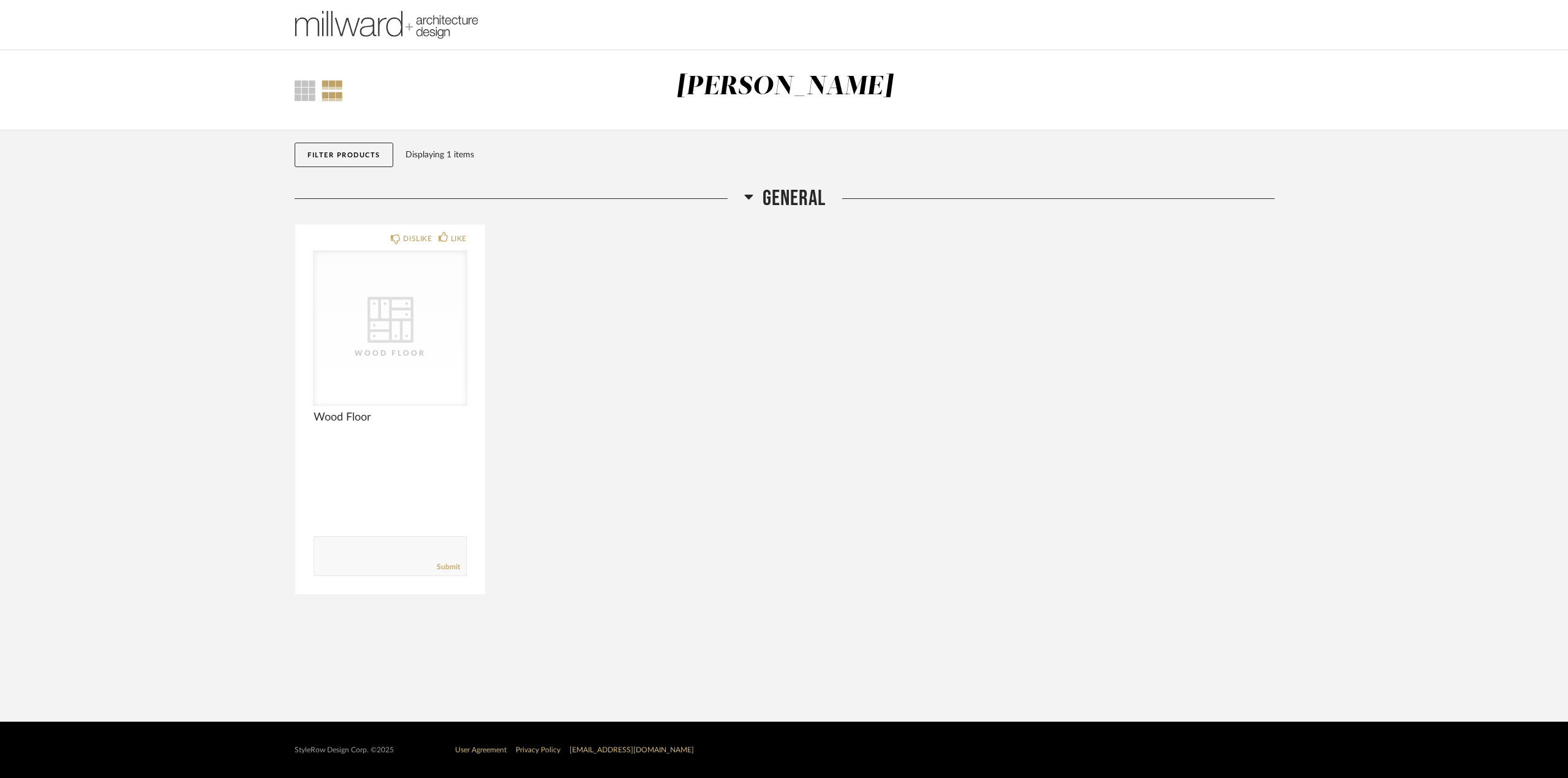
click at [787, 196] on span "General" at bounding box center [794, 199] width 63 height 26
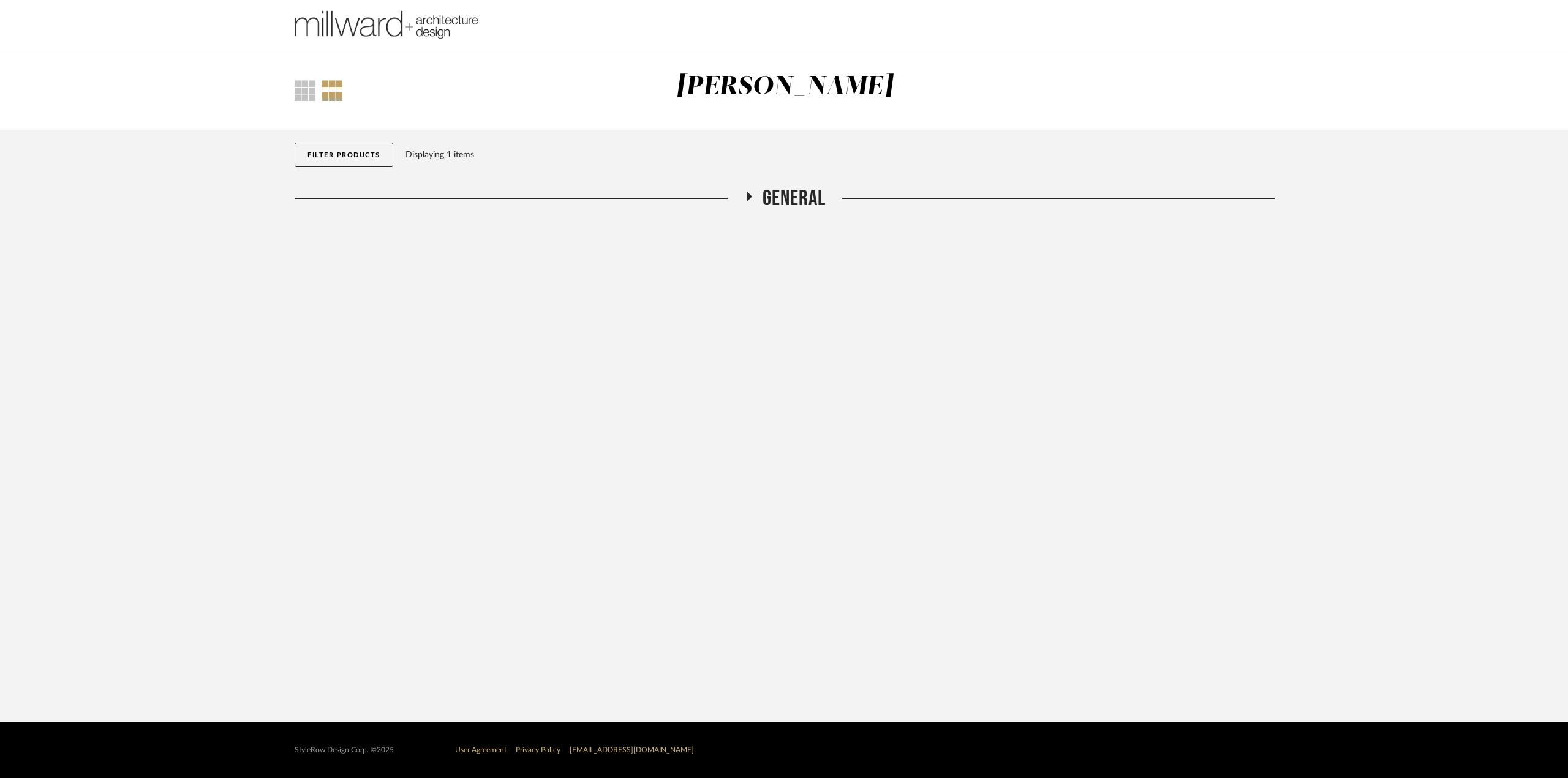
click at [751, 194] on icon at bounding box center [748, 196] width 15 height 9
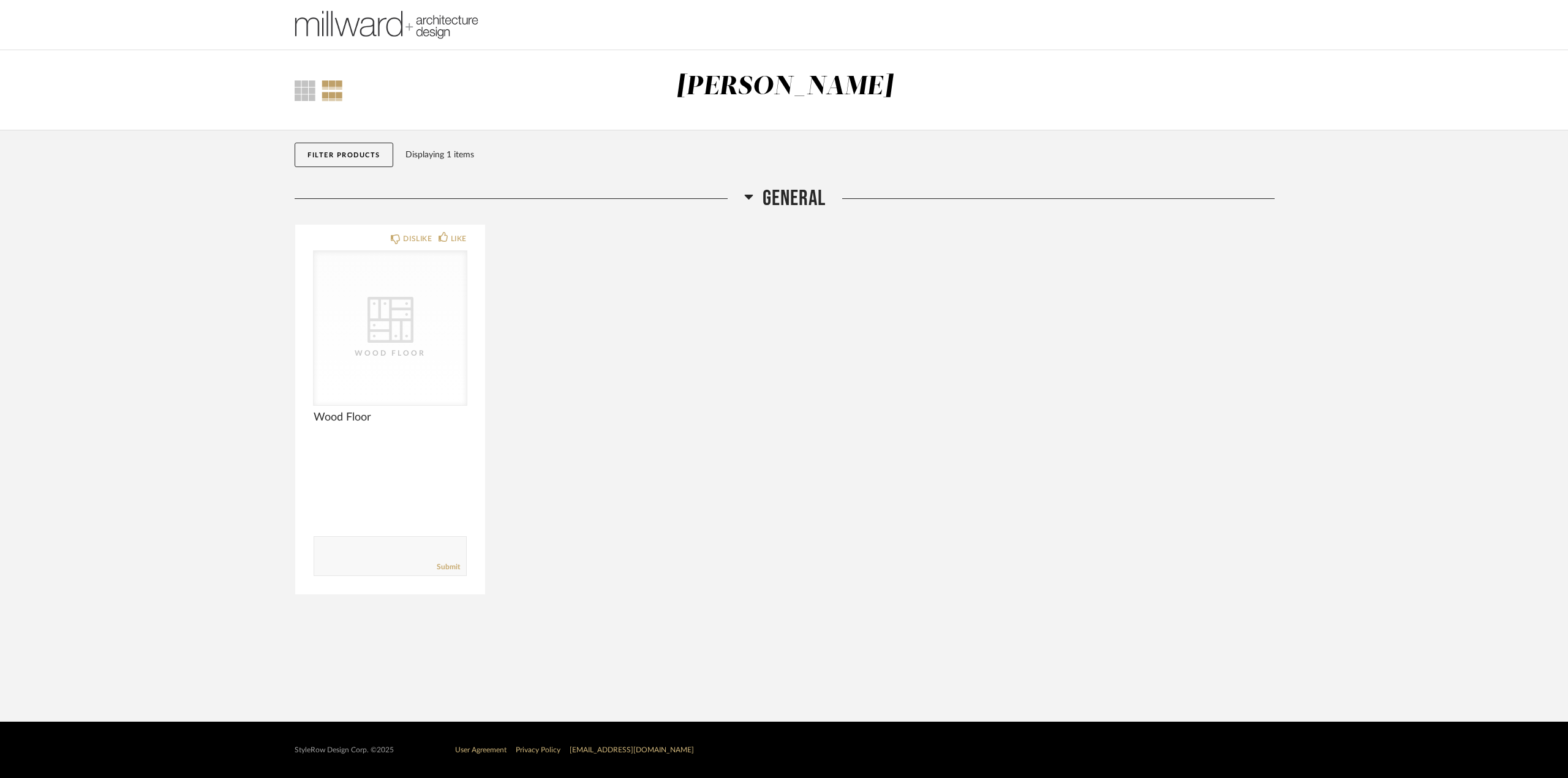
click at [751, 194] on icon at bounding box center [748, 196] width 9 height 15
